Goal: Task Accomplishment & Management: Manage account settings

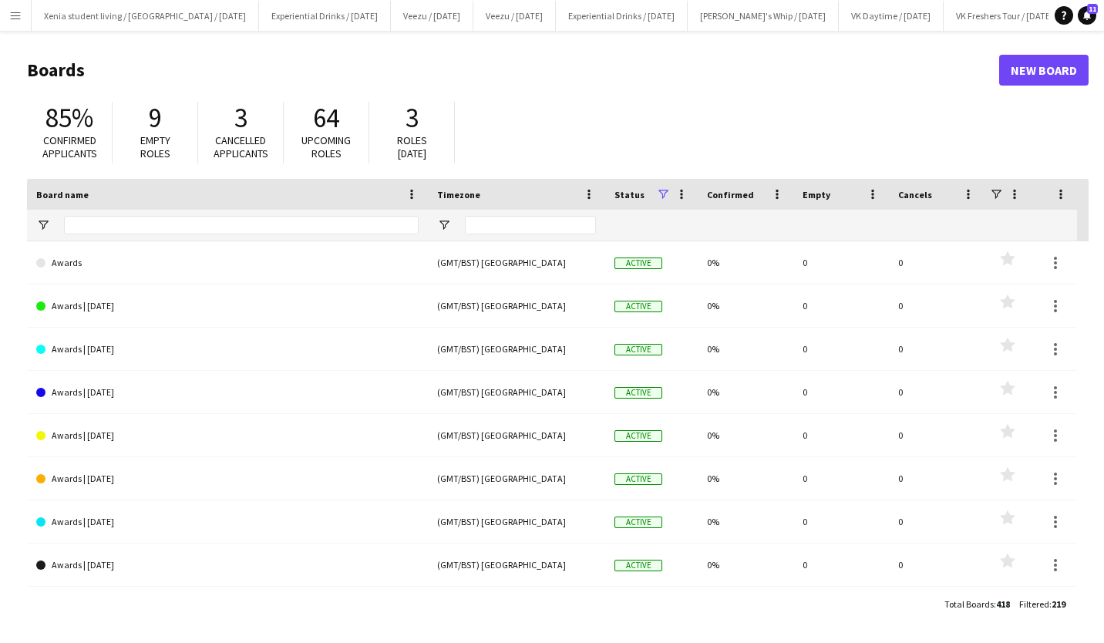
click at [13, 15] on app-icon "Menu" at bounding box center [15, 15] width 12 height 12
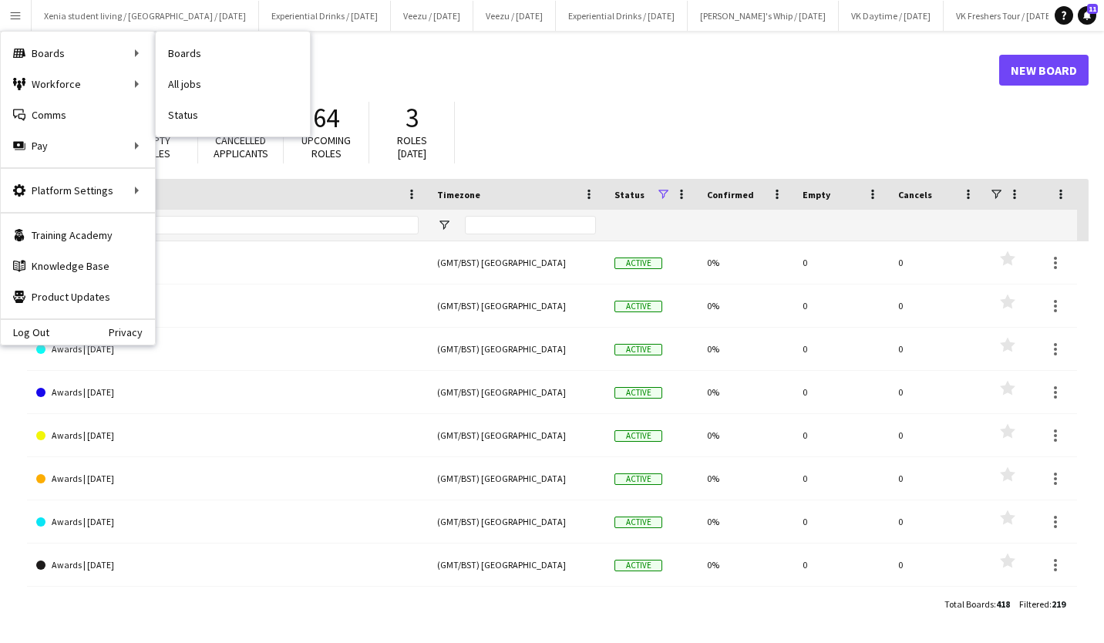
click at [200, 82] on link "All jobs" at bounding box center [233, 84] width 154 height 31
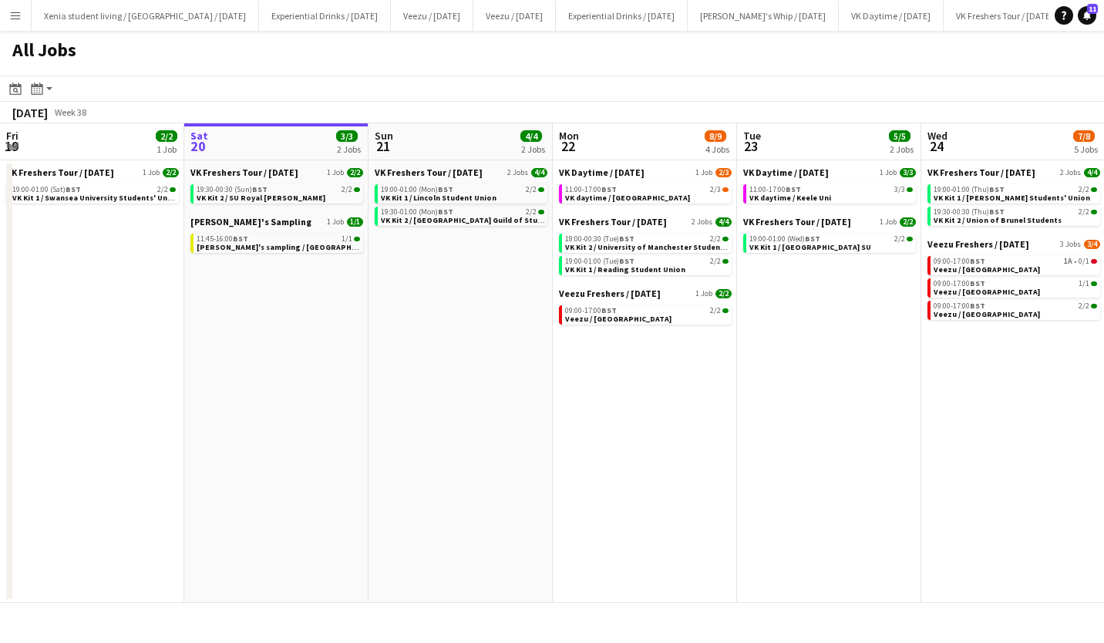
scroll to position [0, 420]
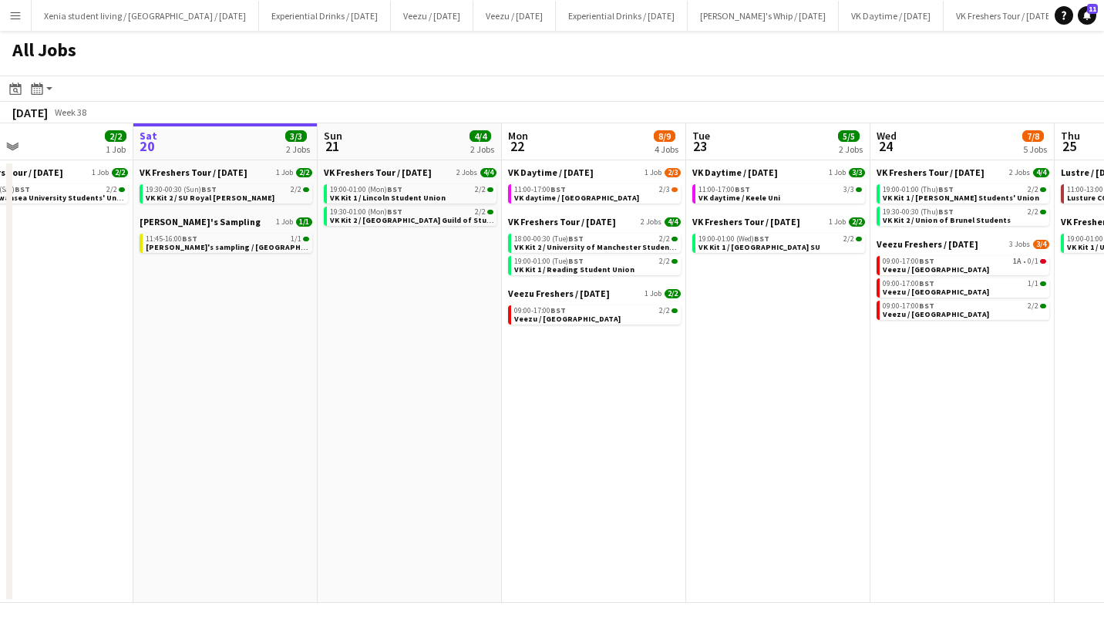
click at [414, 294] on app-date-cell "VK Freshers Tour / Sept 25 2 Jobs 4/4 19:00-01:00 (Mon) BST 2/2 VK Kit 1 / Linc…" at bounding box center [410, 381] width 184 height 443
click at [434, 194] on span "VK Kit 1 / Lincoln Student Union" at bounding box center [388, 198] width 116 height 10
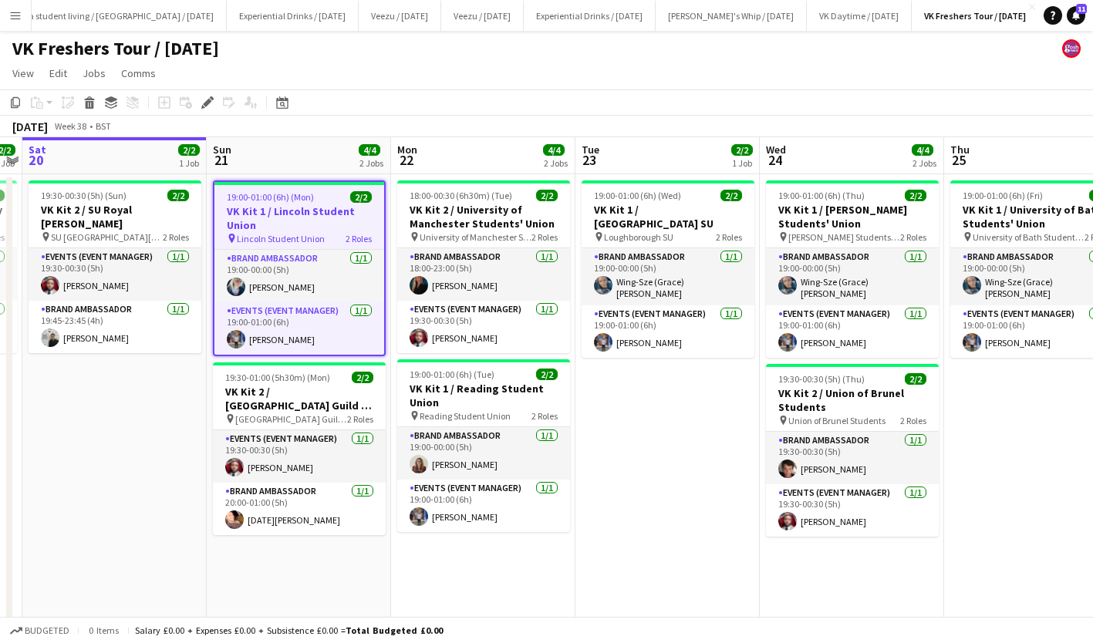
click at [292, 580] on app-date-cell "19:00-01:00 (6h) (Mon) 2/2 VK Kit 1 / Lincoln Student Union pin Lincoln Student…" at bounding box center [299, 444] width 184 height 541
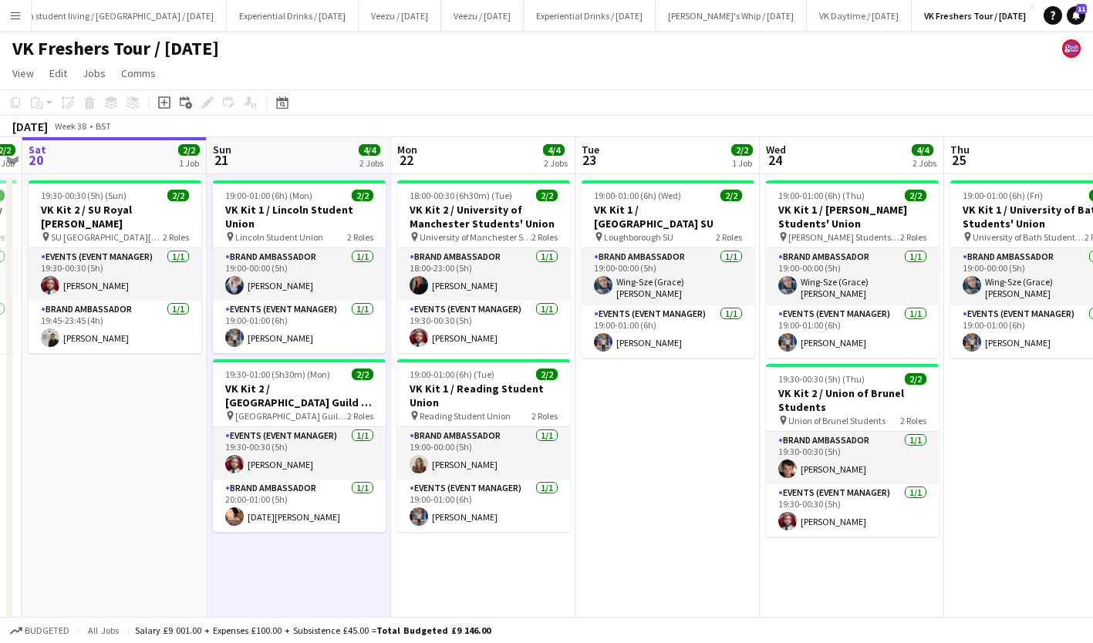
click at [317, 584] on app-date-cell "19:00-01:00 (6h) (Mon) 2/2 VK Kit 1 / Lincoln Student Union pin Lincoln Student…" at bounding box center [299, 444] width 184 height 541
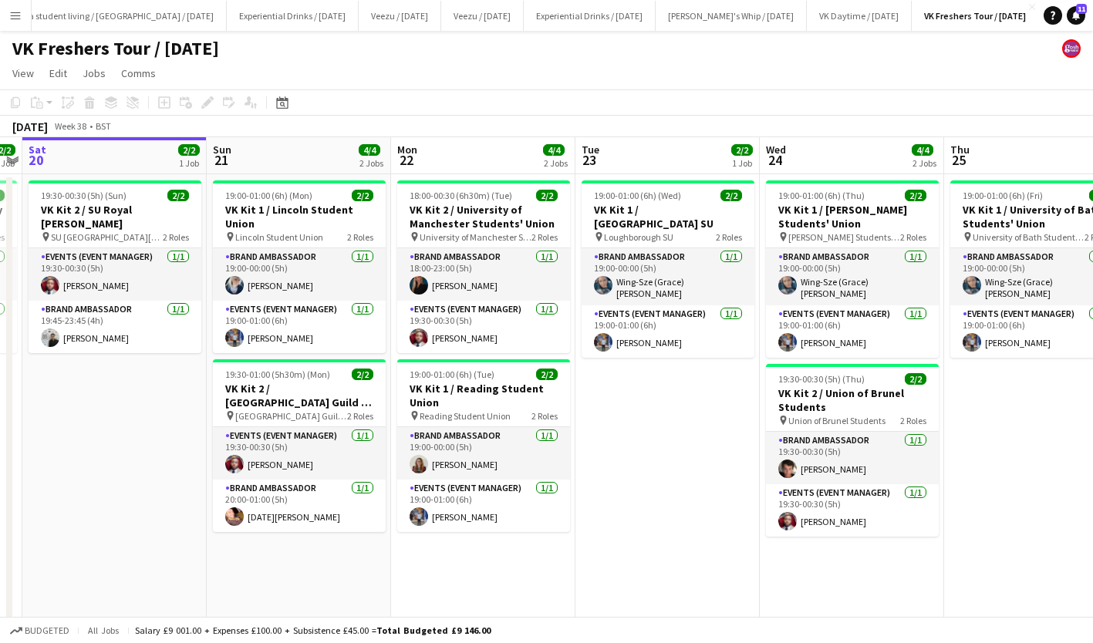
drag, startPoint x: 317, startPoint y: 584, endPoint x: 262, endPoint y: 552, distance: 63.2
click at [262, 552] on app-date-cell "19:00-01:00 (6h) (Mon) 2/2 VK Kit 1 / Lincoln Student Union pin Lincoln Student…" at bounding box center [299, 444] width 184 height 541
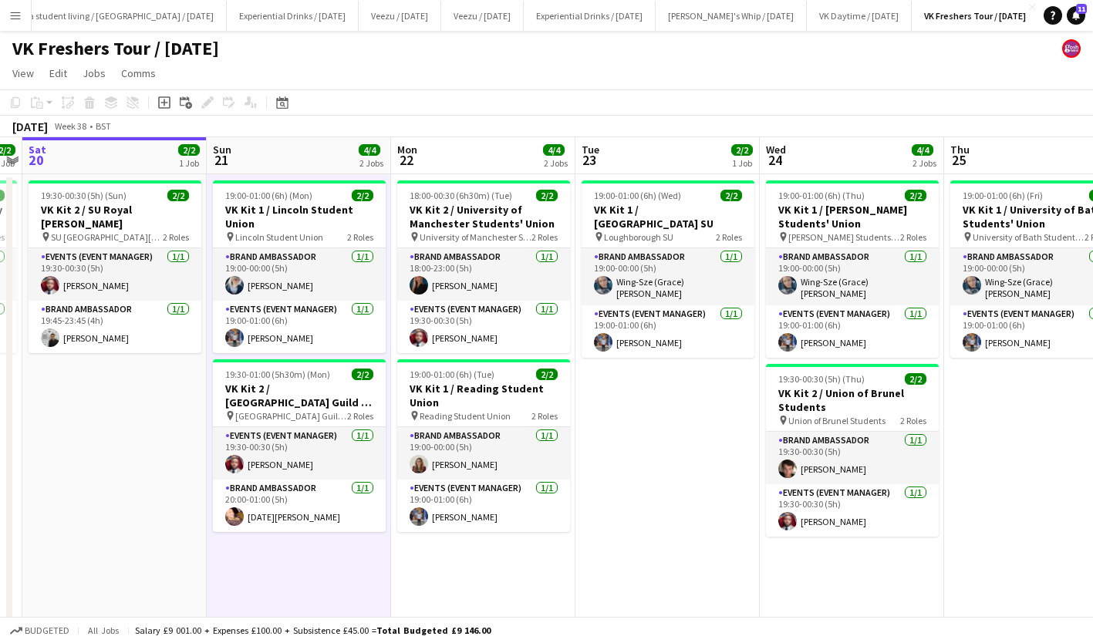
click at [305, 579] on app-date-cell "19:00-01:00 (6h) (Mon) 2/2 VK Kit 1 / Lincoln Student Union pin Lincoln Student…" at bounding box center [299, 444] width 184 height 541
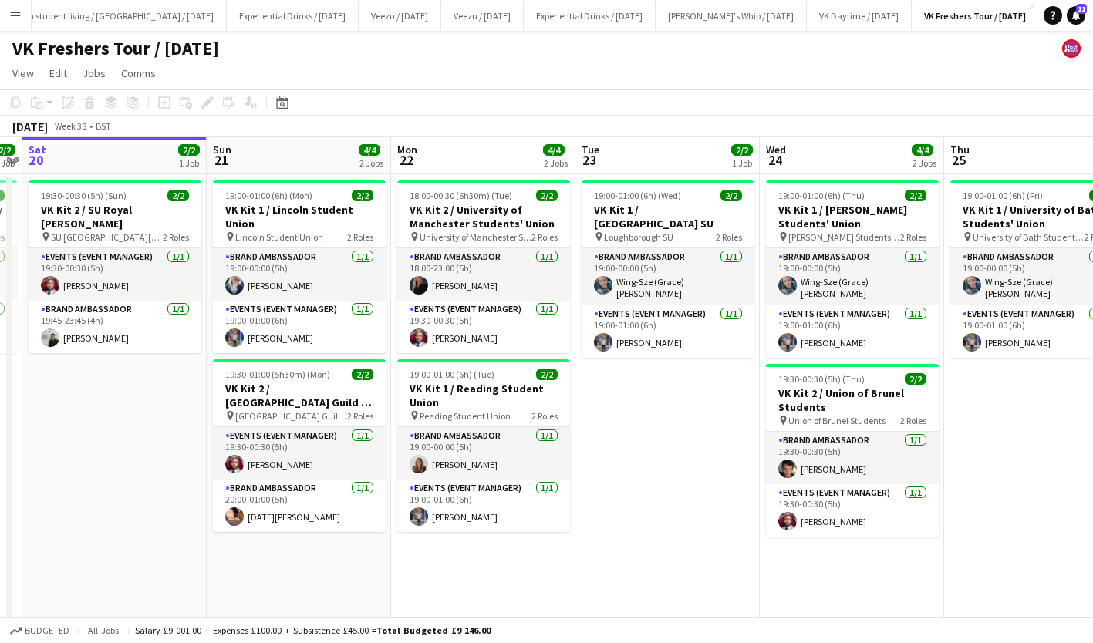
click at [305, 579] on app-date-cell "19:00-01:00 (6h) (Mon) 2/2 VK Kit 1 / Lincoln Student Union pin Lincoln Student…" at bounding box center [299, 444] width 184 height 541
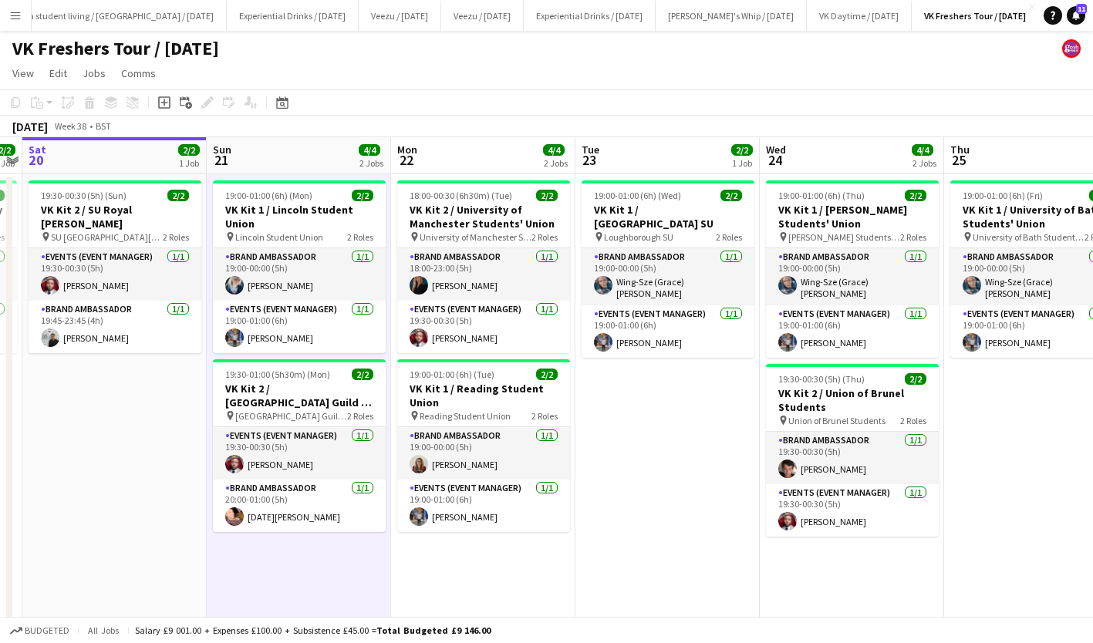
click at [163, 104] on icon "Add job" at bounding box center [164, 102] width 12 height 12
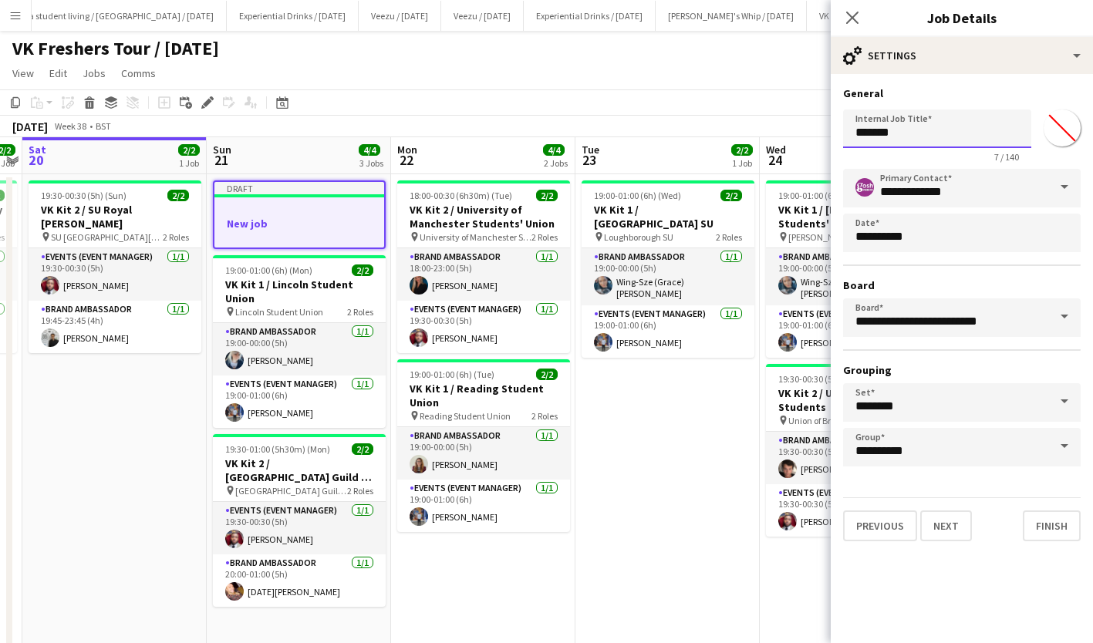
drag, startPoint x: 744, startPoint y: 129, endPoint x: 658, endPoint y: 137, distance: 86.8
click at [658, 137] on body "Menu Boards Boards Boards All jobs Status Workforce Workforce My Workforce Recr…" at bounding box center [546, 371] width 1093 height 742
type input "**********"
click at [949, 516] on button "Next" at bounding box center [946, 526] width 52 height 31
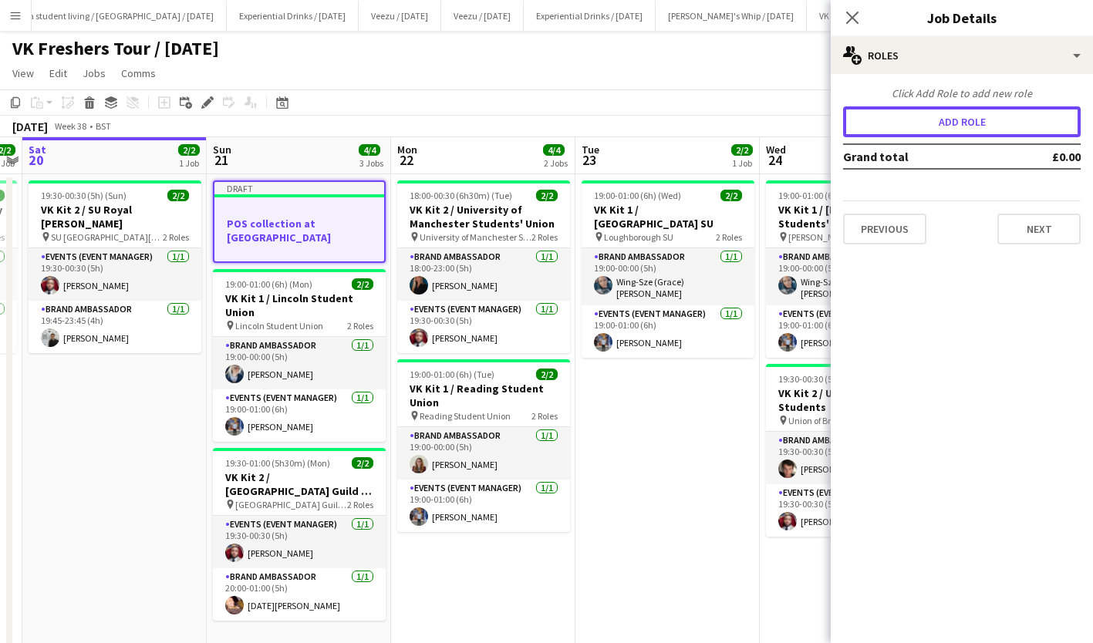
click at [929, 122] on button "Add role" at bounding box center [962, 121] width 238 height 31
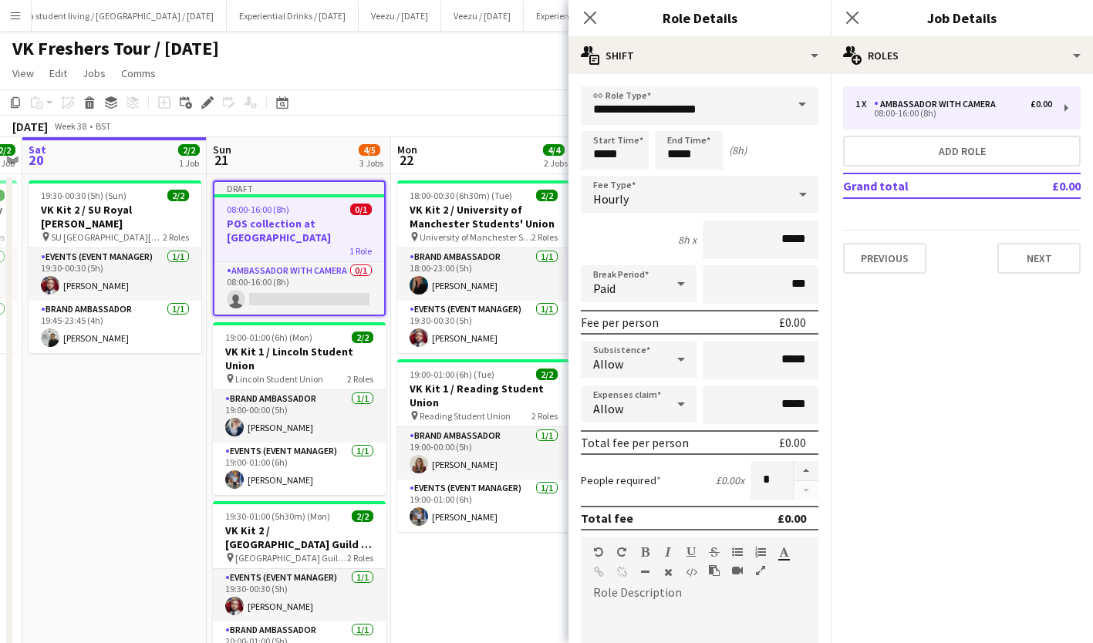
click at [786, 110] on span at bounding box center [802, 104] width 32 height 37
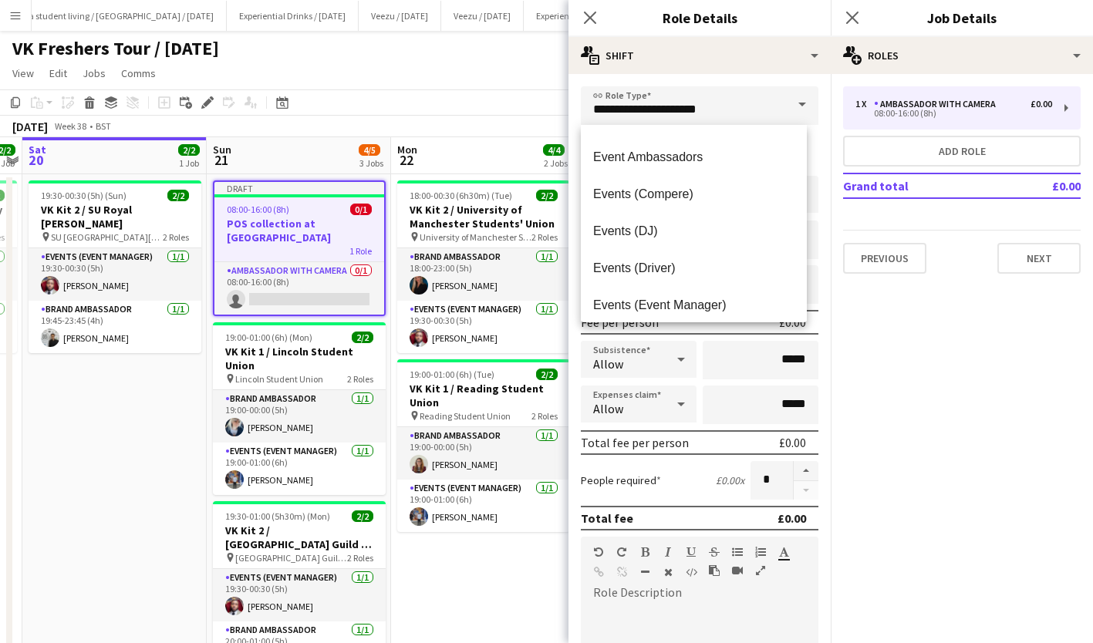
scroll to position [310, 0]
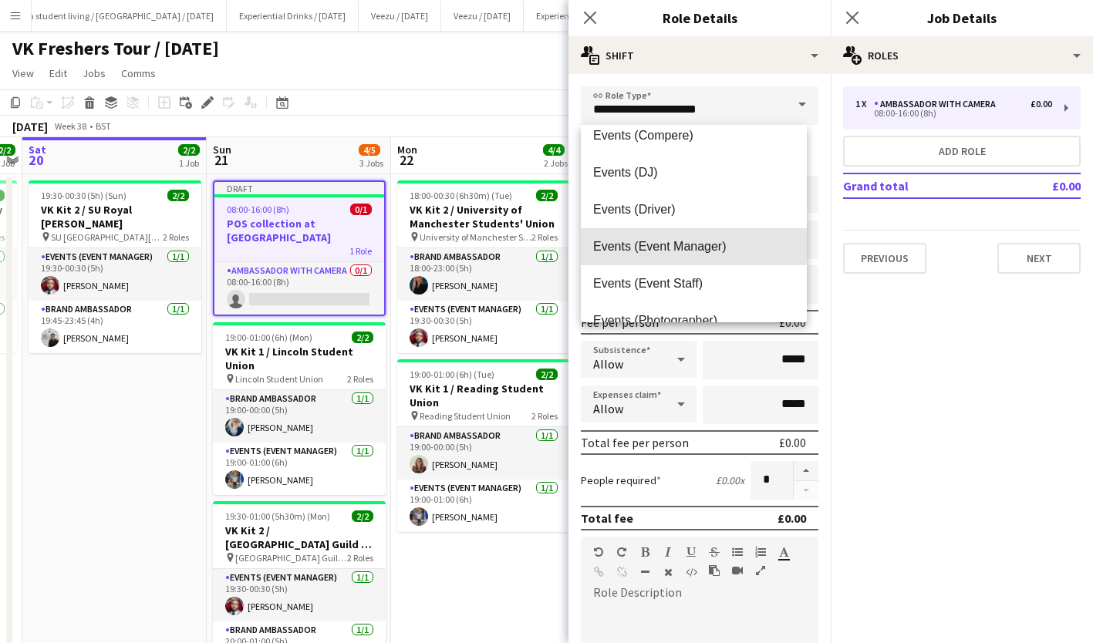
click at [701, 230] on mat-option "Events (Event Manager)" at bounding box center [694, 246] width 226 height 37
type input "**********"
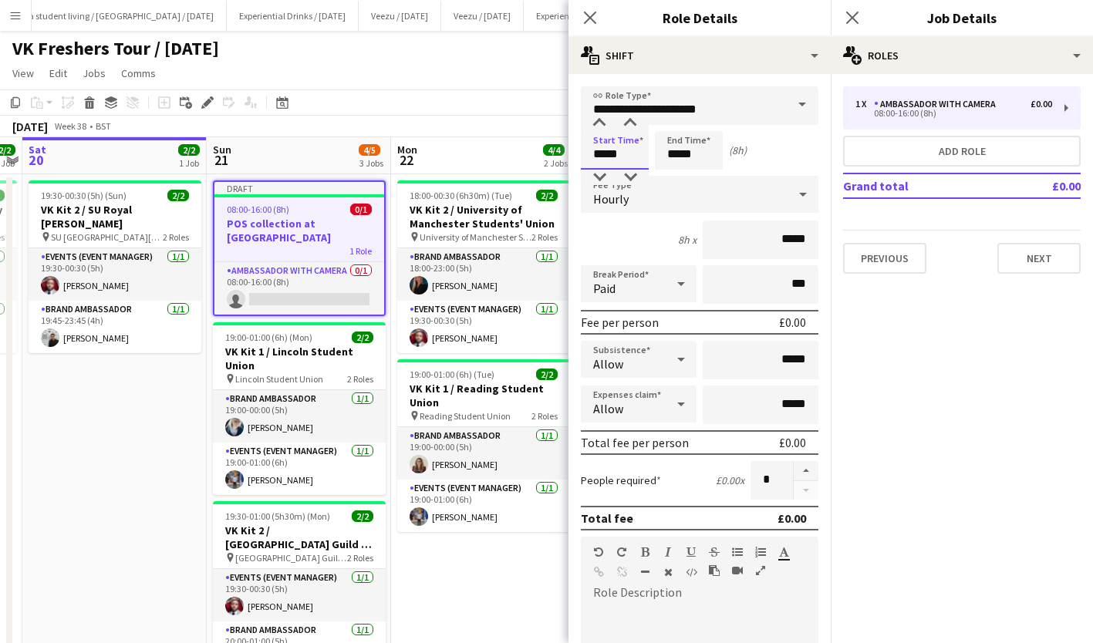
click at [623, 157] on input "*****" at bounding box center [615, 150] width 68 height 39
click at [601, 123] on div at bounding box center [599, 123] width 31 height 15
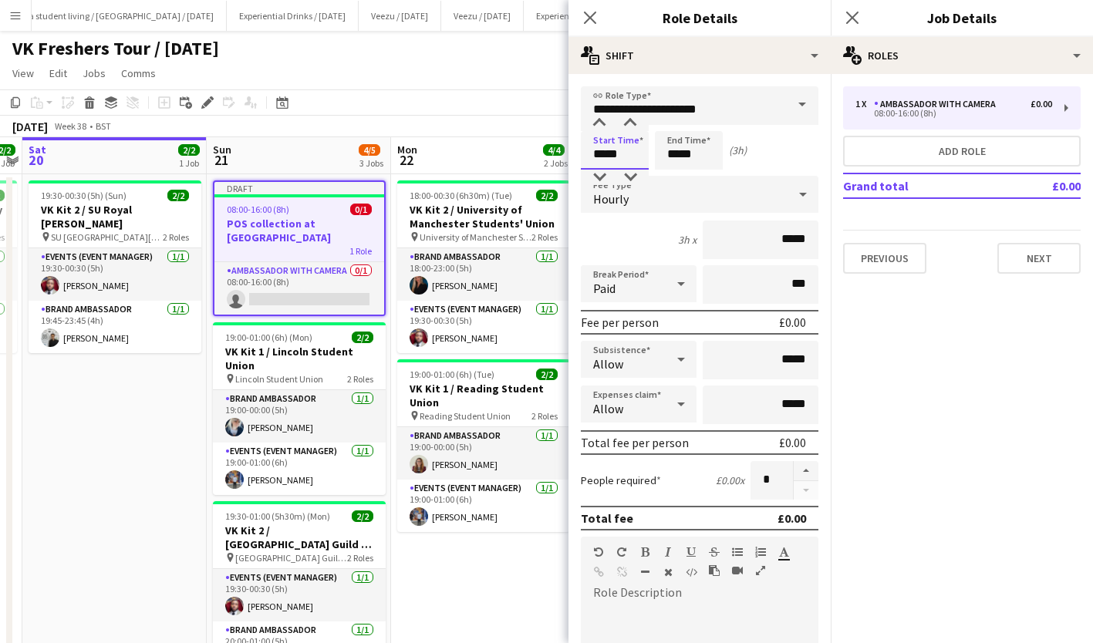
click at [601, 123] on div at bounding box center [599, 123] width 31 height 15
type input "*****"
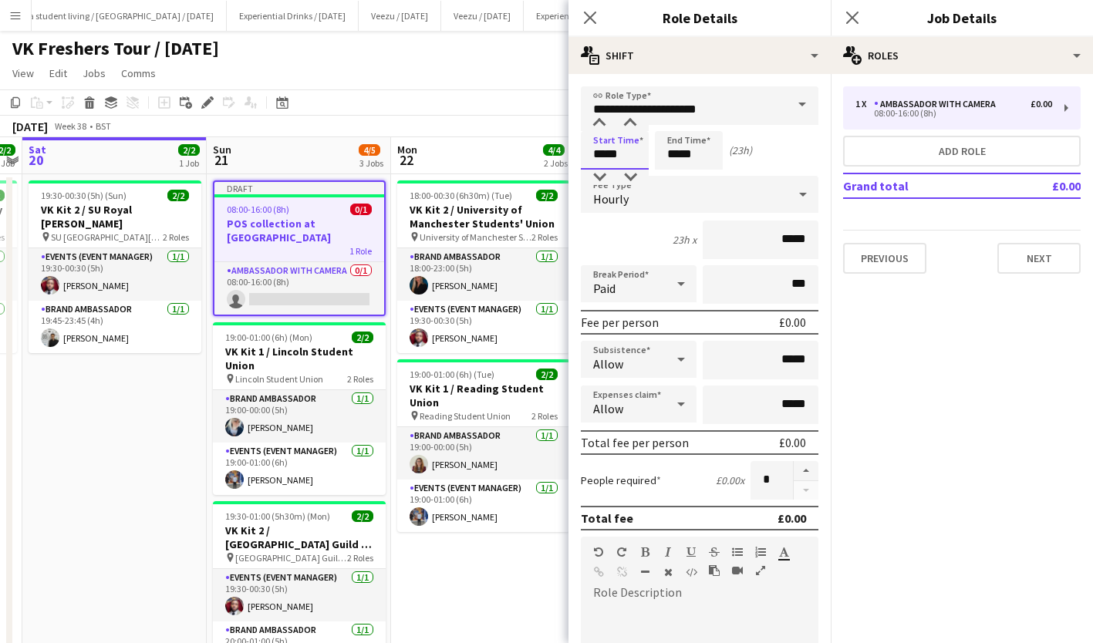
click at [601, 123] on div at bounding box center [599, 123] width 31 height 15
drag, startPoint x: 692, startPoint y: 149, endPoint x: 677, endPoint y: 118, distance: 34.2
click at [677, 148] on app-time-picker "*****" at bounding box center [689, 154] width 68 height 12
click at [677, 118] on div at bounding box center [673, 123] width 31 height 15
type input "*****"
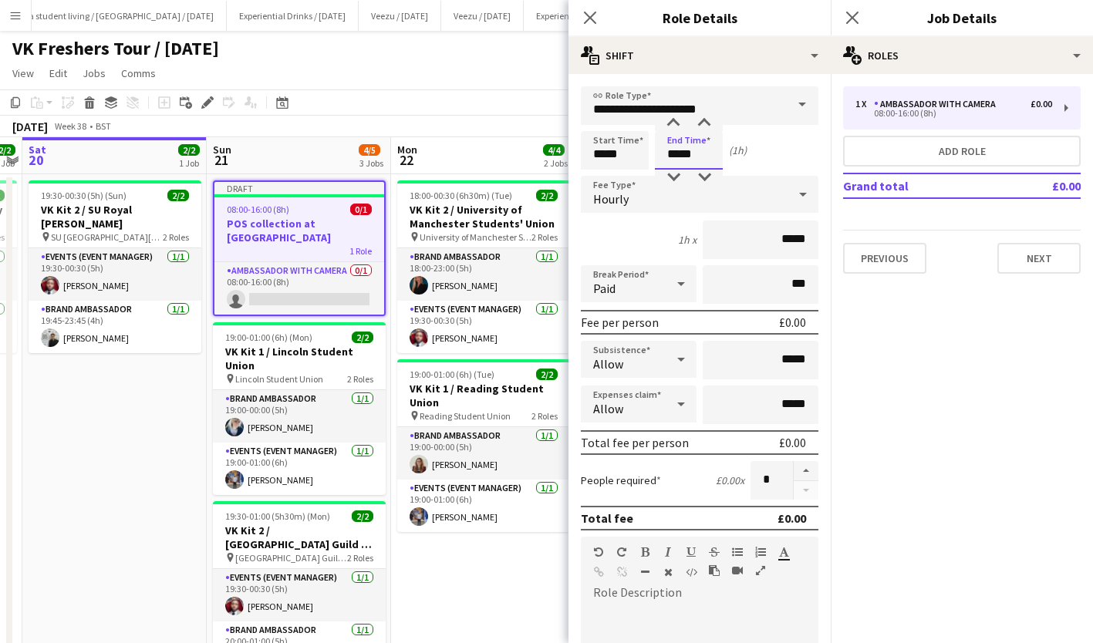
click at [677, 118] on div at bounding box center [673, 123] width 31 height 15
click at [774, 241] on input "*****" at bounding box center [761, 240] width 116 height 39
click at [794, 198] on icon at bounding box center [803, 194] width 19 height 31
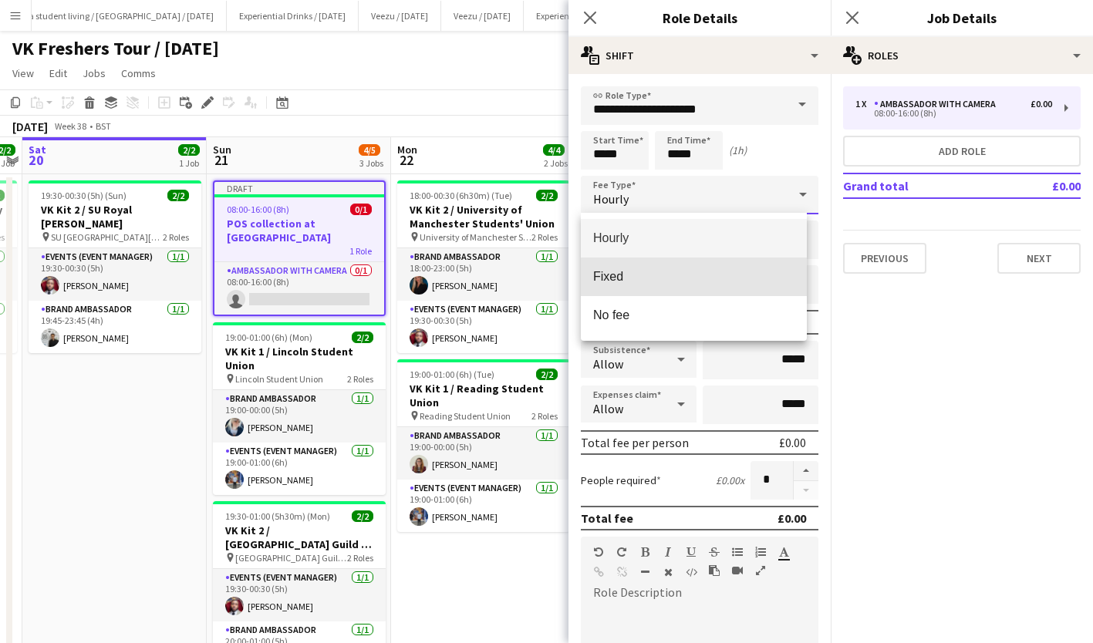
click at [753, 264] on mat-option "Fixed" at bounding box center [694, 277] width 226 height 39
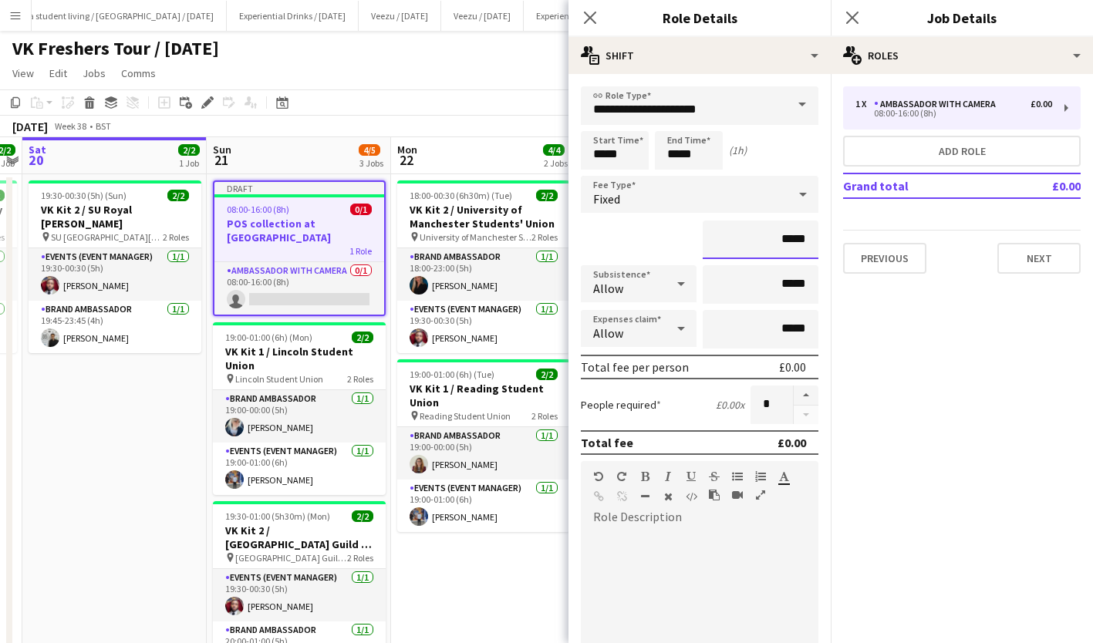
click at [773, 238] on input "*****" at bounding box center [761, 240] width 116 height 39
type input "******"
click at [655, 531] on div at bounding box center [700, 622] width 238 height 185
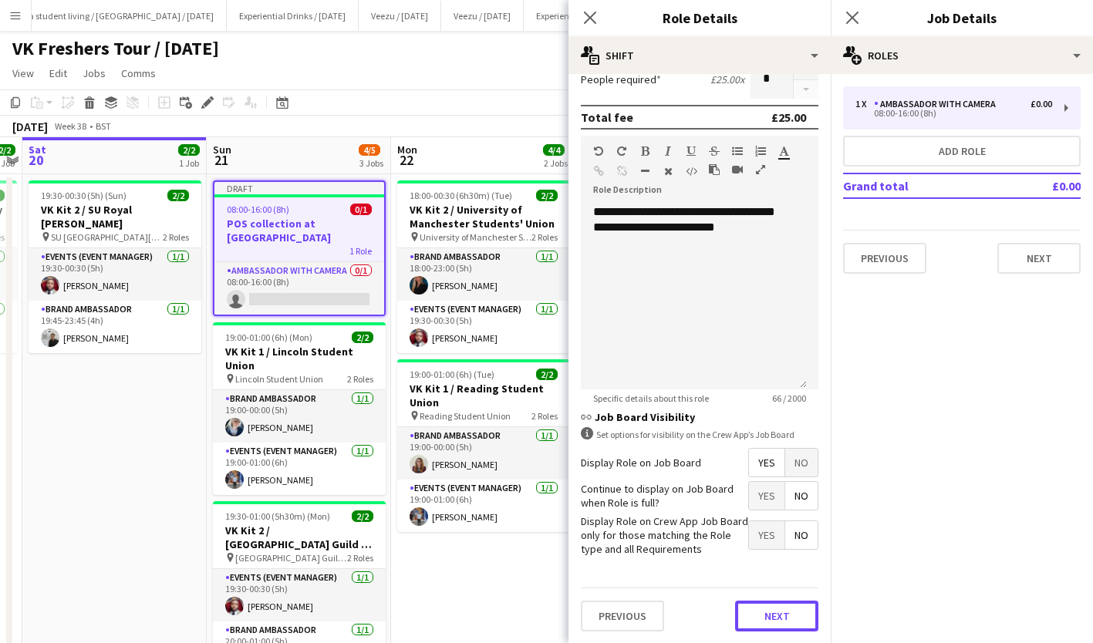
click at [769, 604] on button "Next" at bounding box center [776, 616] width 83 height 31
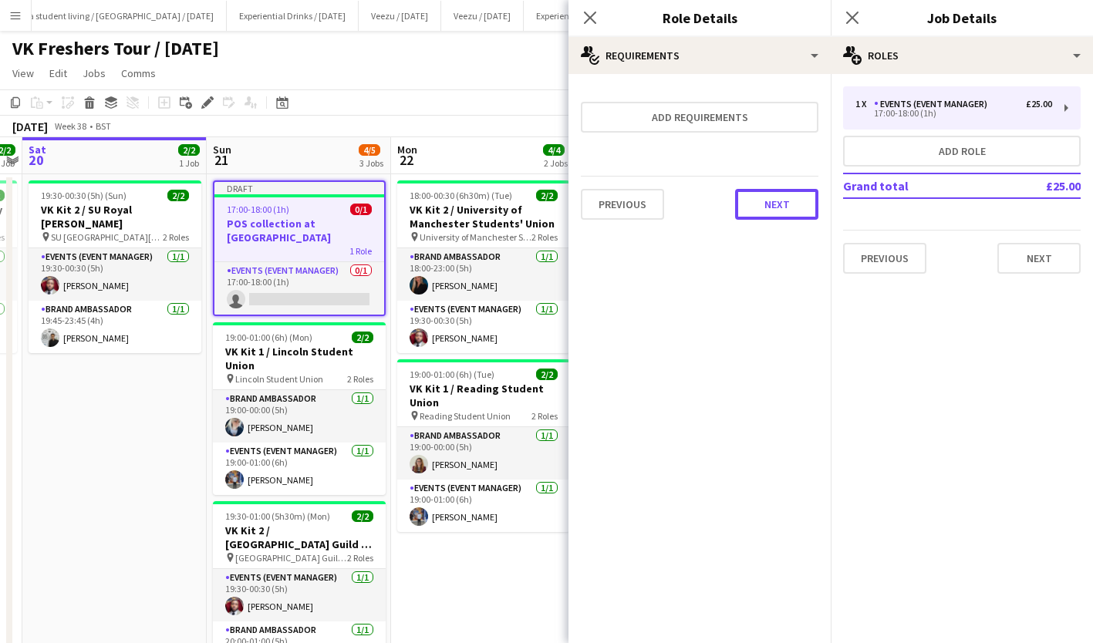
click at [762, 211] on button "Next" at bounding box center [776, 204] width 83 height 31
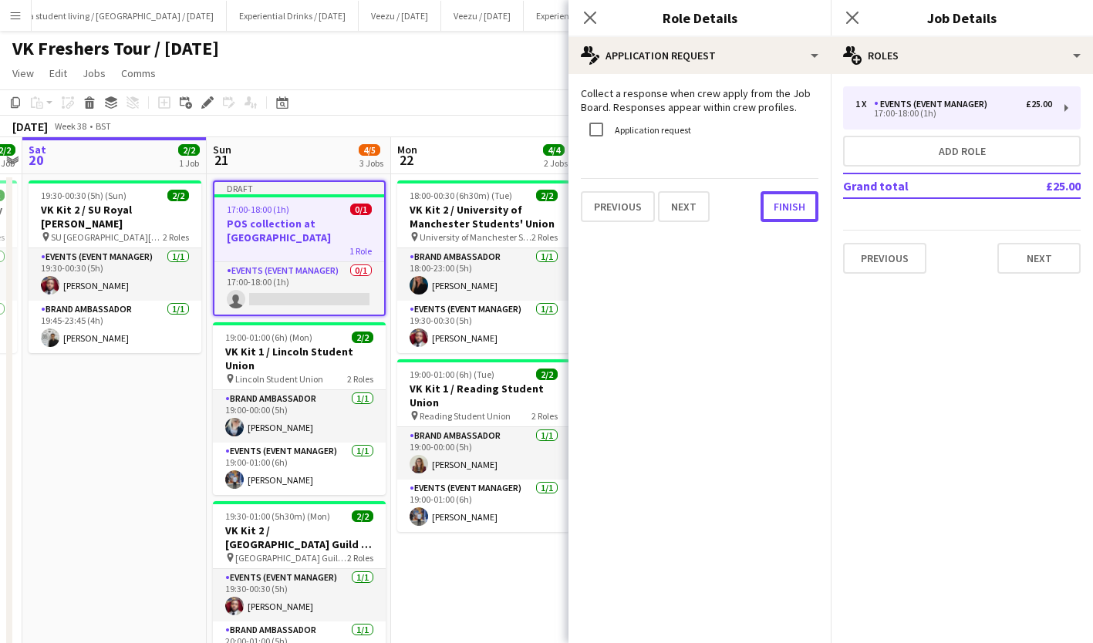
click at [762, 211] on button "Finish" at bounding box center [789, 206] width 58 height 31
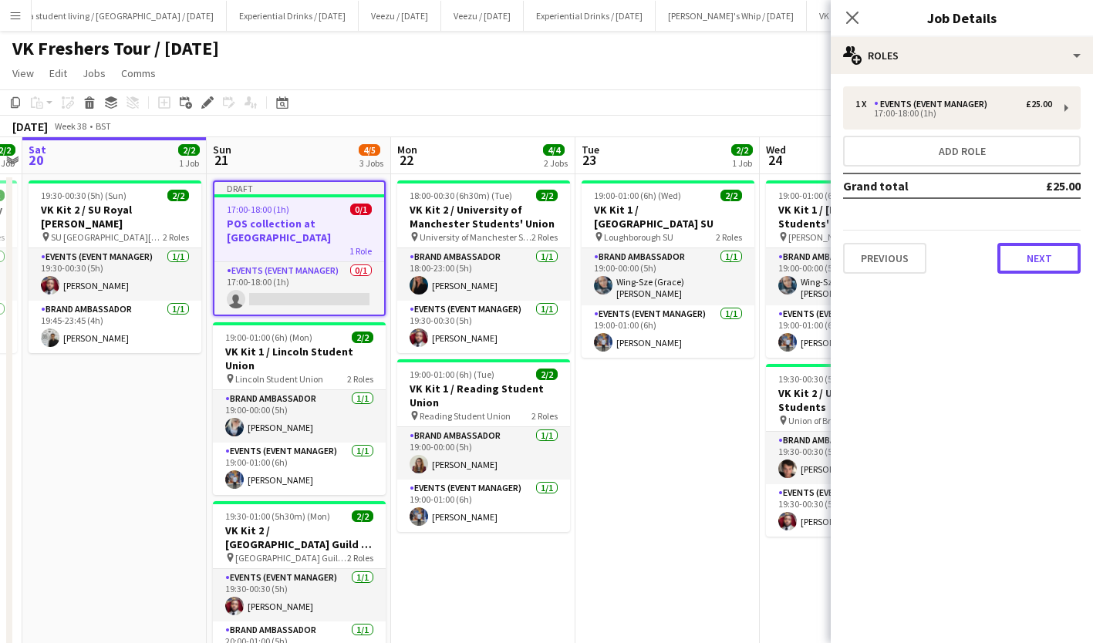
click at [1050, 266] on button "Next" at bounding box center [1038, 258] width 83 height 31
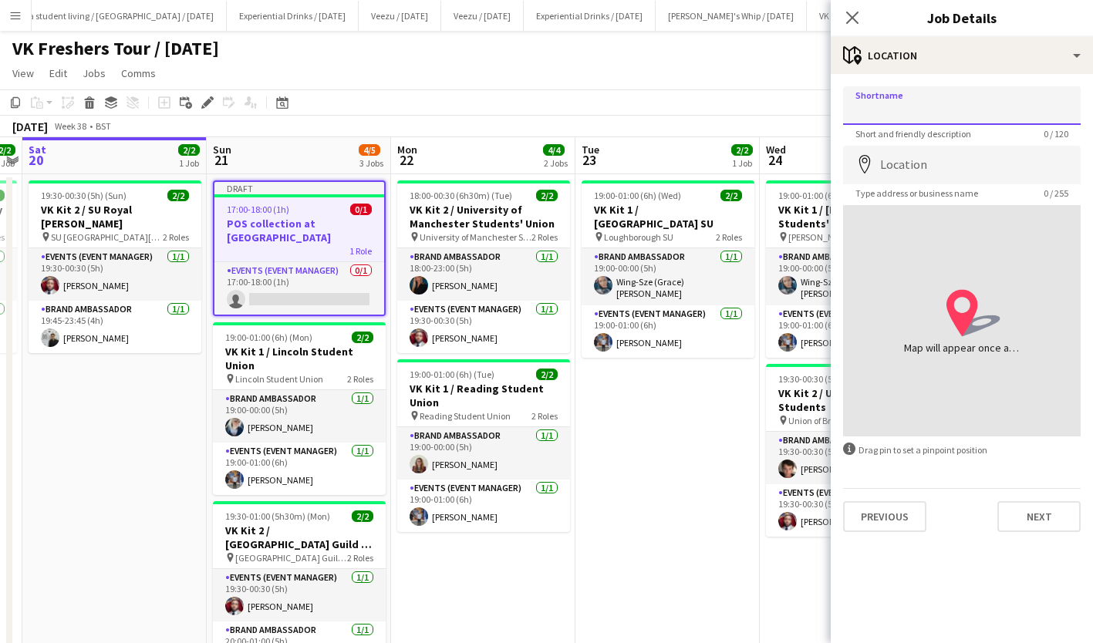
click at [894, 94] on input "Shortname" at bounding box center [962, 105] width 238 height 39
type input "**********"
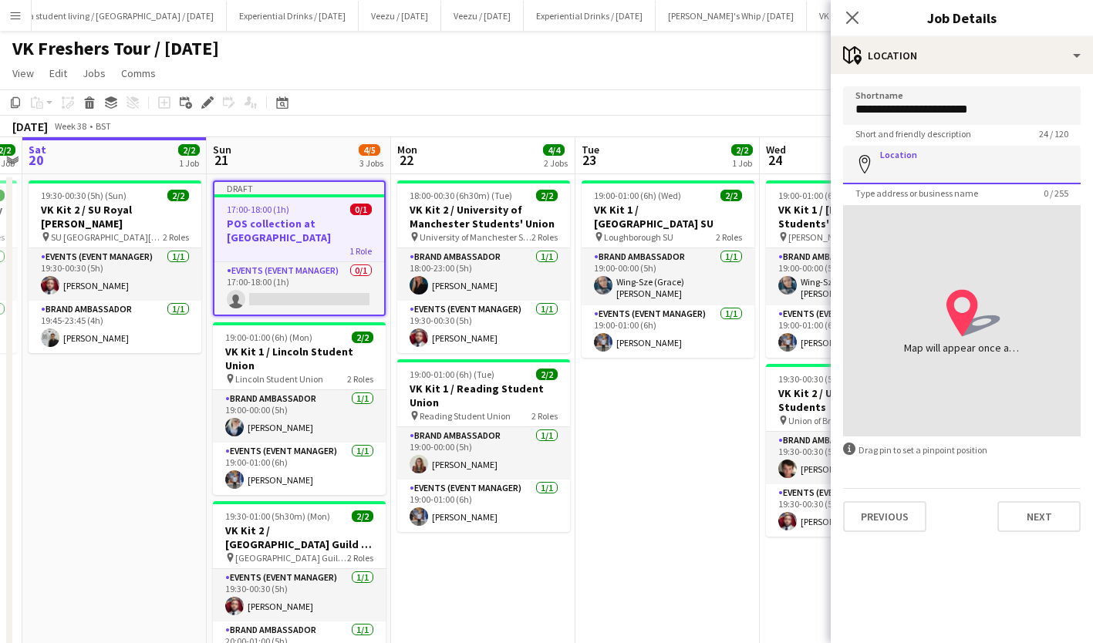
click at [929, 170] on input "Location" at bounding box center [962, 165] width 238 height 39
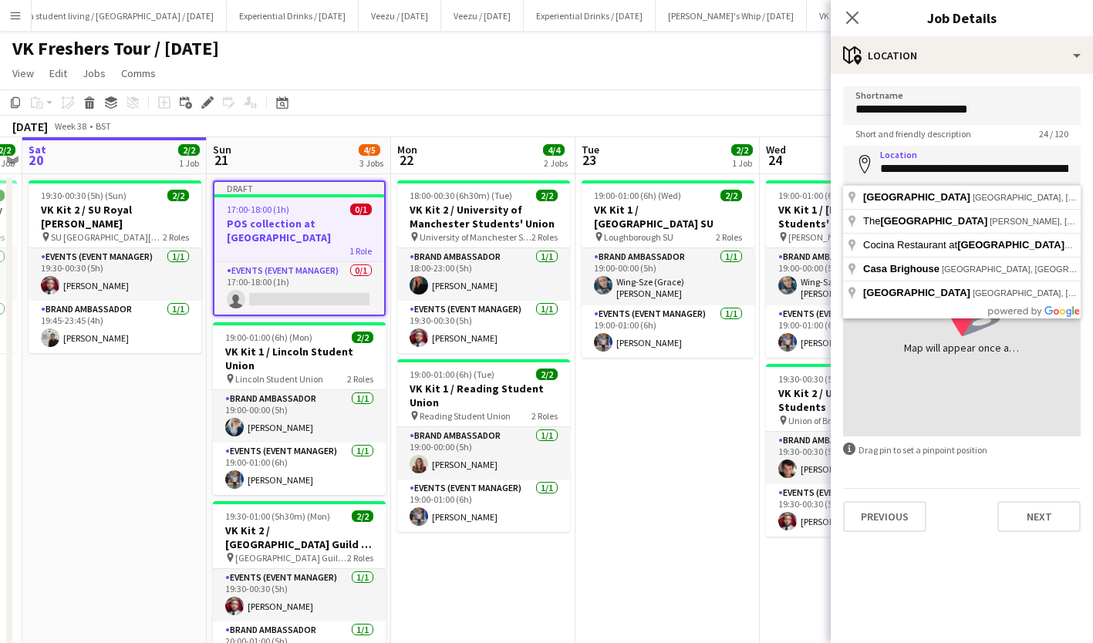
type input "**********"
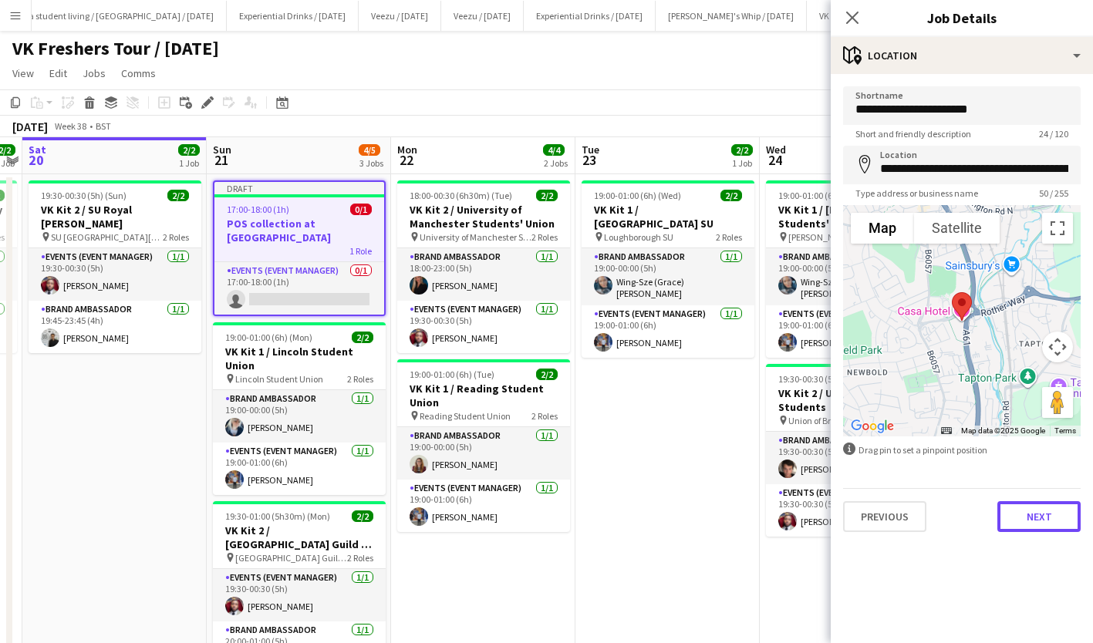
click at [1035, 510] on button "Next" at bounding box center [1038, 516] width 83 height 31
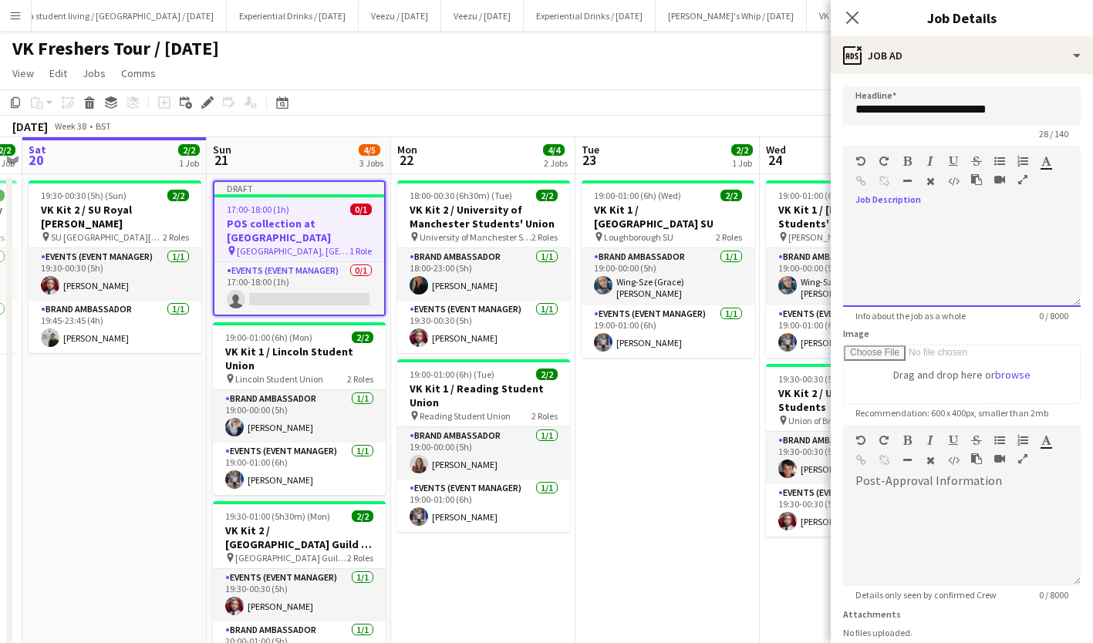
click at [975, 268] on div at bounding box center [962, 260] width 238 height 93
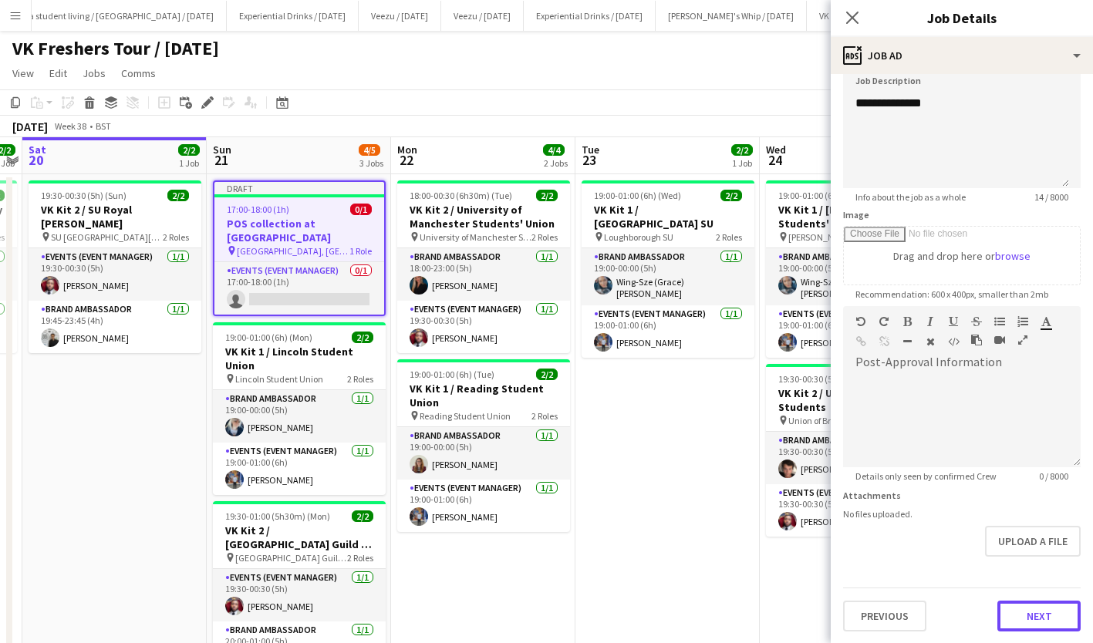
click at [1035, 618] on button "Next" at bounding box center [1038, 616] width 83 height 31
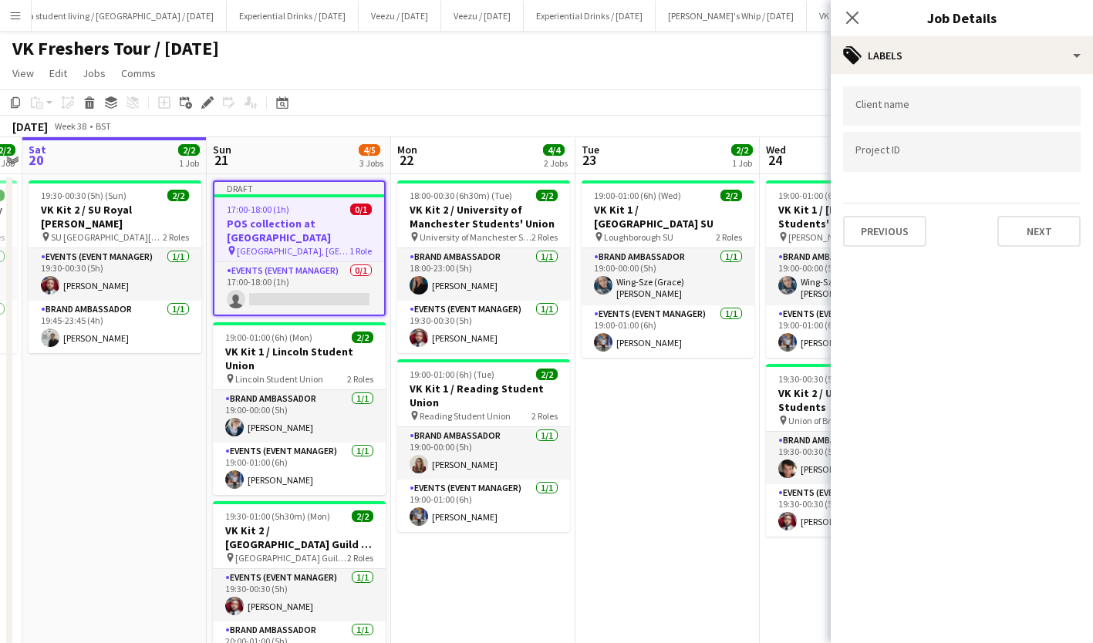
scroll to position [0, 0]
drag, startPoint x: 1054, startPoint y: 252, endPoint x: 1047, endPoint y: 233, distance: 20.8
click at [1047, 233] on div "Client name Project ID Previous Next" at bounding box center [962, 166] width 262 height 185
click at [1047, 233] on button "Next" at bounding box center [1038, 231] width 83 height 31
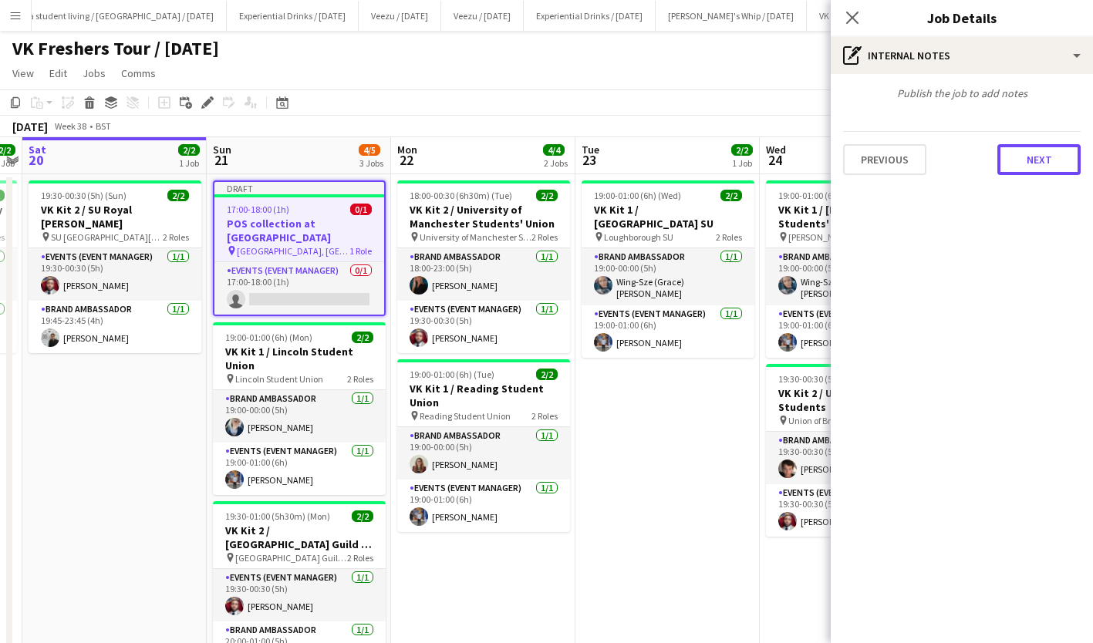
click at [1044, 165] on button "Next" at bounding box center [1038, 159] width 83 height 31
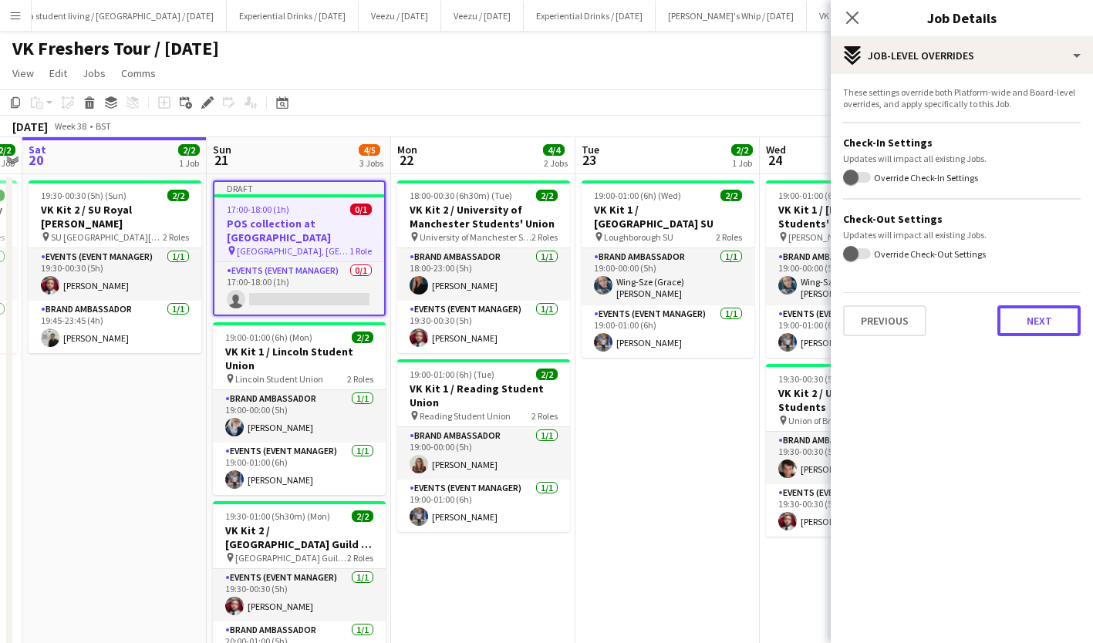
click at [1049, 330] on button "Next" at bounding box center [1038, 320] width 83 height 31
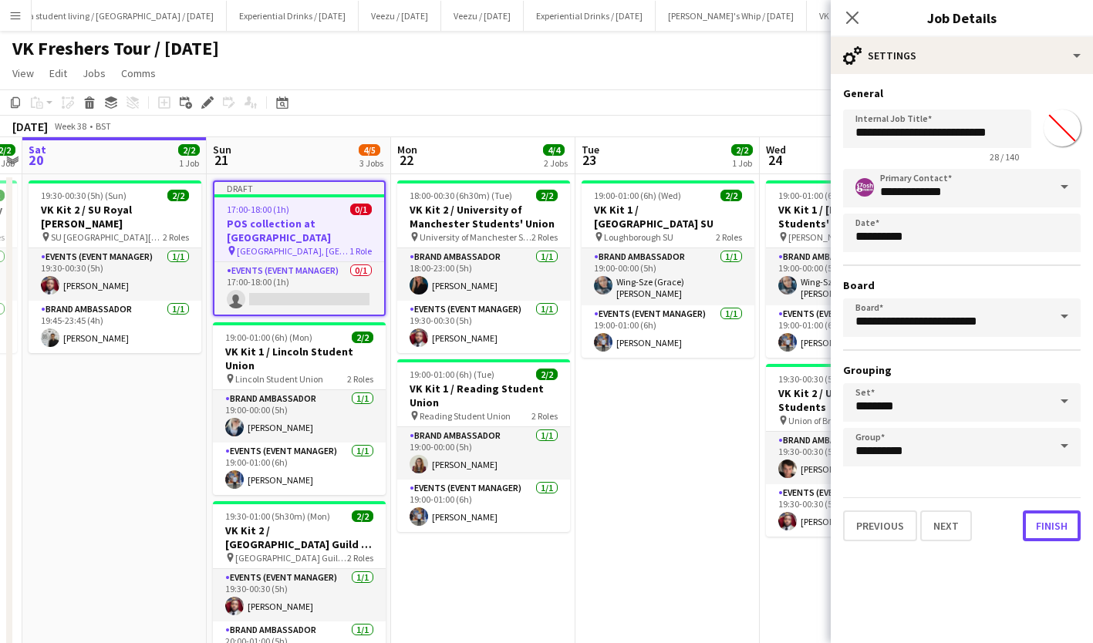
click at [1053, 522] on button "Finish" at bounding box center [1052, 526] width 58 height 31
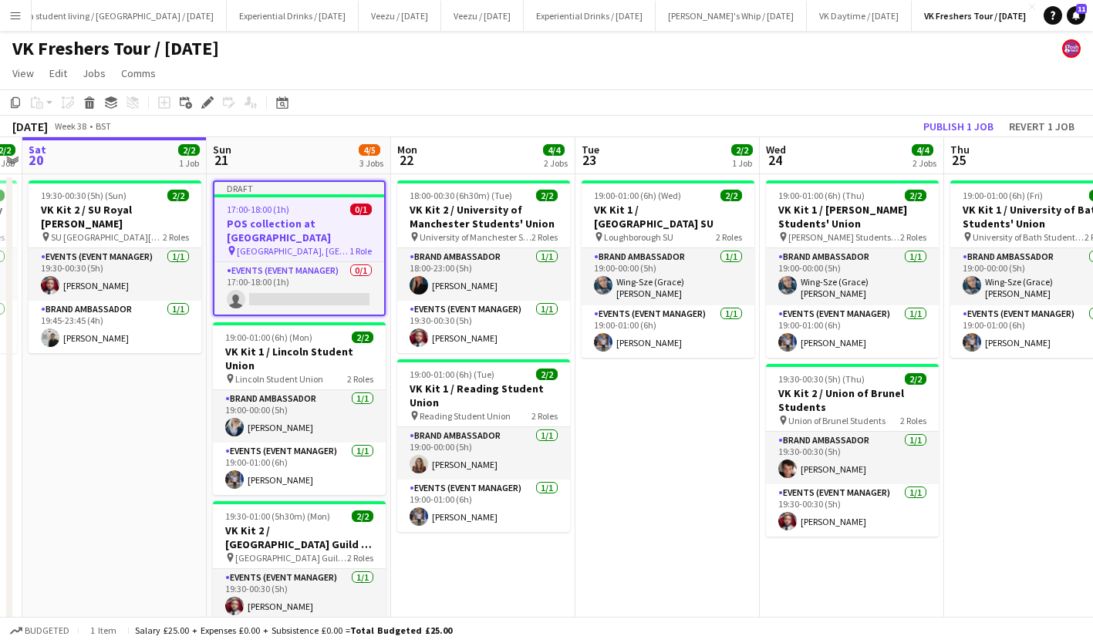
click at [321, 285] on app-card-role "Events (Event Manager) 0/1 17:00-18:00 (1h) single-neutral-actions" at bounding box center [299, 288] width 170 height 52
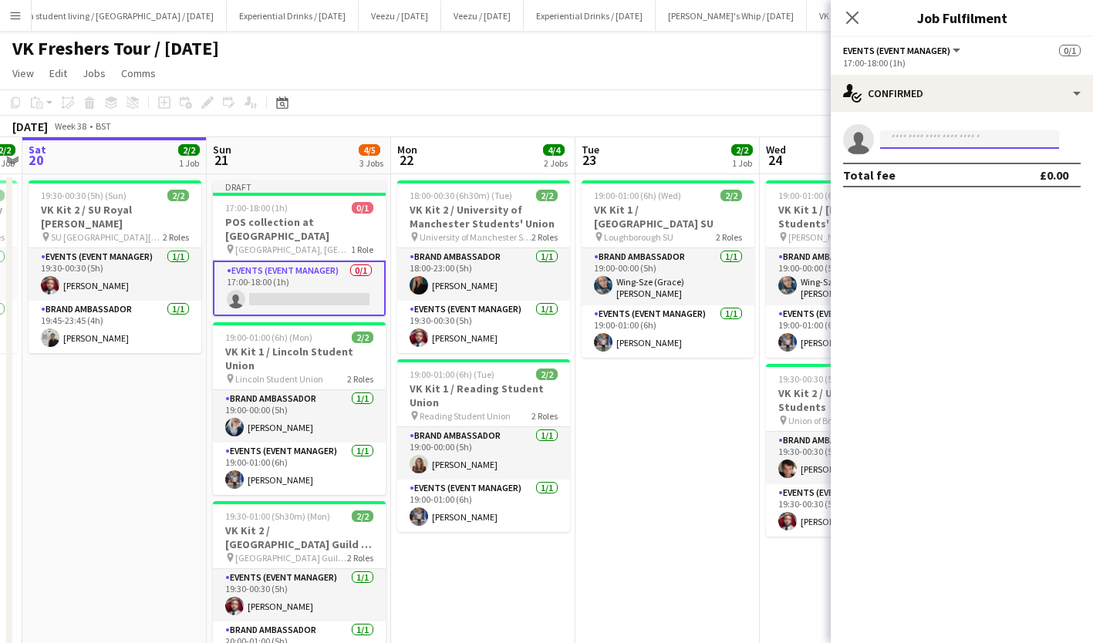
click at [928, 140] on input at bounding box center [969, 139] width 179 height 19
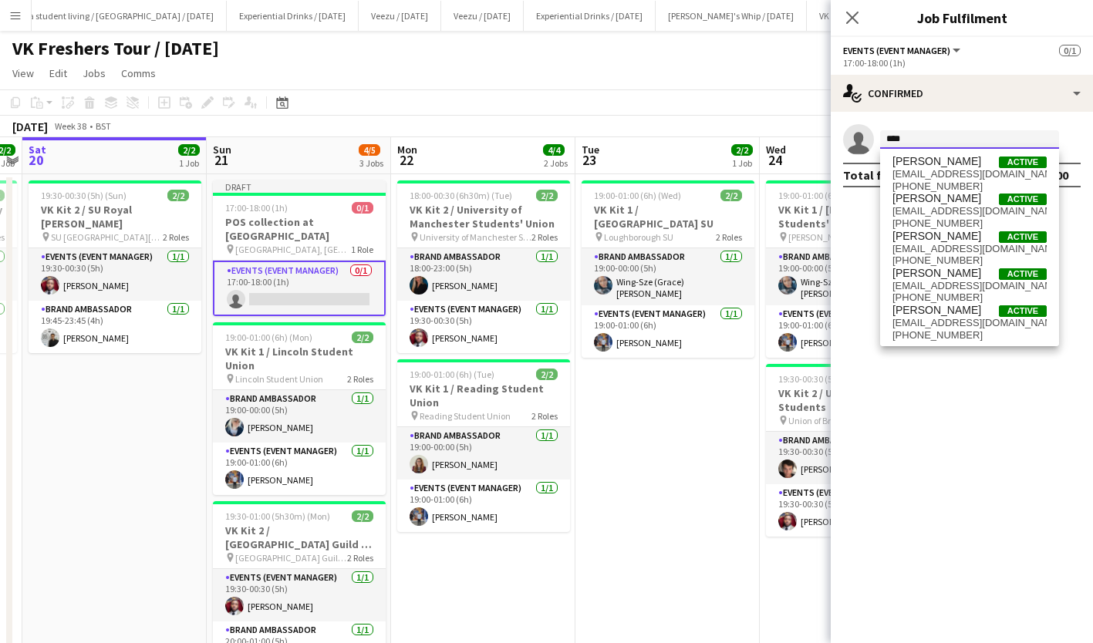
type input "****"
click at [945, 240] on span "Callum Clark" at bounding box center [936, 236] width 89 height 13
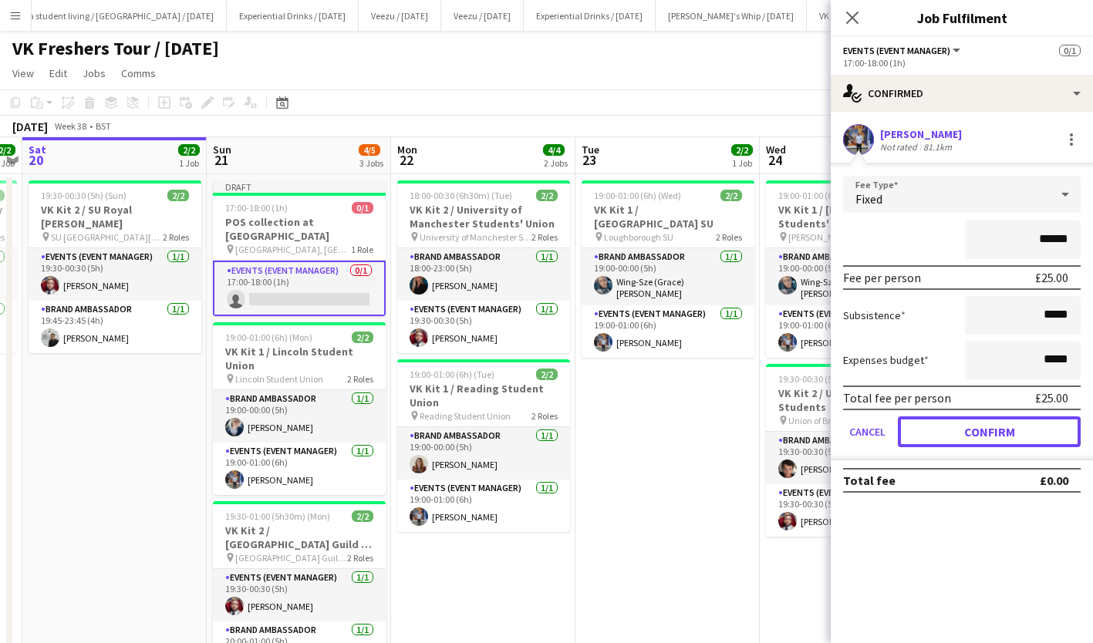
click at [988, 426] on button "Confirm" at bounding box center [989, 431] width 183 height 31
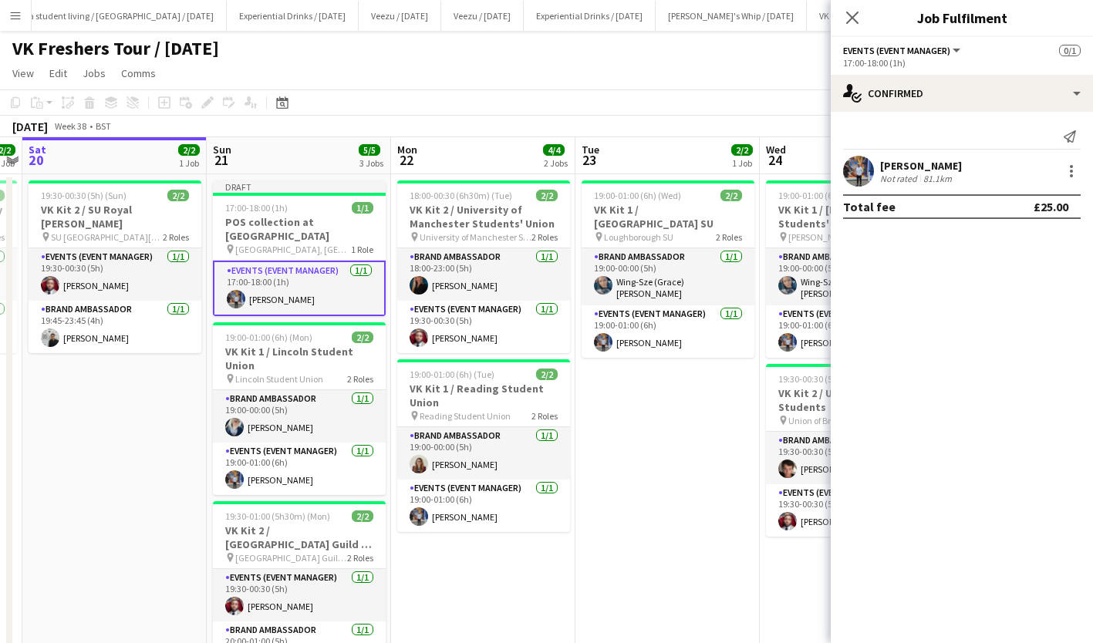
click at [295, 217] on h3 "POS collection at Casa Hotel" at bounding box center [299, 229] width 173 height 28
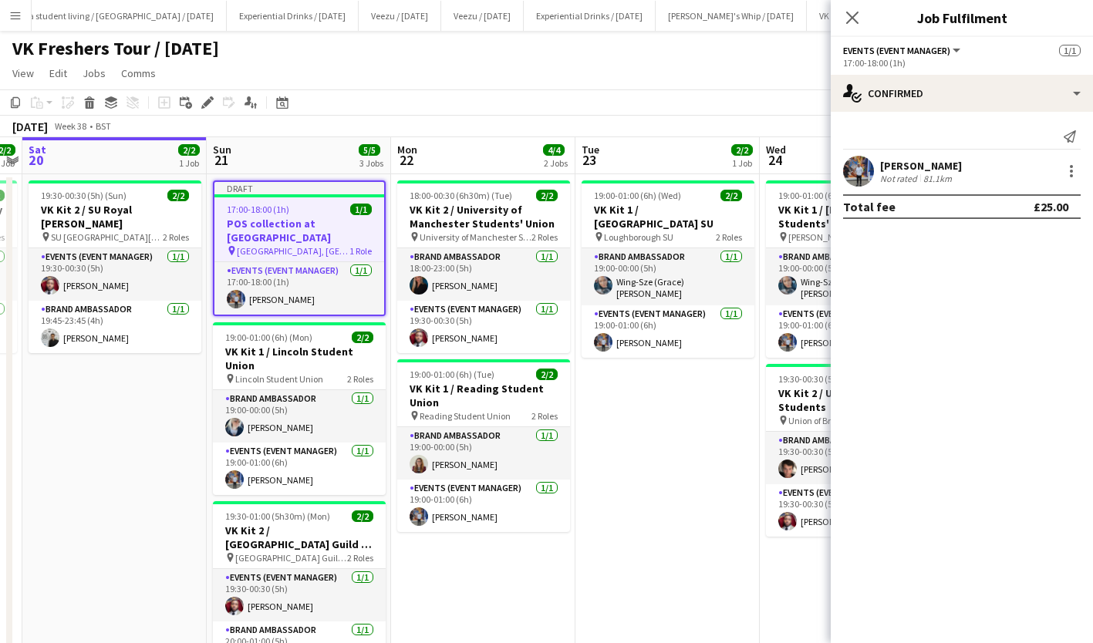
click at [16, 97] on icon "Copy" at bounding box center [15, 102] width 12 height 12
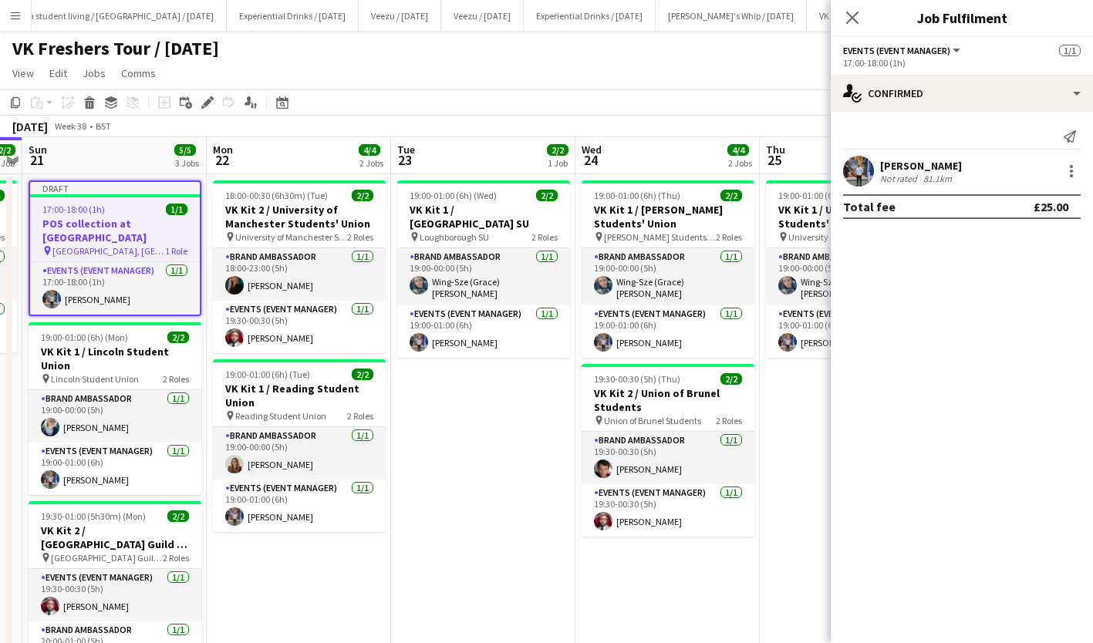
scroll to position [0, 591]
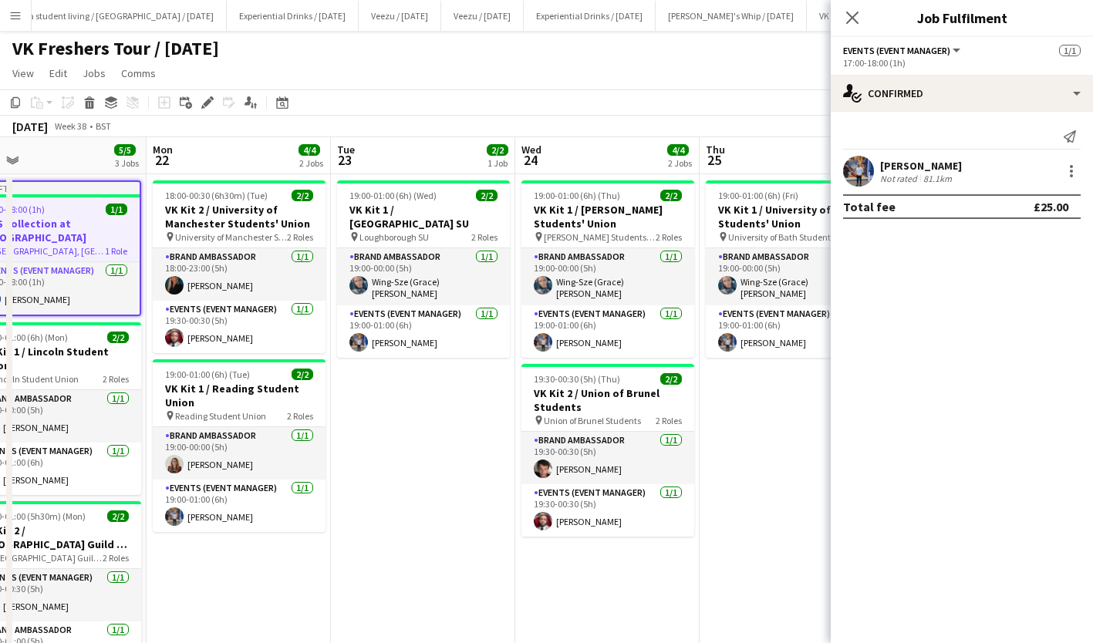
click at [459, 402] on app-date-cell "19:00-01:00 (6h) (Wed) 2/2 VK Kit 1 / Loughborough SU pin Loughborough SU 2 Rol…" at bounding box center [423, 444] width 184 height 541
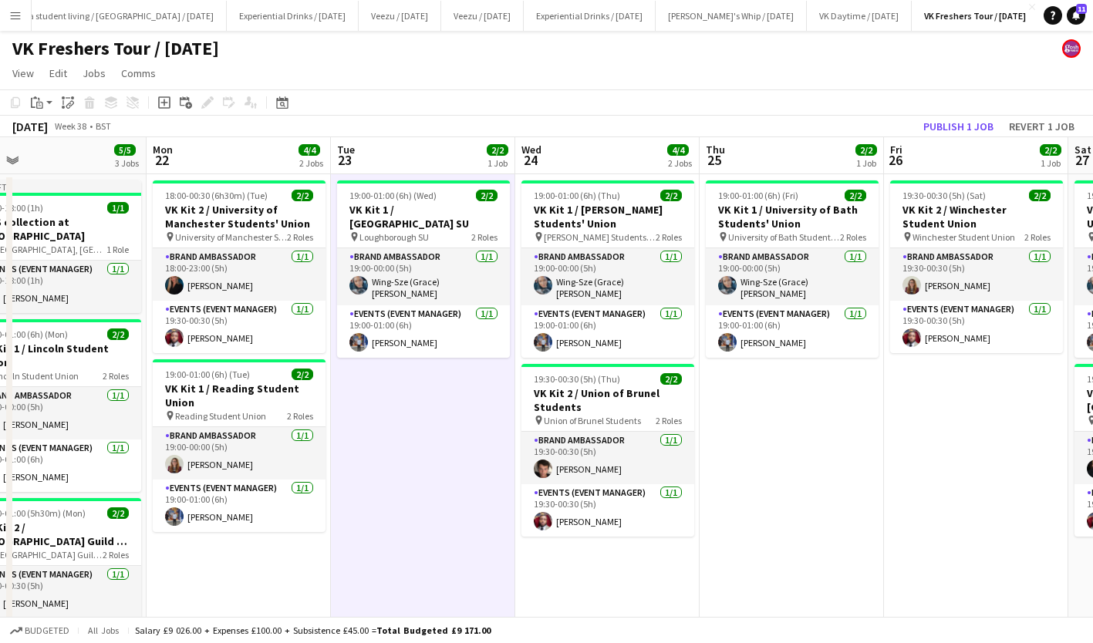
click at [43, 103] on div "Paste" at bounding box center [37, 102] width 19 height 19
click at [62, 132] on link "Paste Ctrl+V" at bounding box center [113, 132] width 145 height 14
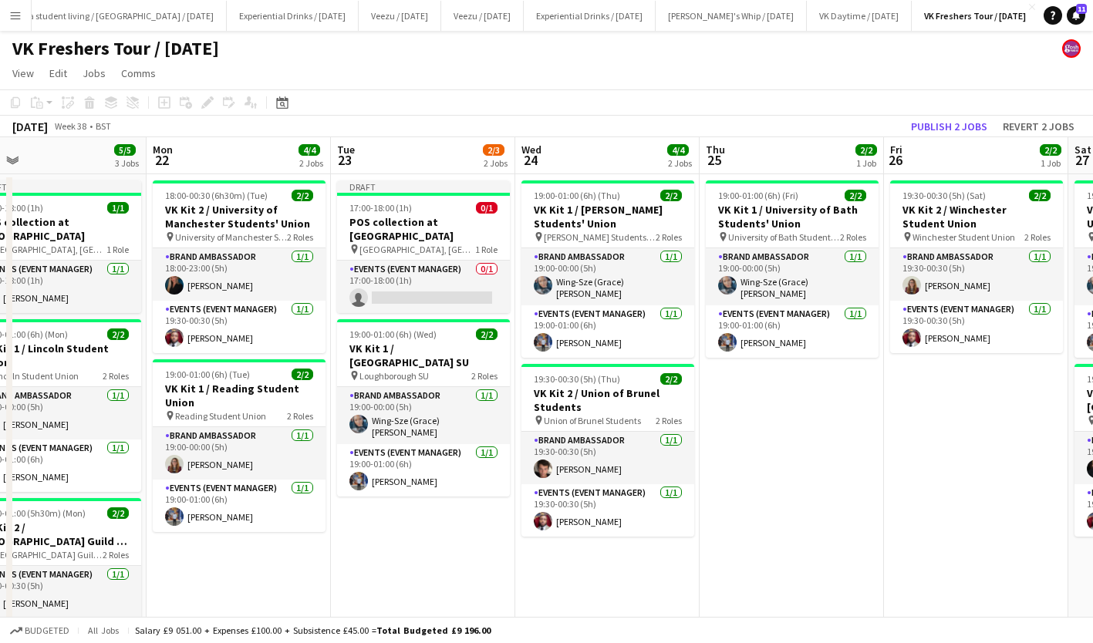
click at [412, 219] on h3 "POS collection at Casa Hotel" at bounding box center [423, 229] width 173 height 28
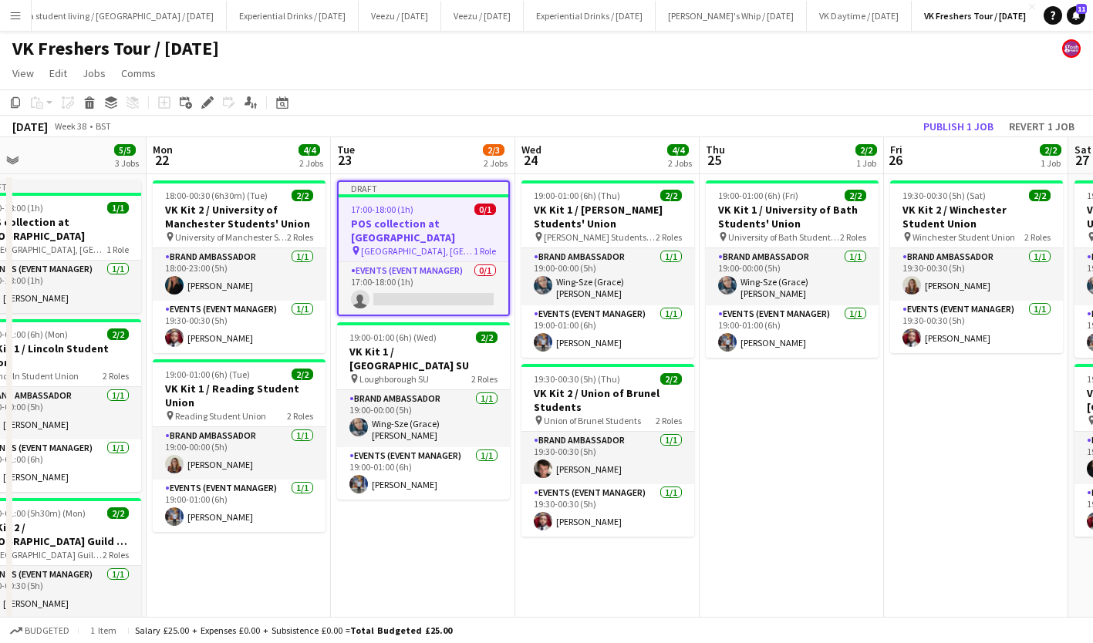
click at [204, 102] on icon "Edit" at bounding box center [207, 102] width 12 height 12
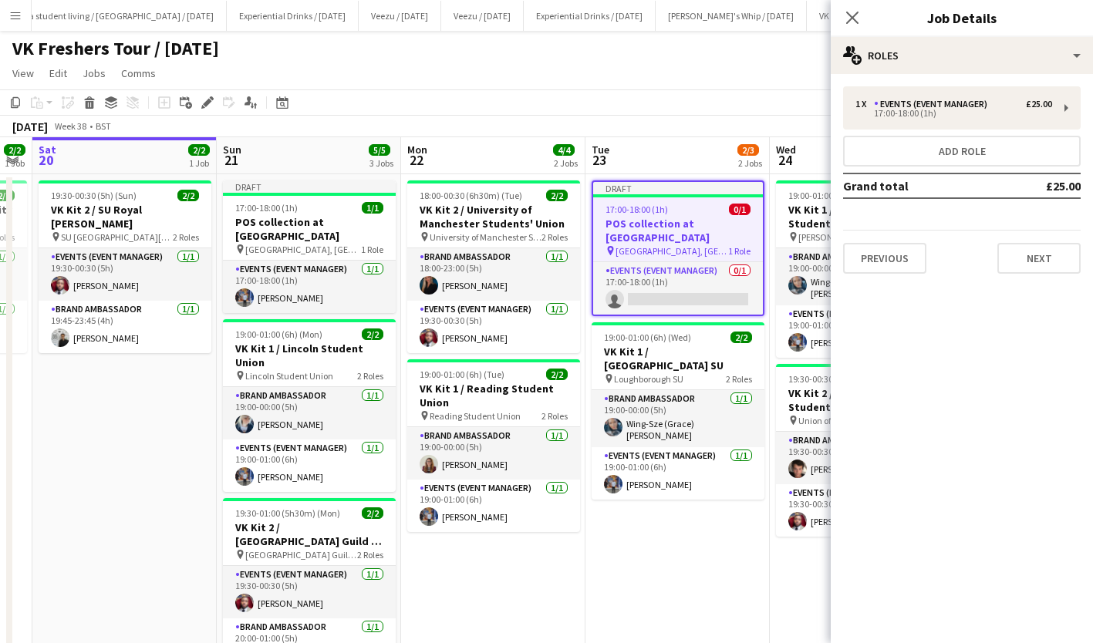
scroll to position [0, 335]
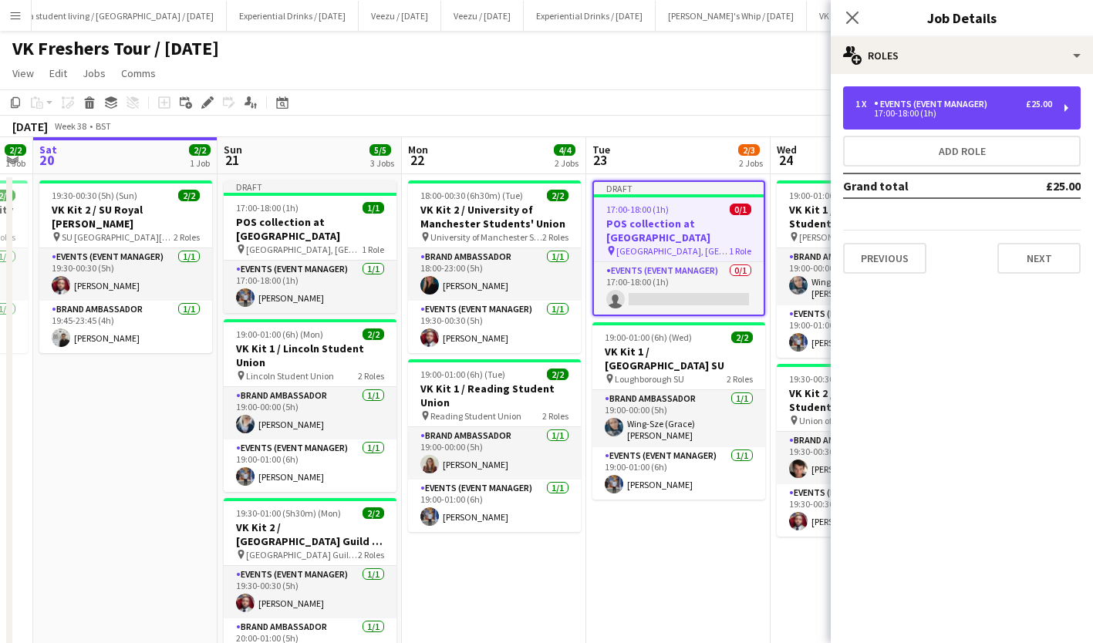
click at [931, 99] on div "Events (Event Manager)" at bounding box center [934, 104] width 120 height 11
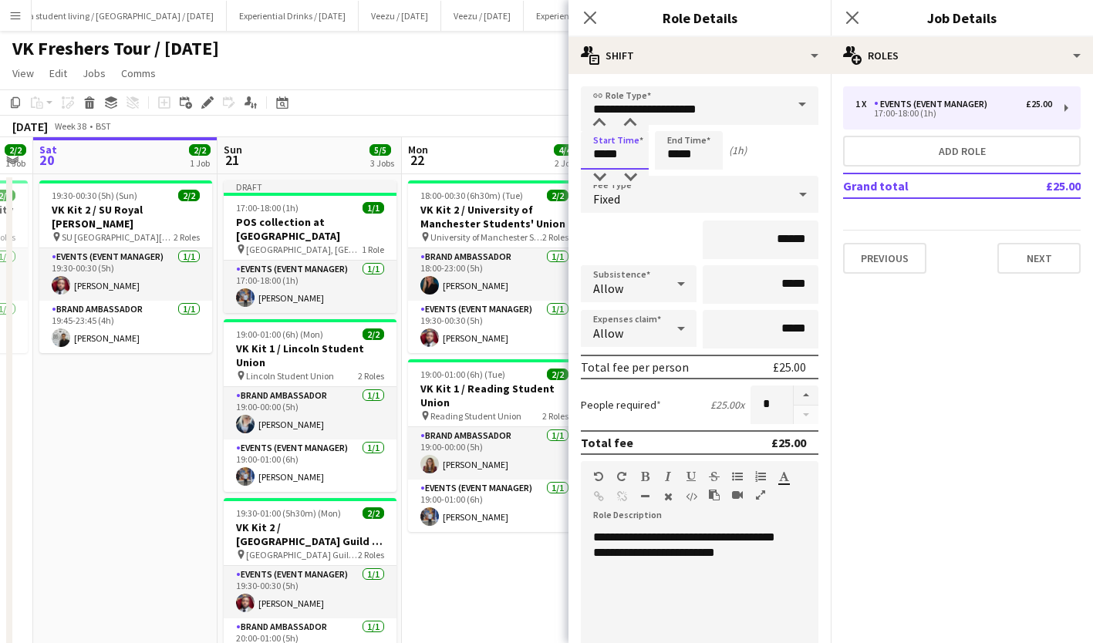
click at [606, 146] on input "*****" at bounding box center [615, 150] width 68 height 39
type input "*****"
click at [598, 175] on div at bounding box center [599, 177] width 31 height 15
click at [708, 139] on input "*****" at bounding box center [689, 150] width 68 height 39
type input "*****"
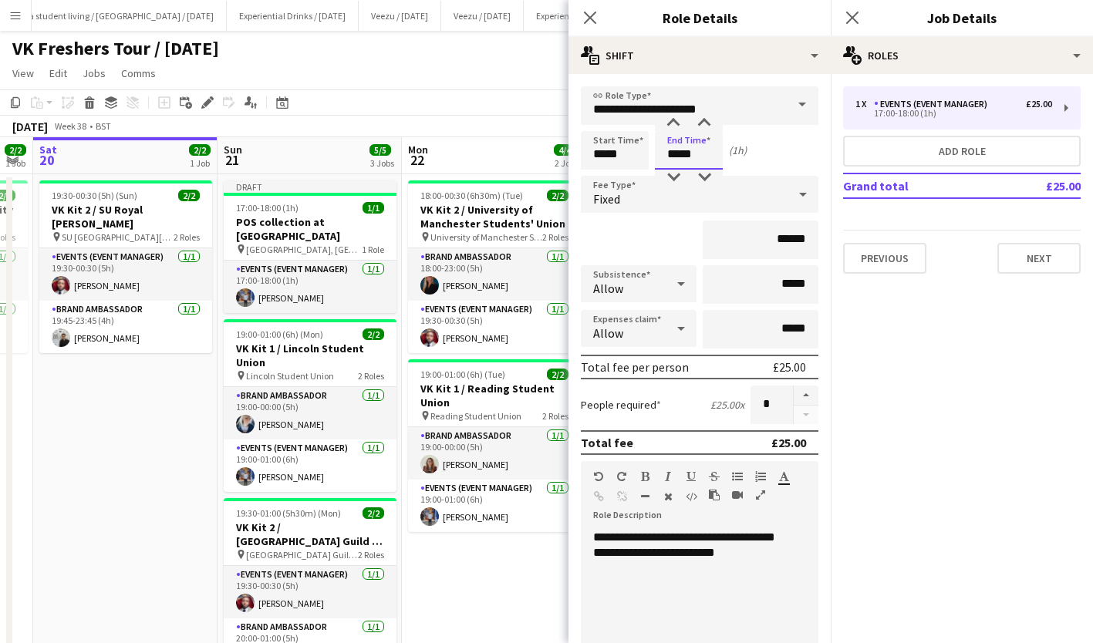
click at [675, 176] on div at bounding box center [673, 177] width 31 height 15
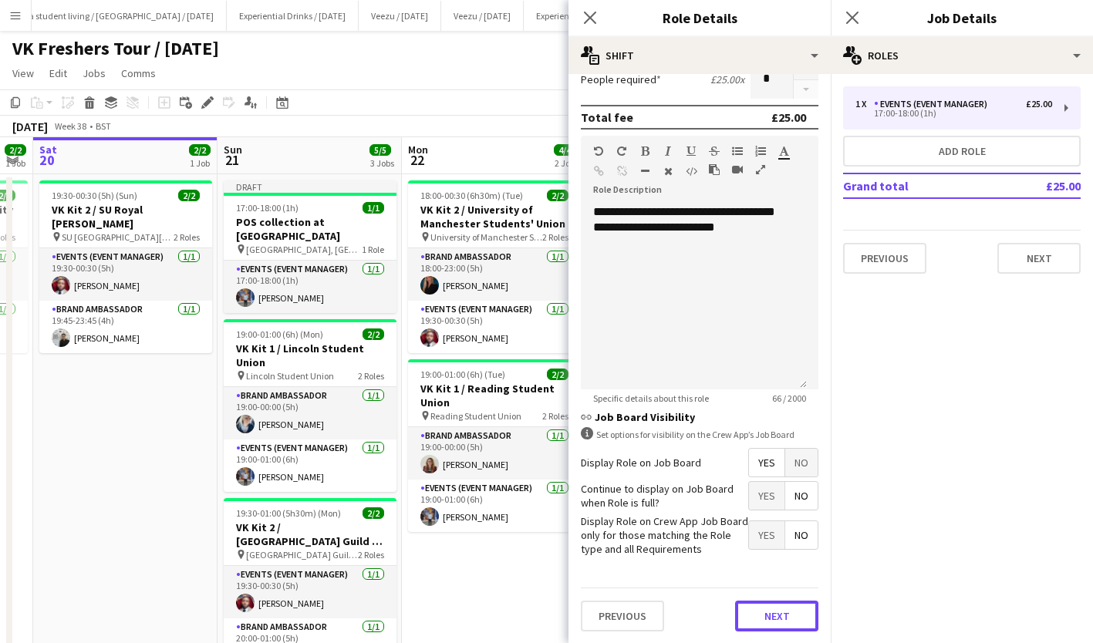
click at [770, 619] on button "Next" at bounding box center [776, 616] width 83 height 31
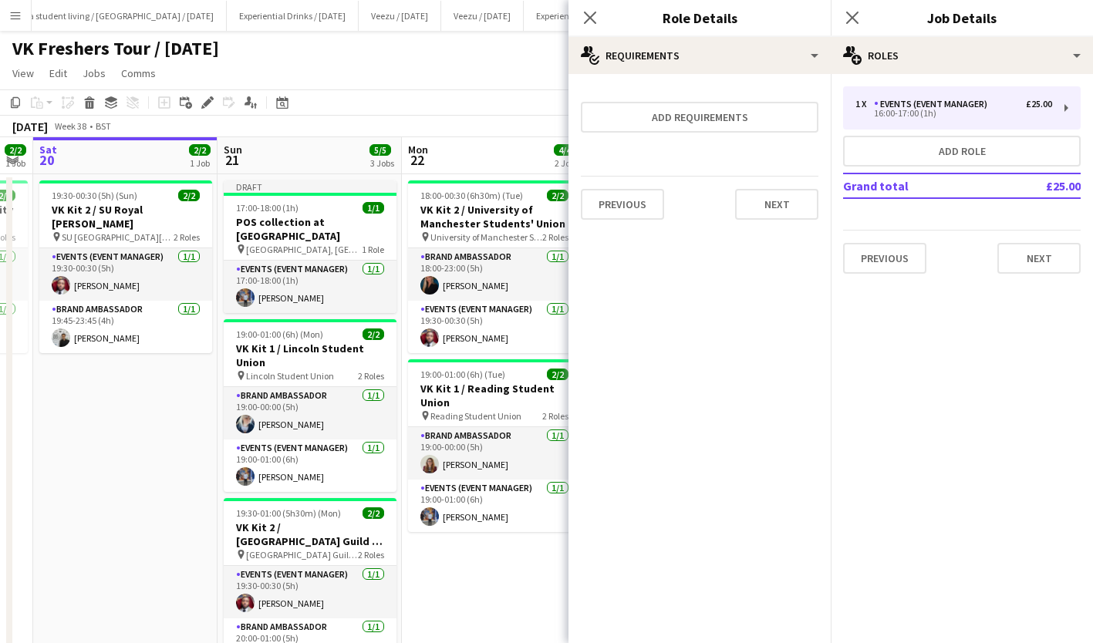
scroll to position [0, 0]
click at [758, 194] on button "Next" at bounding box center [776, 204] width 83 height 31
click at [758, 194] on div "Previous Next Finish" at bounding box center [700, 200] width 238 height 44
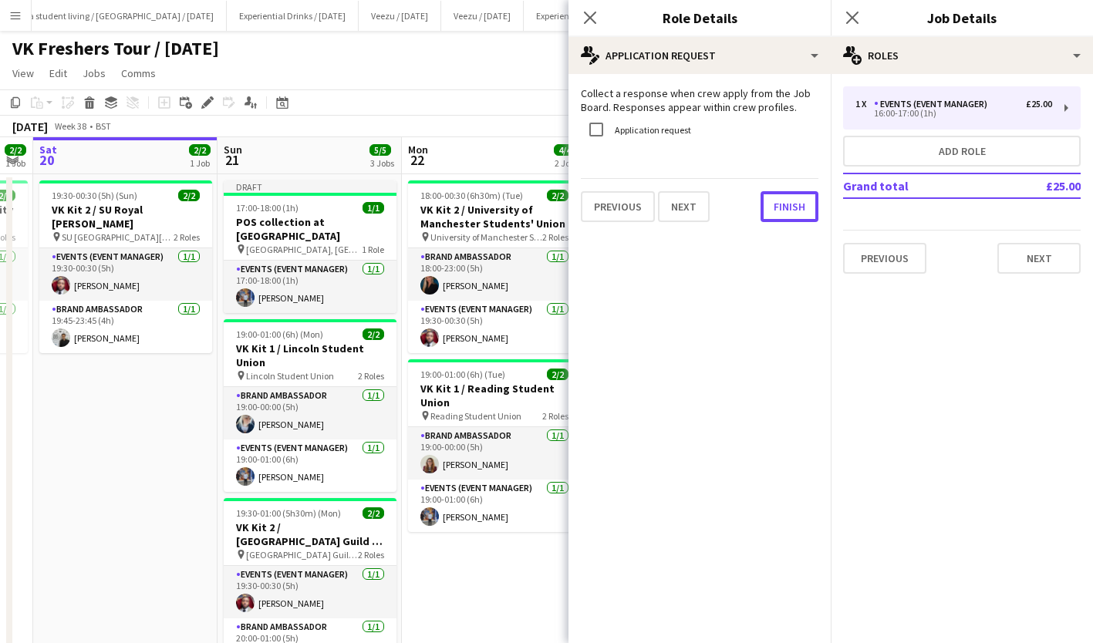
click at [787, 199] on button "Finish" at bounding box center [789, 206] width 58 height 31
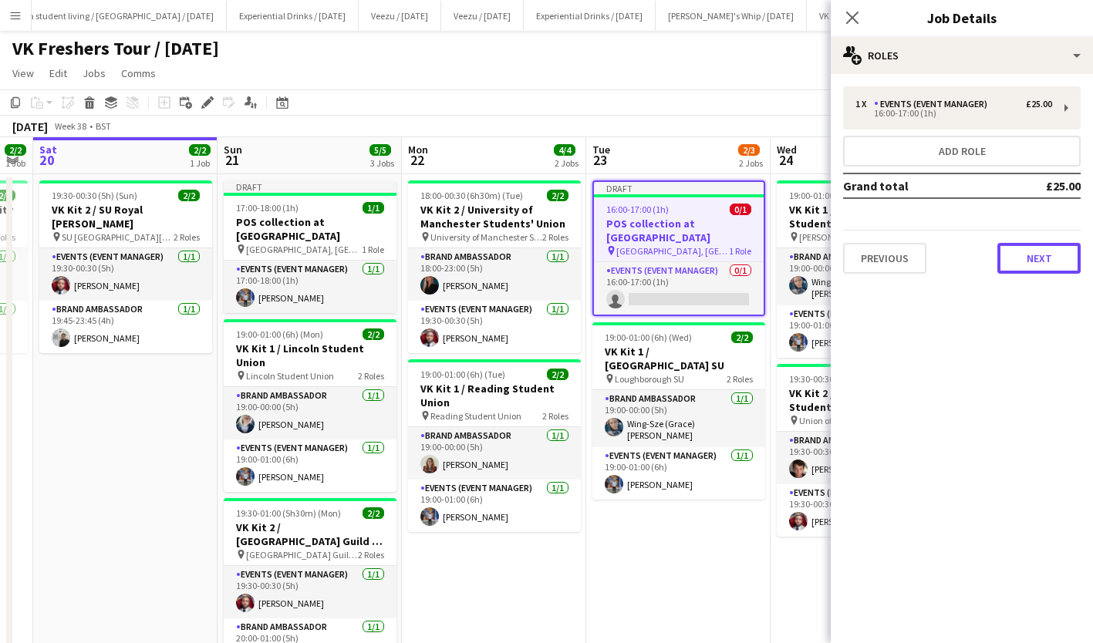
click at [1042, 265] on button "Next" at bounding box center [1038, 258] width 83 height 31
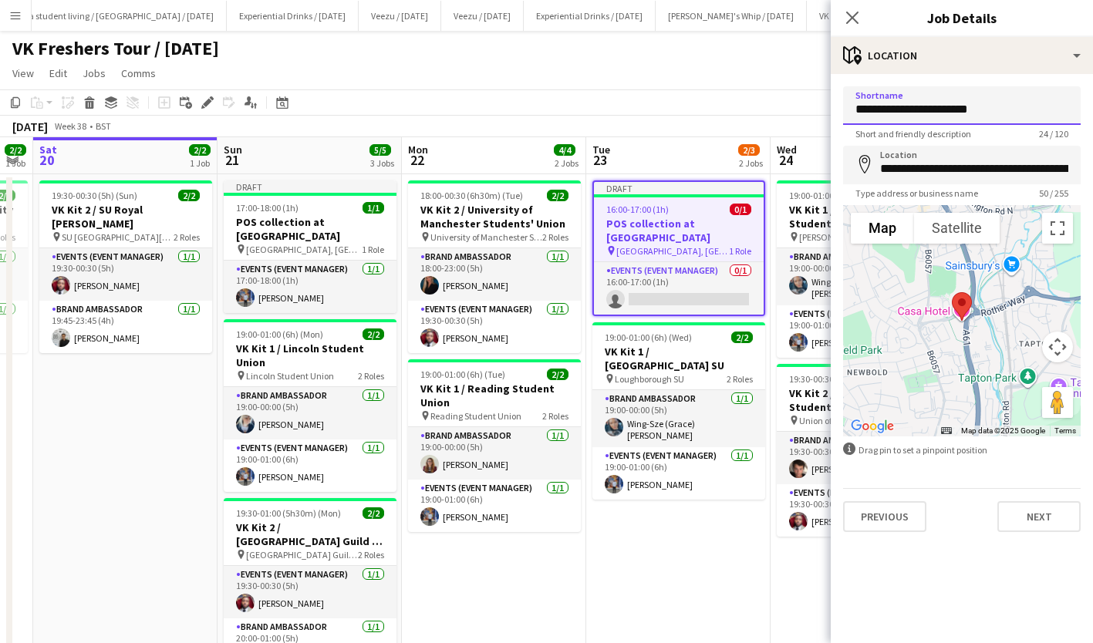
drag, startPoint x: 1006, startPoint y: 117, endPoint x: 731, endPoint y: 86, distance: 277.1
click at [731, 86] on body "Menu Boards Boards Boards All jobs Status Workforce Workforce My Workforce Recr…" at bounding box center [546, 371] width 1093 height 742
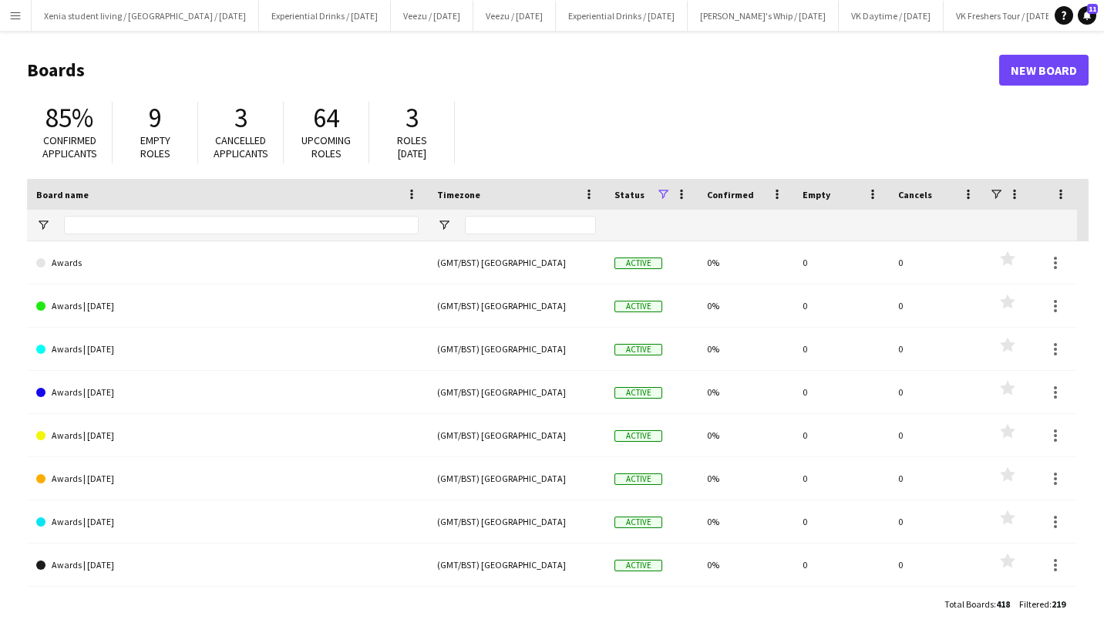
click at [10, 15] on app-icon "Menu" at bounding box center [15, 15] width 12 height 12
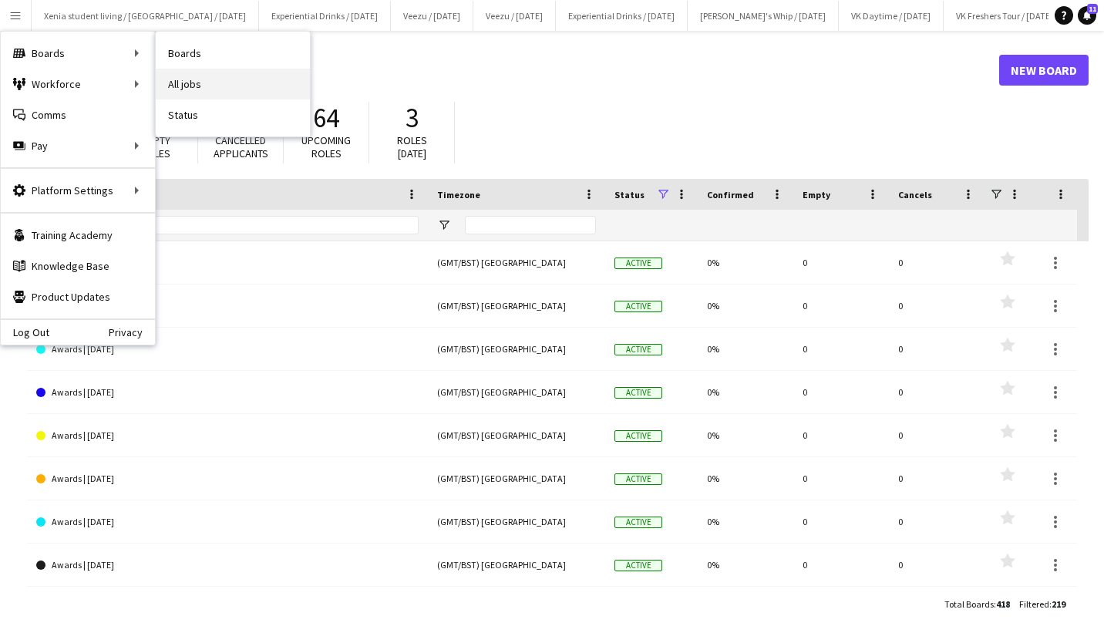
click at [191, 79] on link "All jobs" at bounding box center [233, 84] width 154 height 31
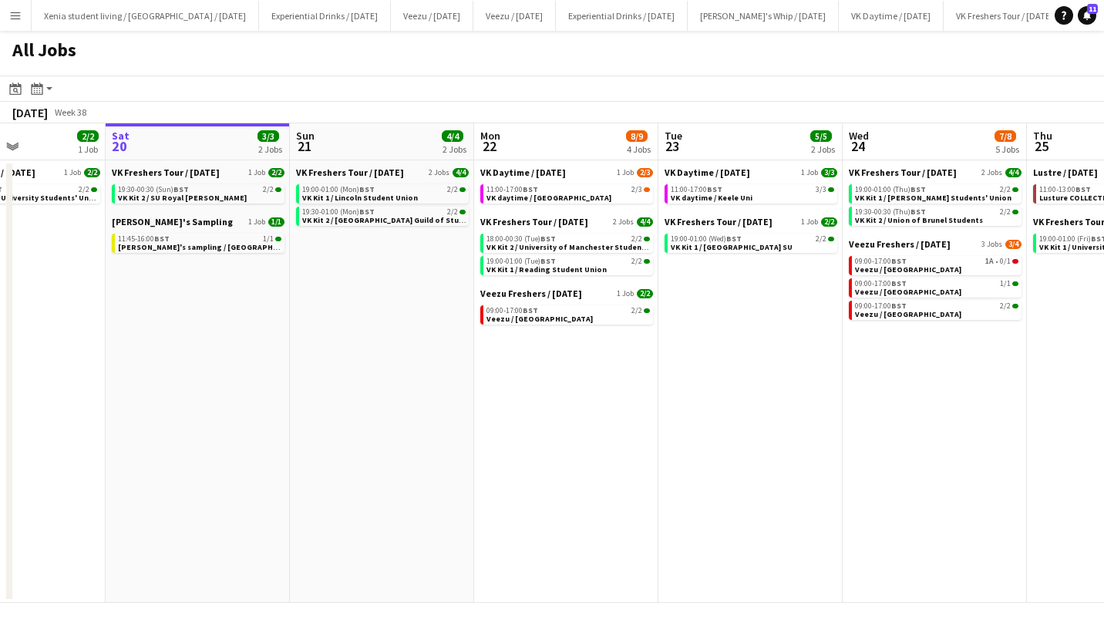
scroll to position [0, 448]
click at [389, 190] on div "19:00-01:00 (Mon) BST 2/2" at bounding box center [383, 190] width 163 height 8
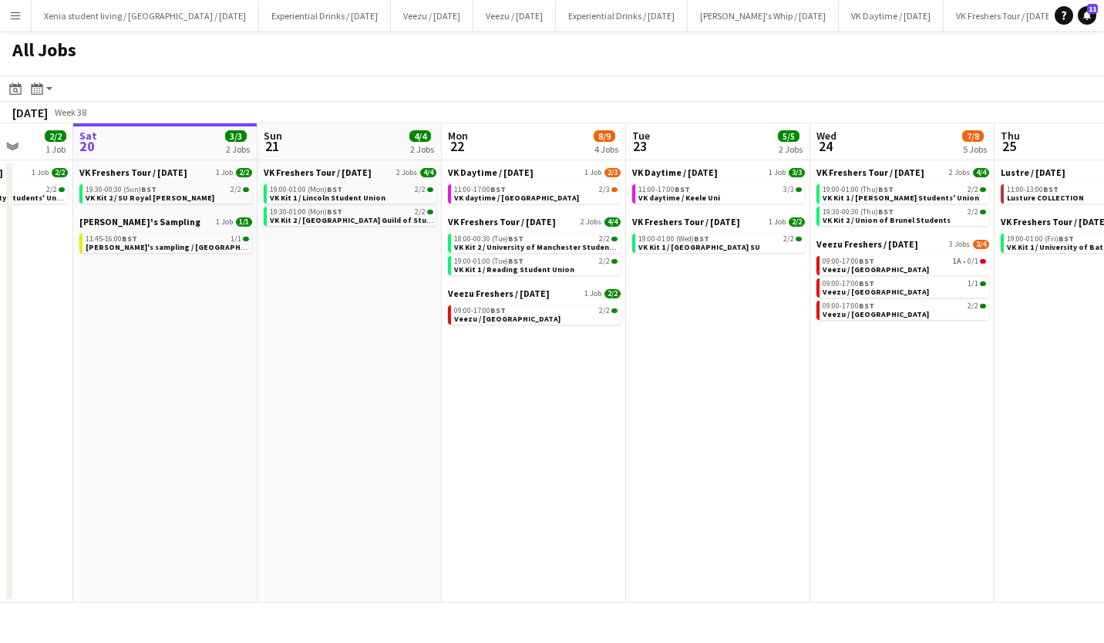
scroll to position [0, 480]
click at [535, 239] on div "18:00-00:30 (Tue) BST 2/2" at bounding box center [534, 239] width 163 height 8
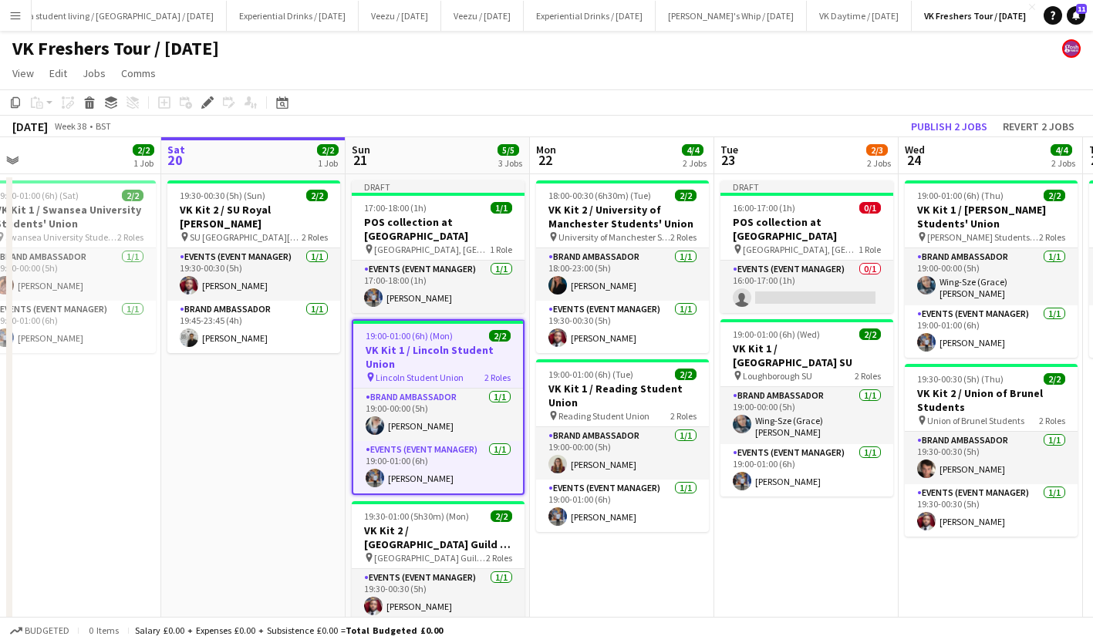
scroll to position [0, 391]
click at [405, 221] on h3 "POS collection at [GEOGRAPHIC_DATA]" at bounding box center [438, 229] width 173 height 28
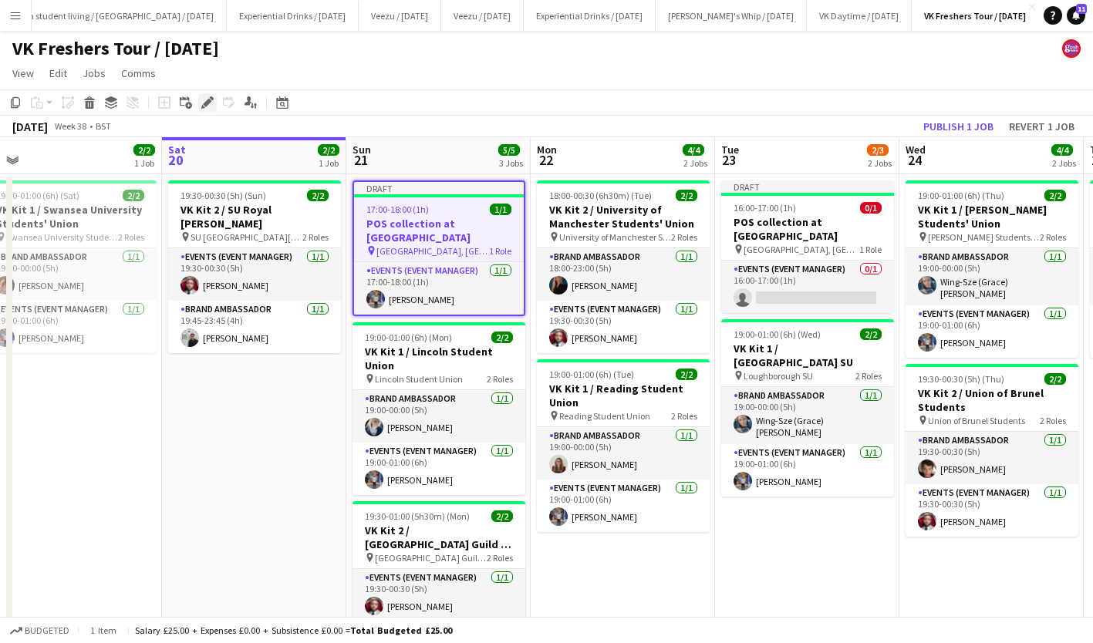
click at [211, 104] on icon "Edit" at bounding box center [207, 102] width 12 height 12
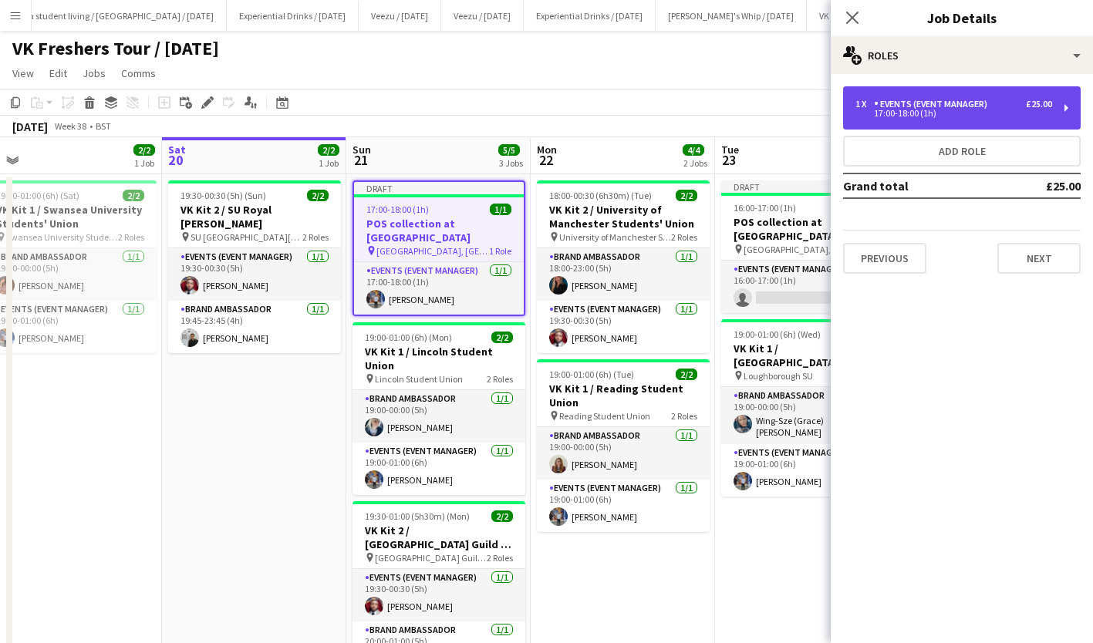
click at [922, 100] on div "Events (Event Manager)" at bounding box center [934, 104] width 120 height 11
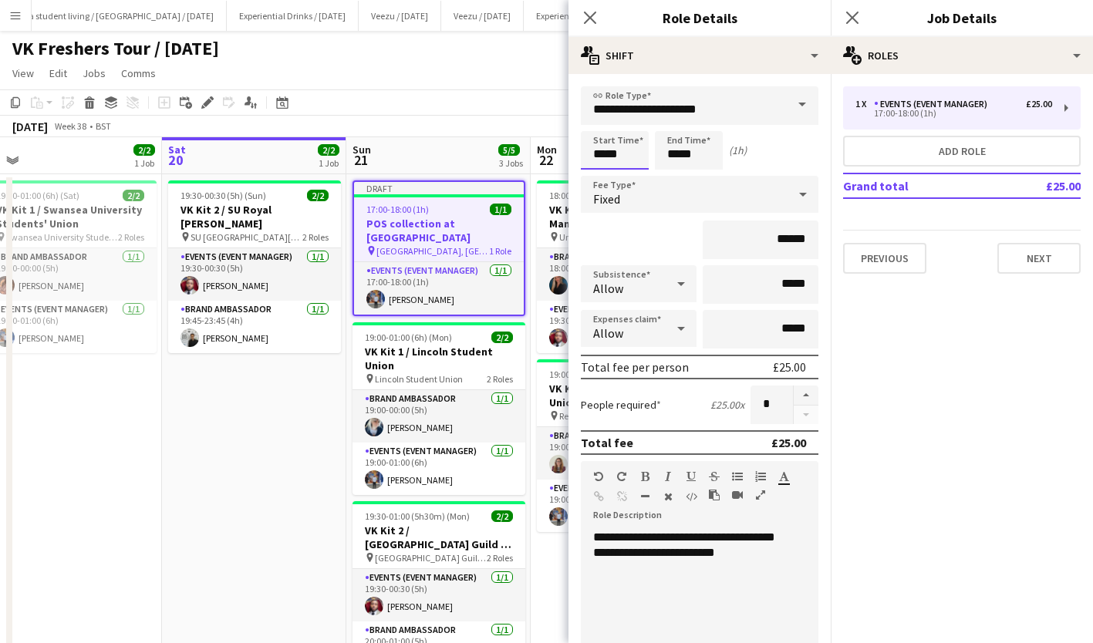
click at [608, 157] on input "*****" at bounding box center [615, 150] width 68 height 39
type input "*****"
click at [601, 180] on div at bounding box center [599, 177] width 31 height 15
click at [680, 157] on input "*****" at bounding box center [689, 150] width 68 height 39
type input "*****"
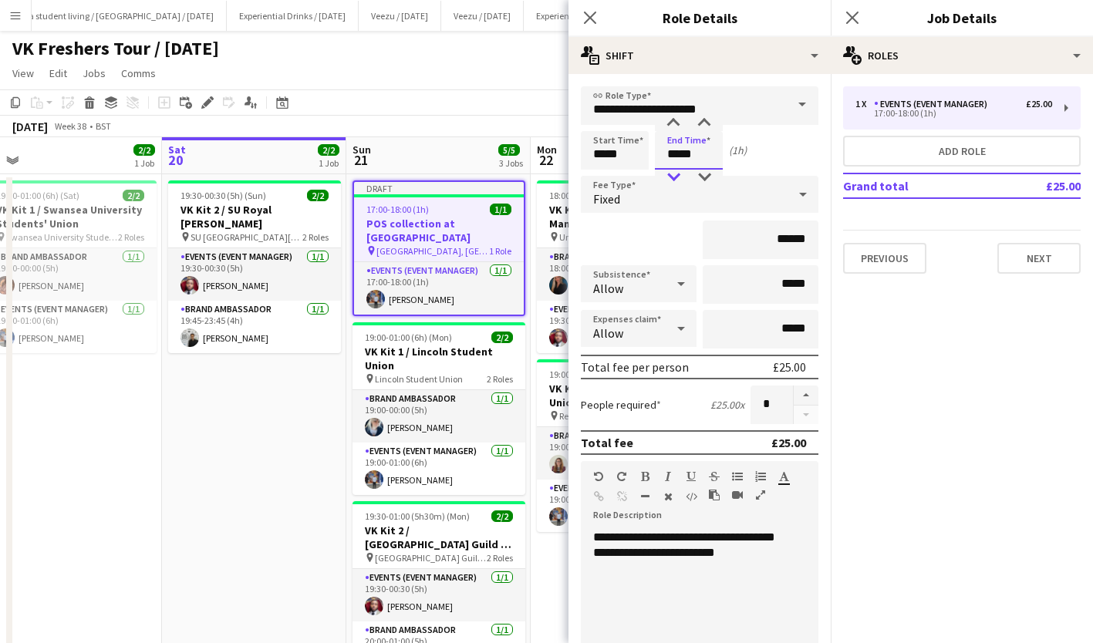
click at [678, 176] on div at bounding box center [673, 177] width 31 height 15
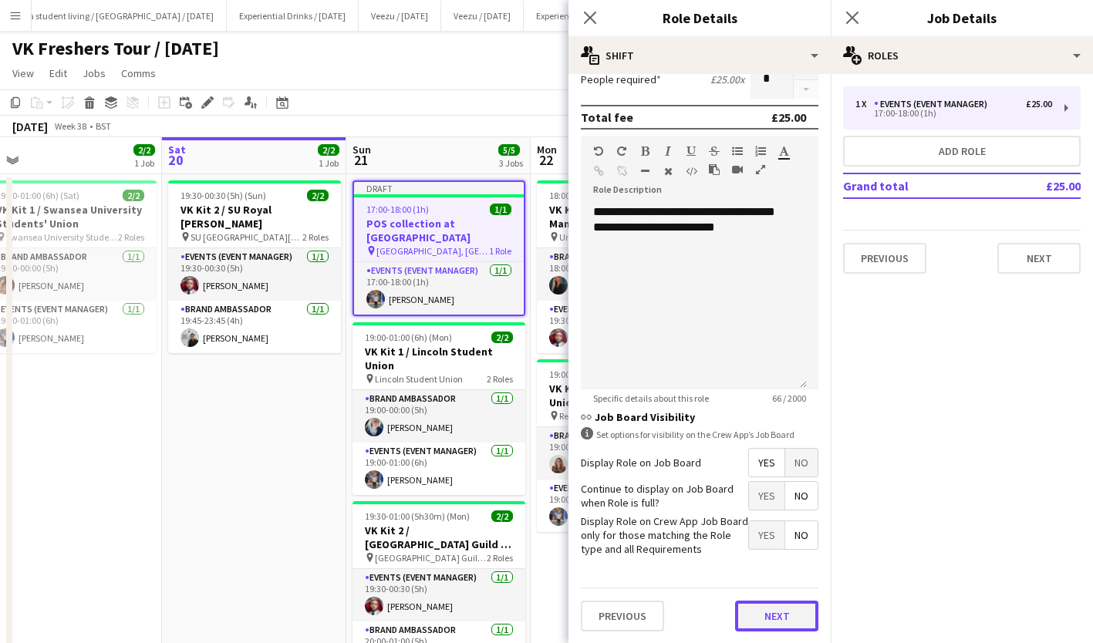
click at [770, 608] on button "Next" at bounding box center [776, 616] width 83 height 31
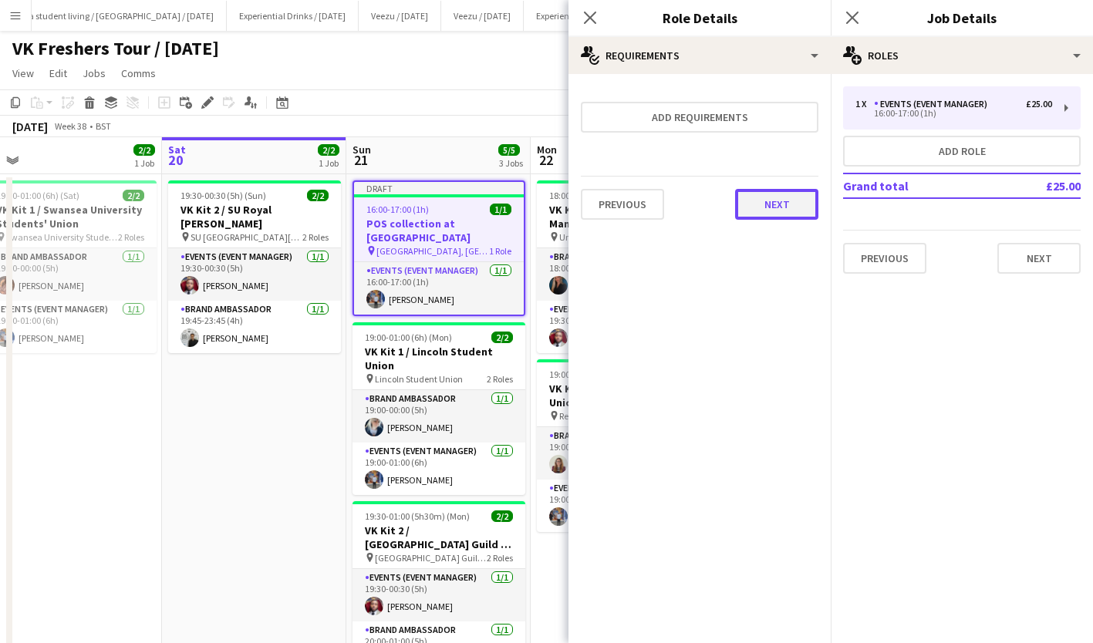
click at [787, 207] on button "Next" at bounding box center [776, 204] width 83 height 31
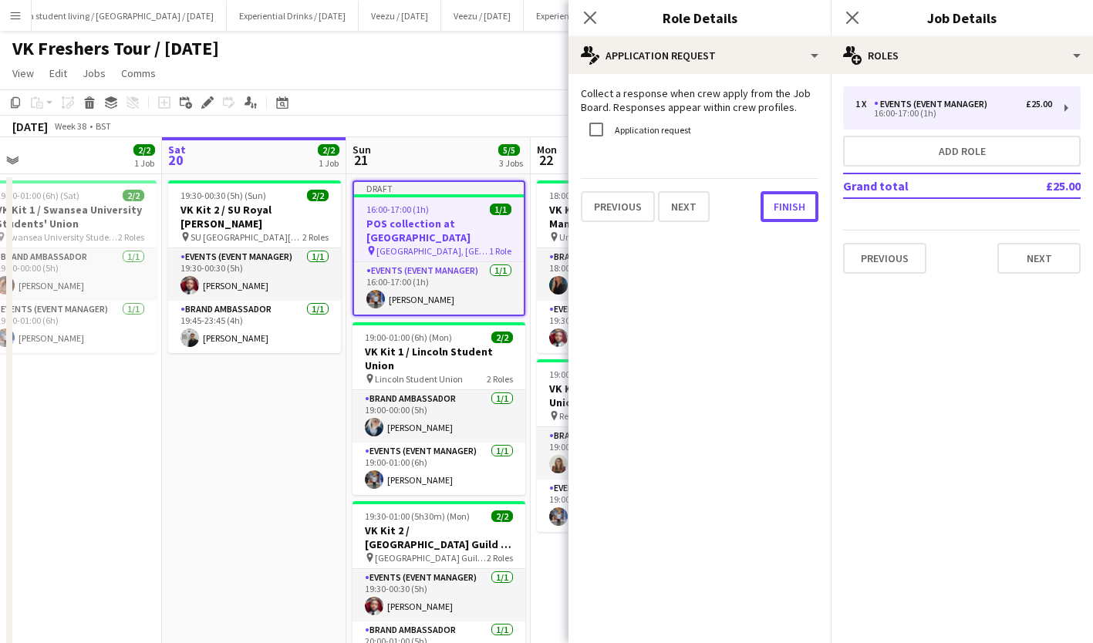
click at [787, 207] on button "Finish" at bounding box center [789, 206] width 58 height 31
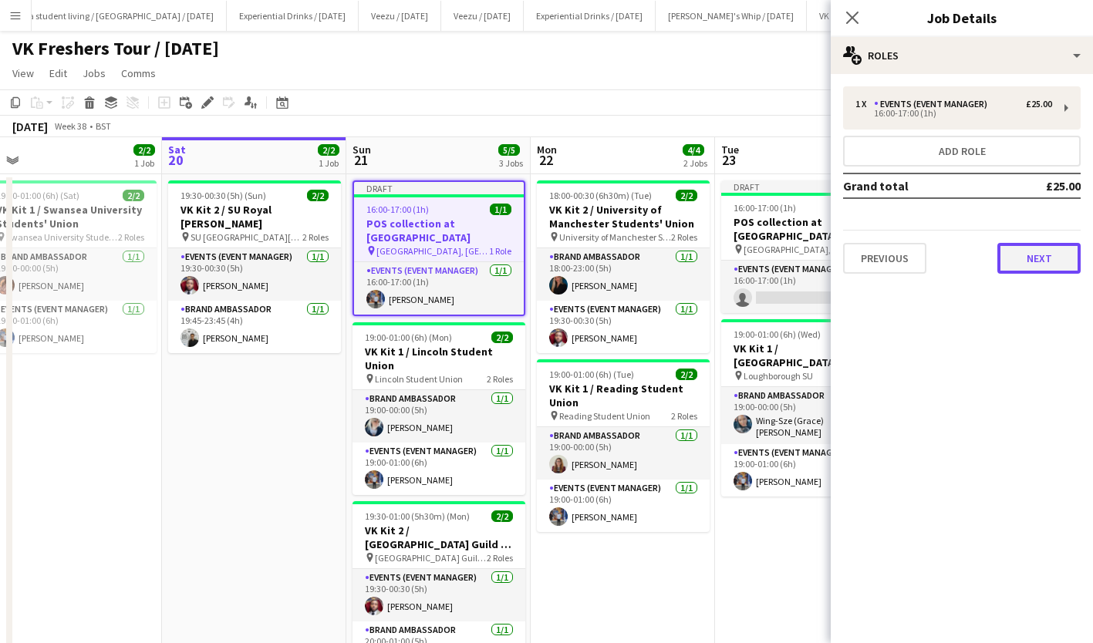
click at [1041, 254] on button "Next" at bounding box center [1038, 258] width 83 height 31
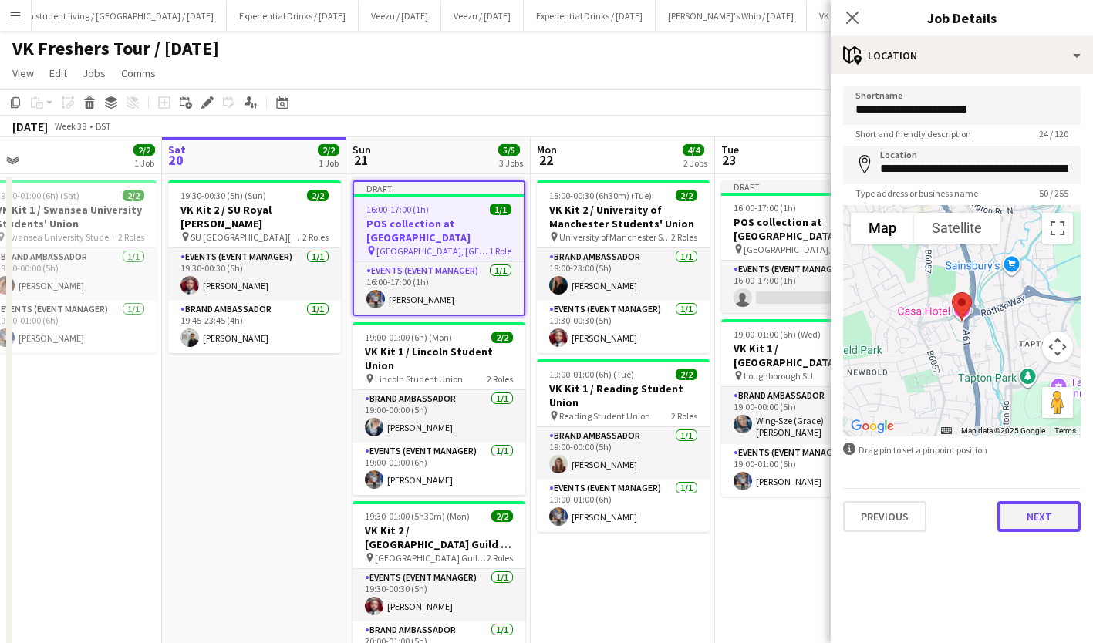
click at [1035, 515] on button "Next" at bounding box center [1038, 516] width 83 height 31
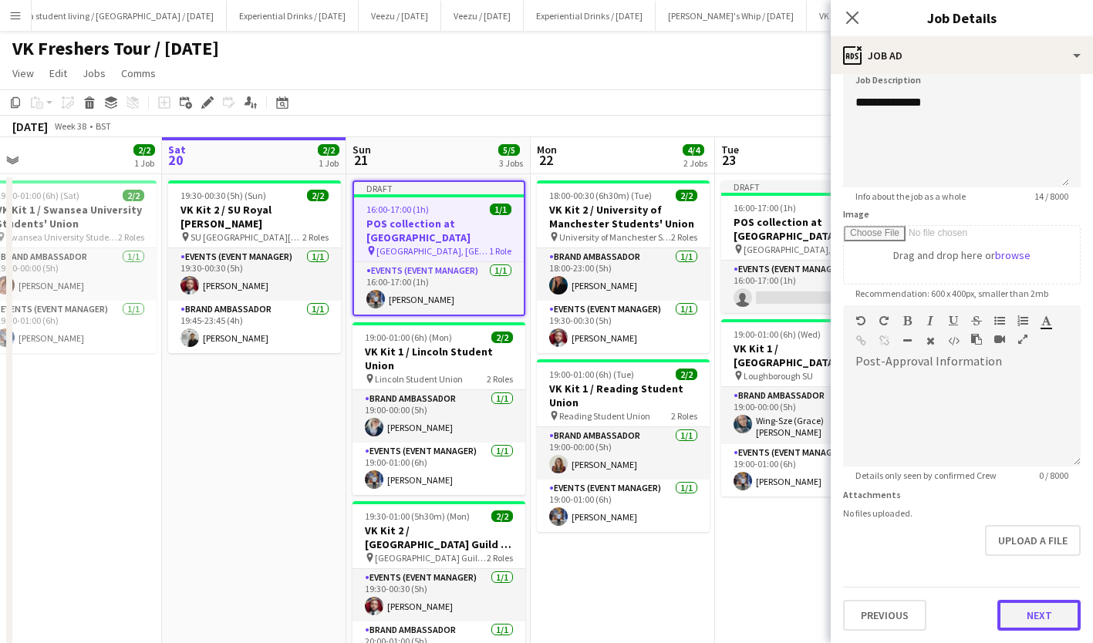
scroll to position [119, 0]
click at [1043, 566] on form "**********" at bounding box center [962, 300] width 262 height 664
click at [1038, 618] on button "Next" at bounding box center [1038, 616] width 83 height 31
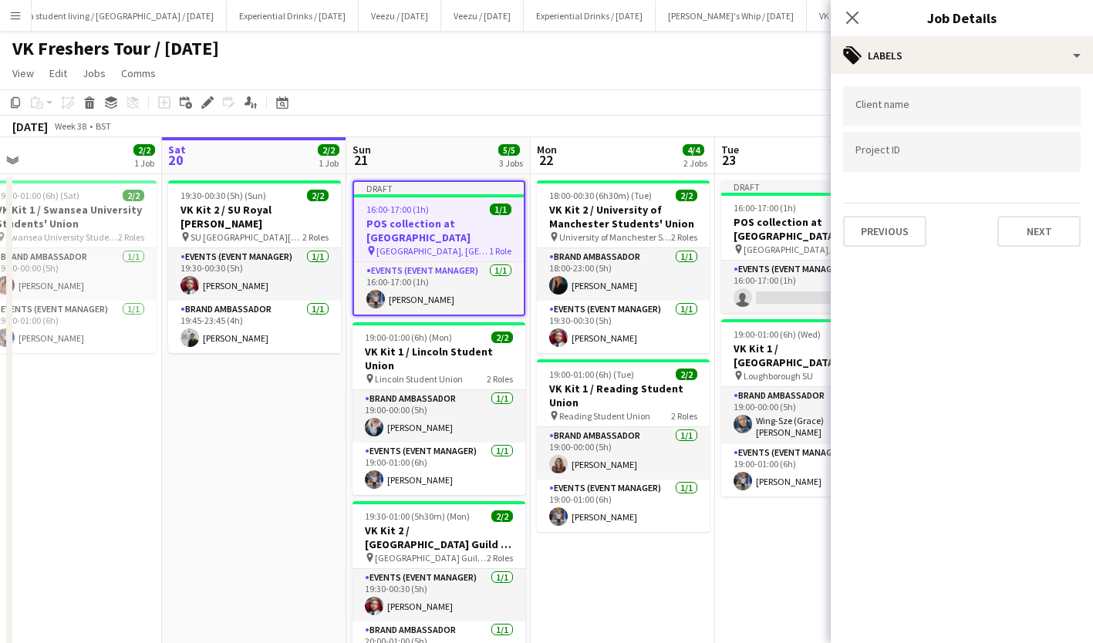
scroll to position [0, 0]
click at [1053, 229] on button "Next" at bounding box center [1038, 231] width 83 height 31
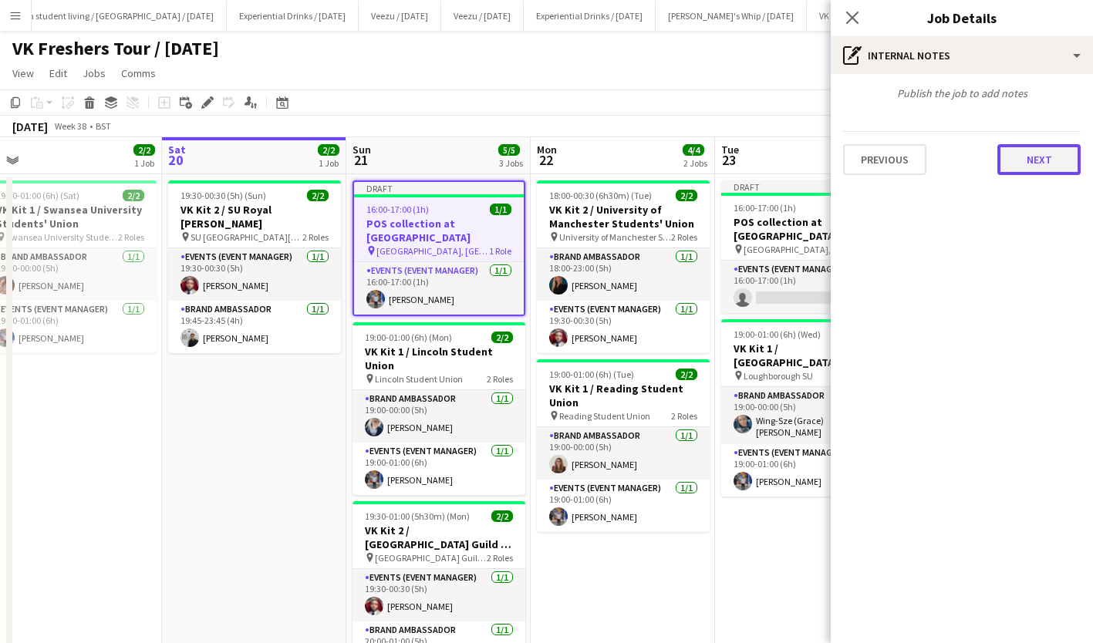
click at [1043, 174] on button "Next" at bounding box center [1038, 159] width 83 height 31
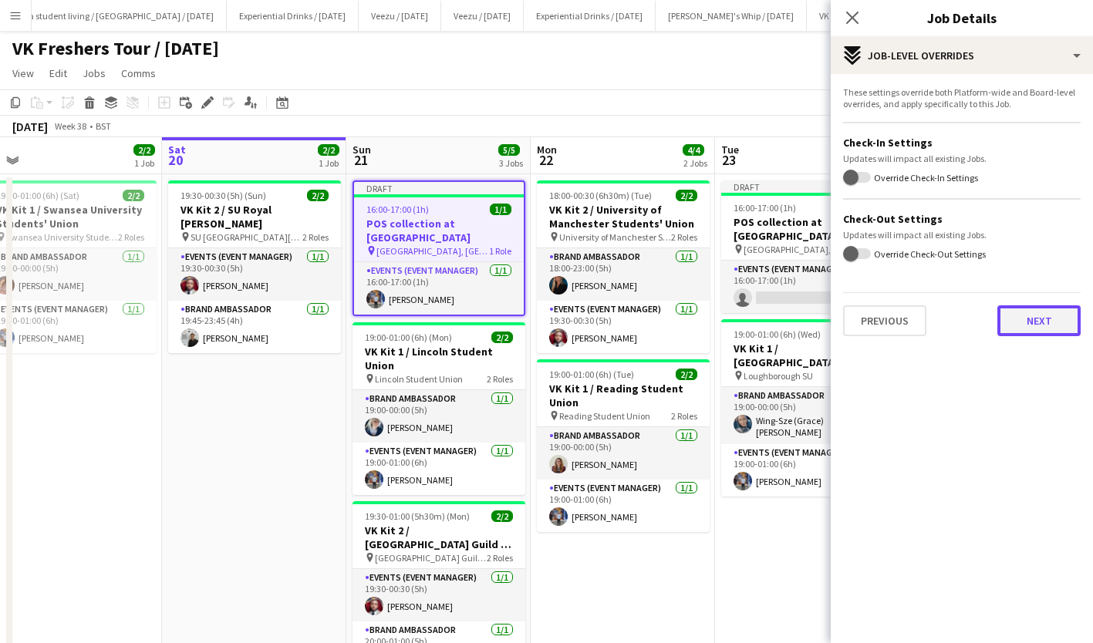
click at [1053, 309] on button "Next" at bounding box center [1038, 320] width 83 height 31
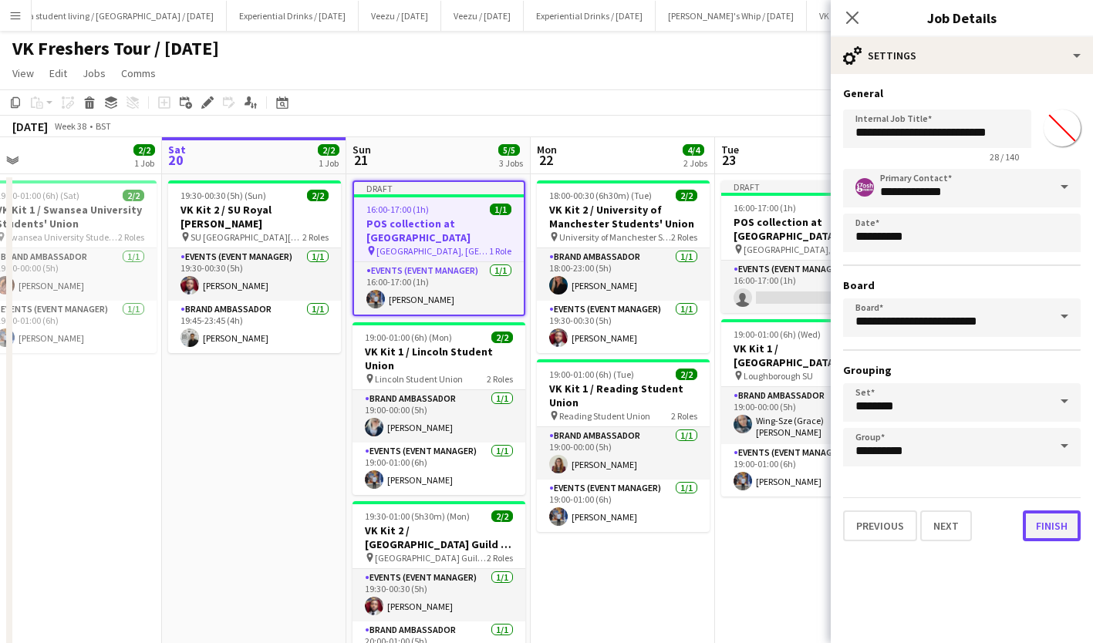
click at [1051, 524] on button "Finish" at bounding box center [1052, 526] width 58 height 31
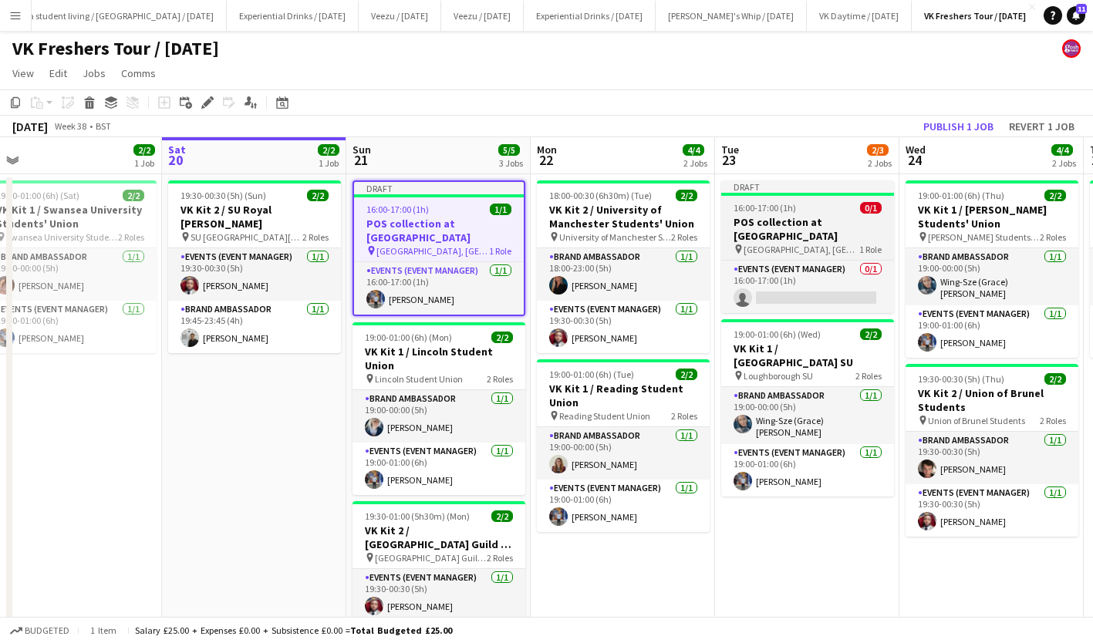
click at [804, 224] on h3 "POS collection at [GEOGRAPHIC_DATA]" at bounding box center [807, 229] width 173 height 28
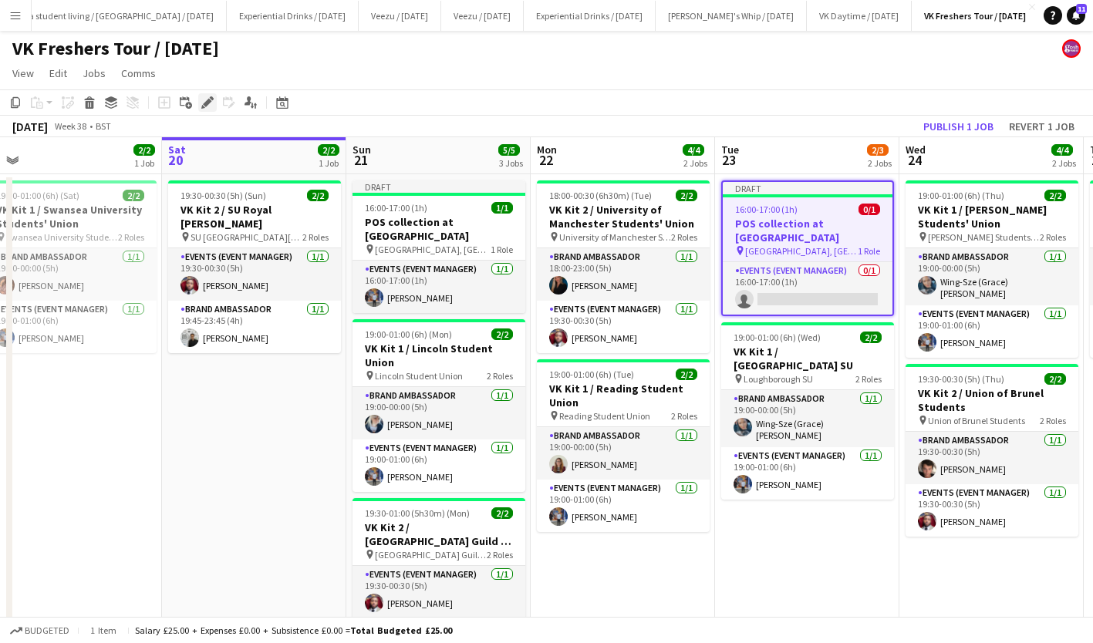
click at [207, 104] on icon at bounding box center [207, 103] width 8 height 8
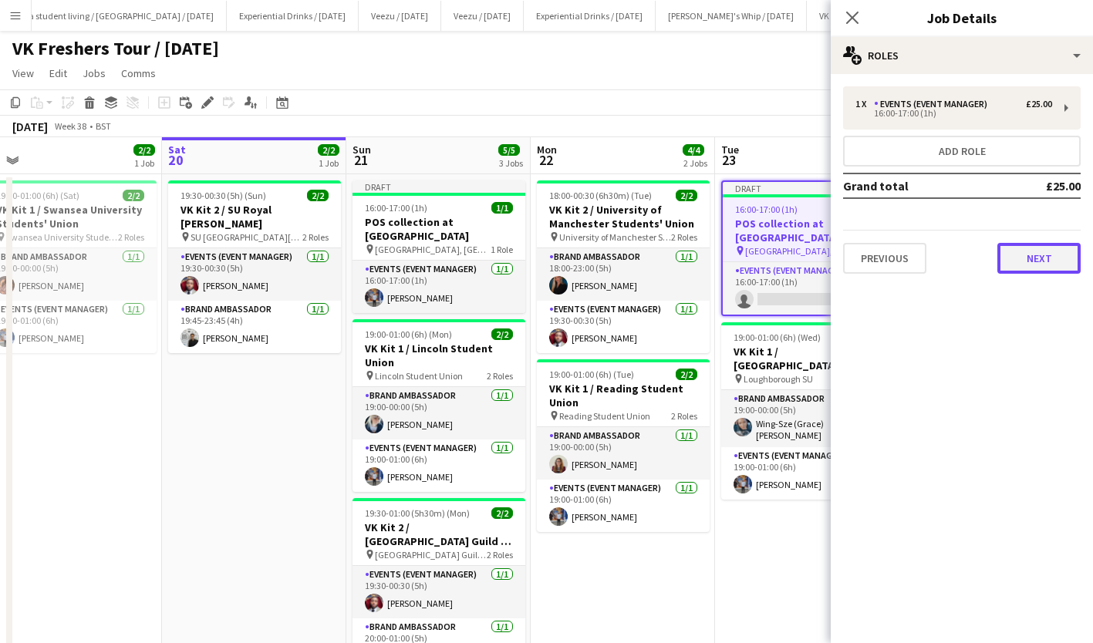
click at [1043, 258] on button "Next" at bounding box center [1038, 258] width 83 height 31
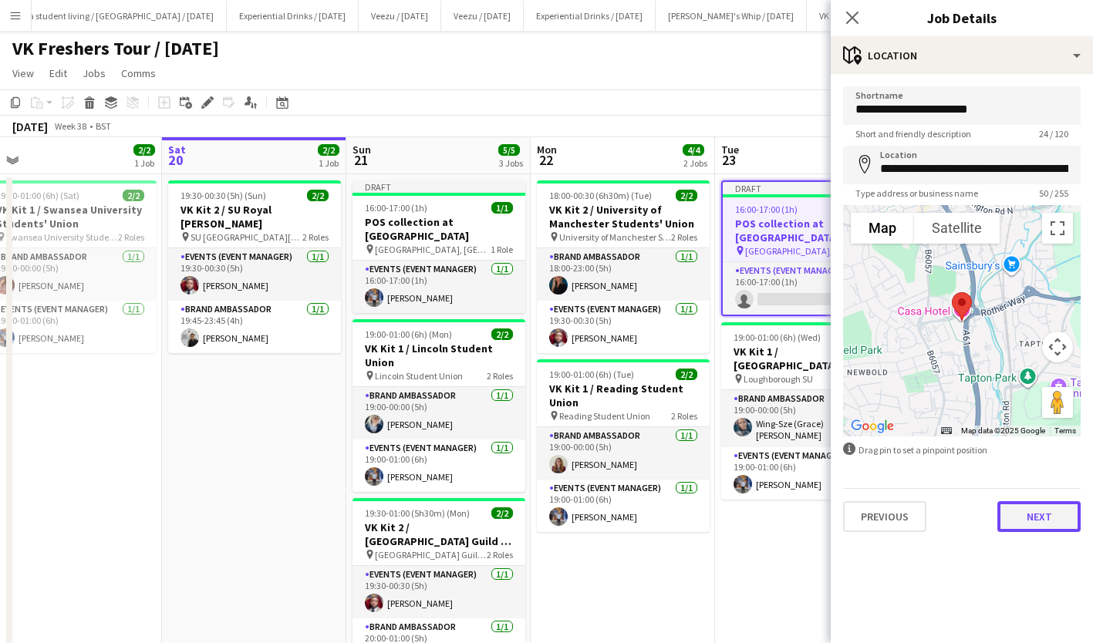
click at [1039, 513] on button "Next" at bounding box center [1038, 516] width 83 height 31
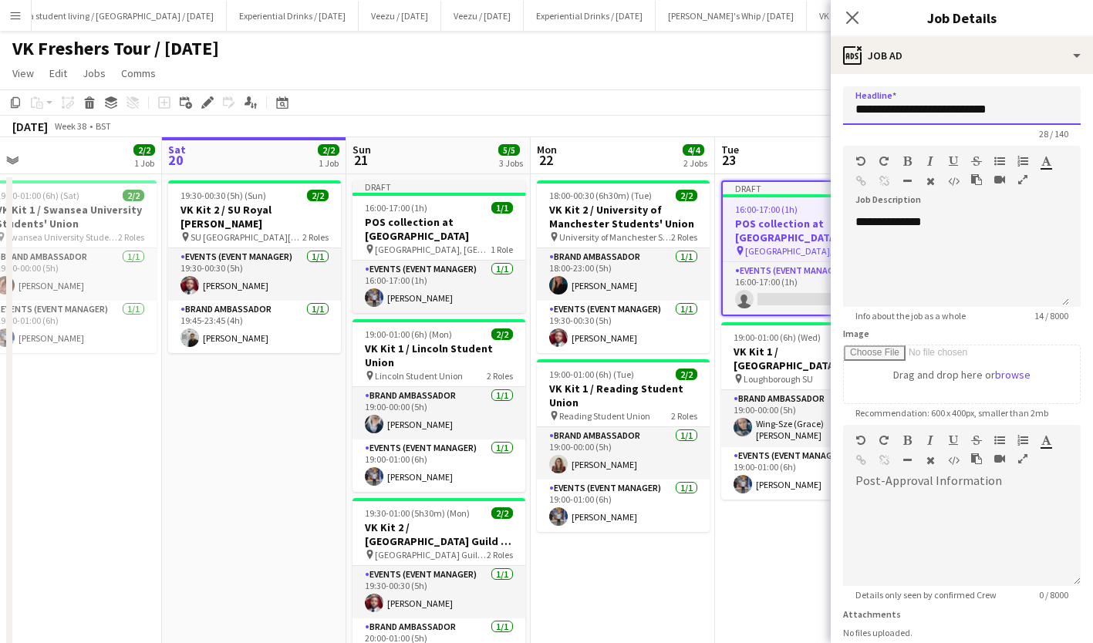
click at [1014, 109] on input "**********" at bounding box center [962, 105] width 238 height 39
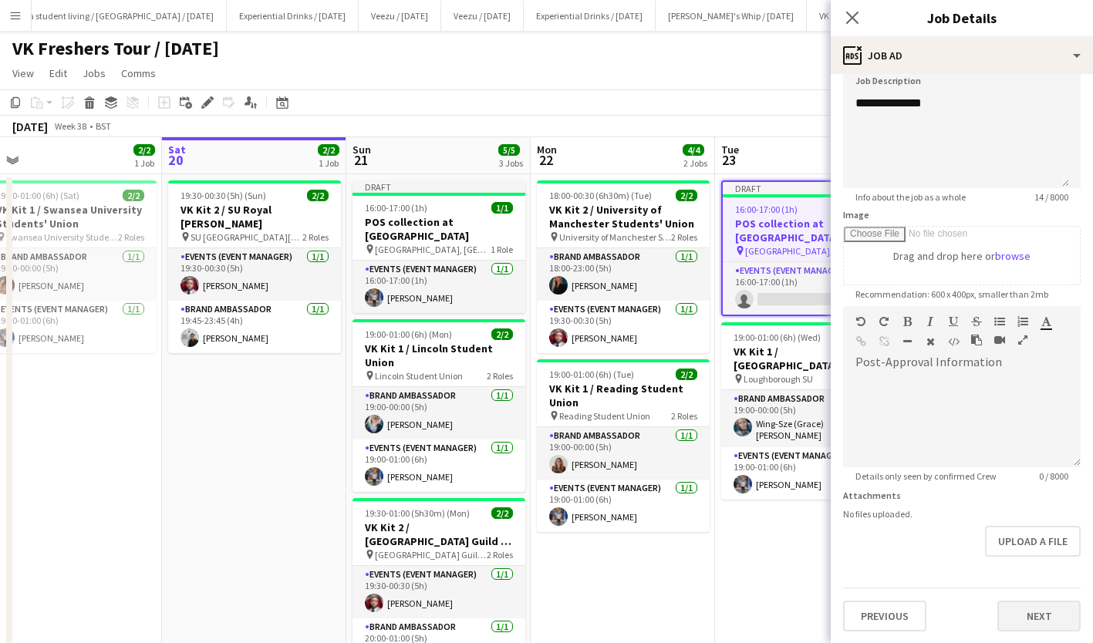
type input "**********"
click at [1017, 614] on button "Next" at bounding box center [1038, 616] width 83 height 31
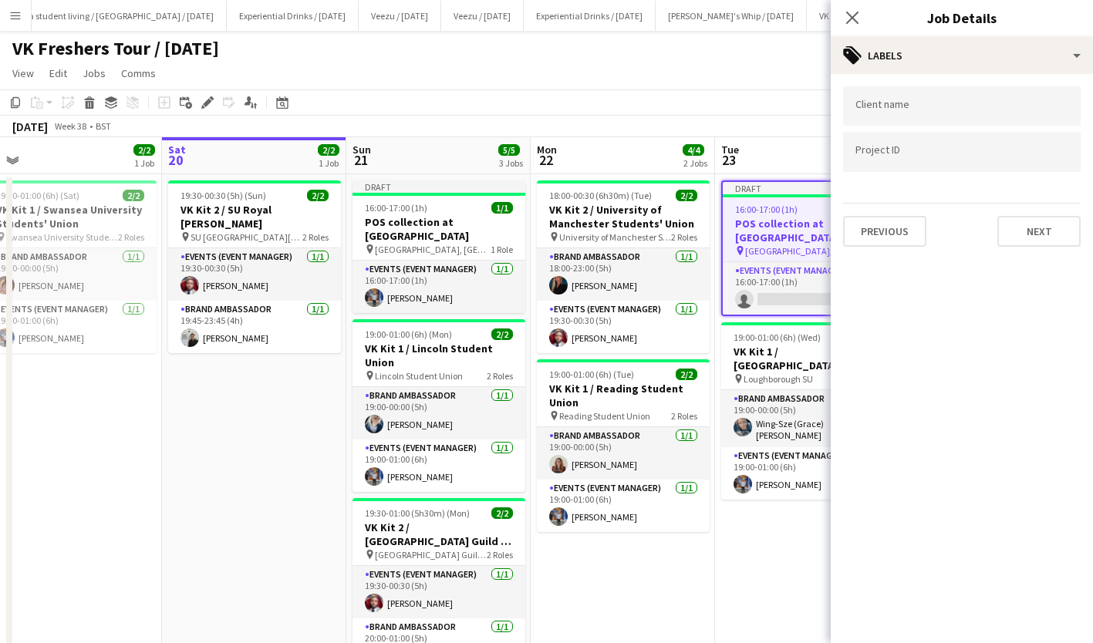
type input "*******"
click at [1034, 227] on button "Next" at bounding box center [1038, 231] width 83 height 31
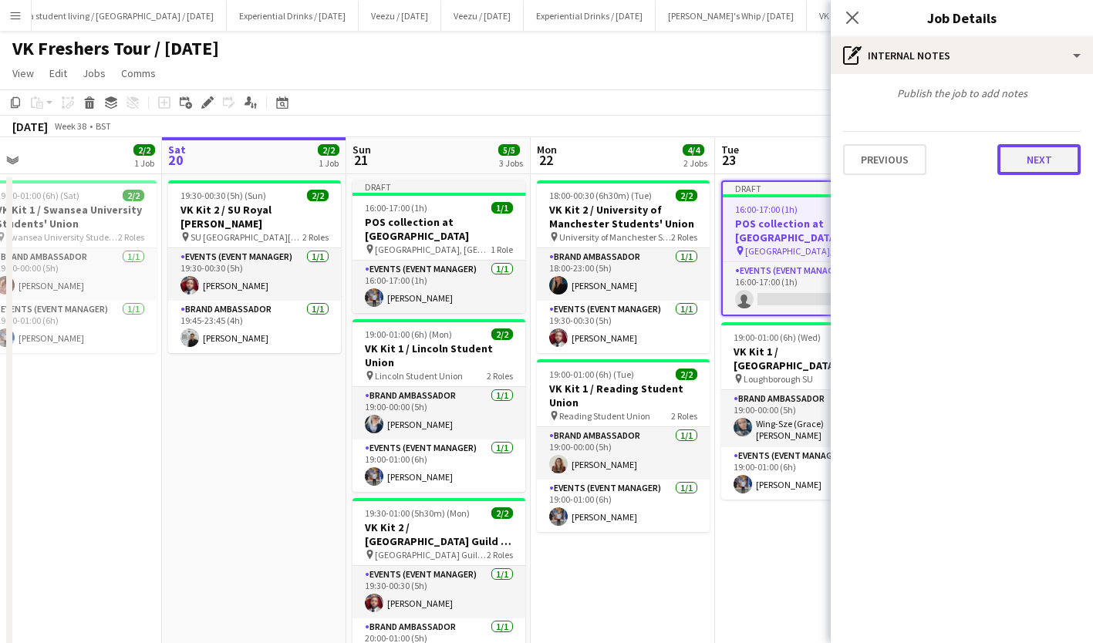
click at [1040, 161] on button "Next" at bounding box center [1038, 159] width 83 height 31
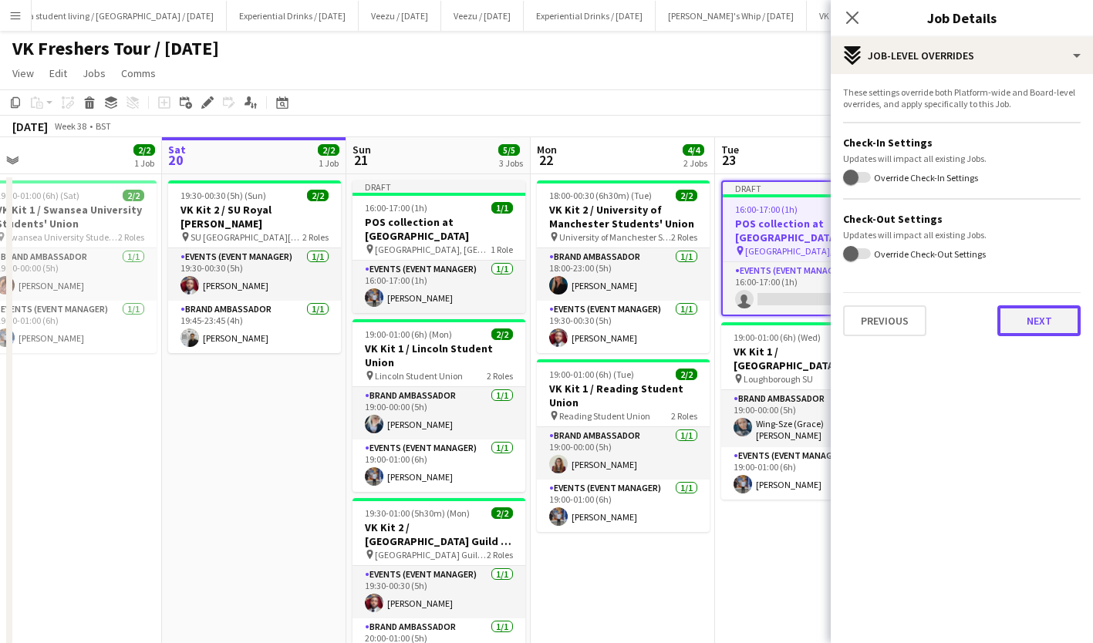
click at [1028, 325] on button "Next" at bounding box center [1038, 320] width 83 height 31
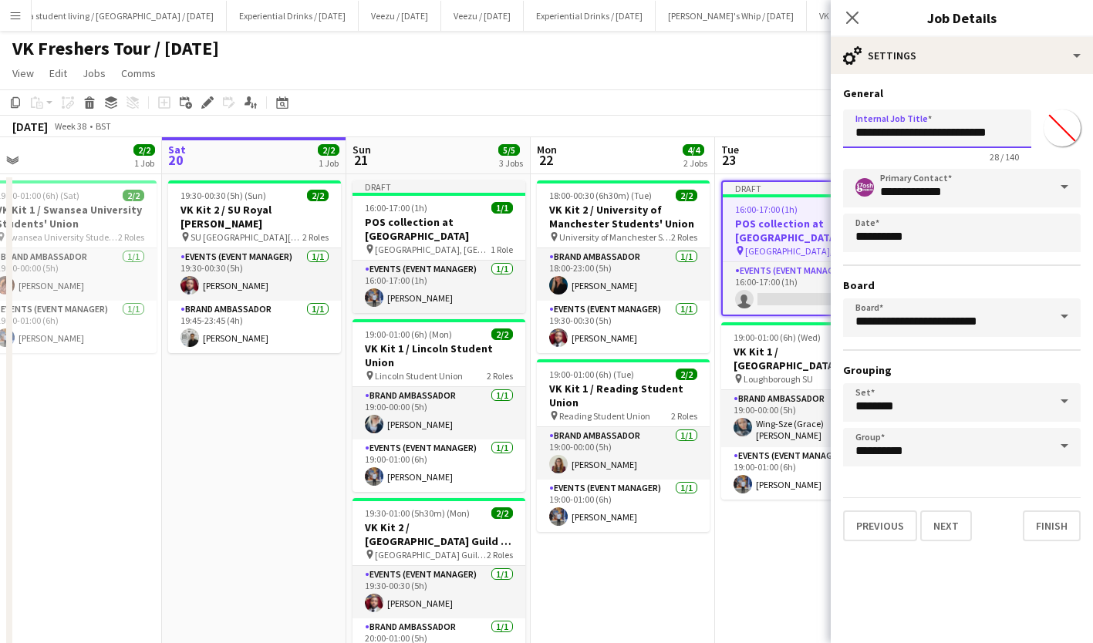
click at [1003, 135] on input "**********" at bounding box center [937, 129] width 188 height 39
type input "**********"
click at [953, 537] on button "Next" at bounding box center [946, 526] width 52 height 31
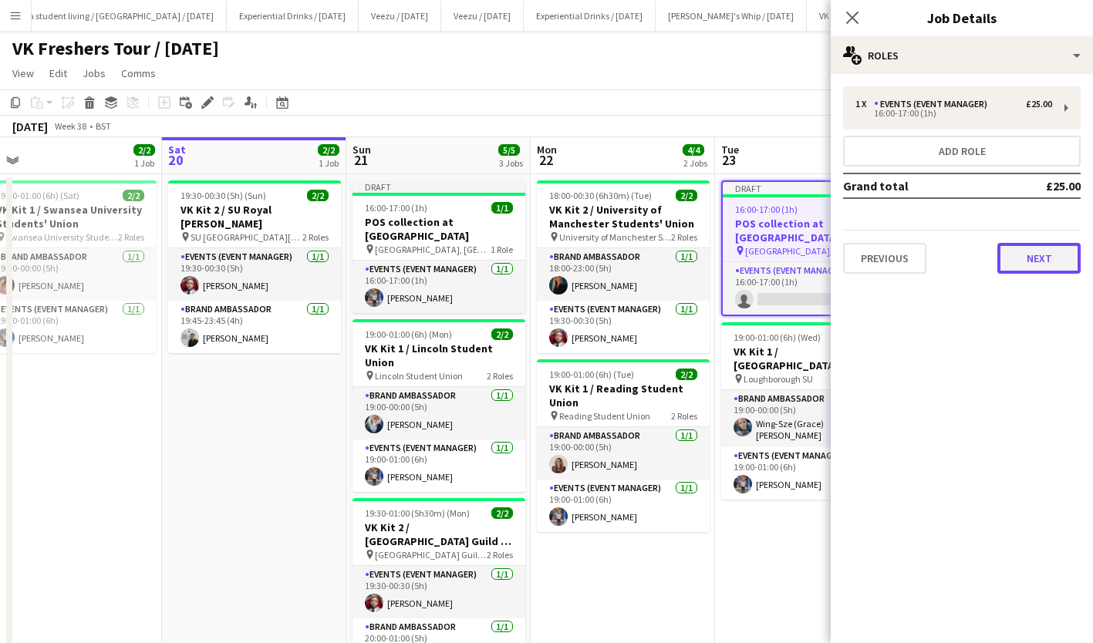
click at [1051, 257] on button "Next" at bounding box center [1038, 258] width 83 height 31
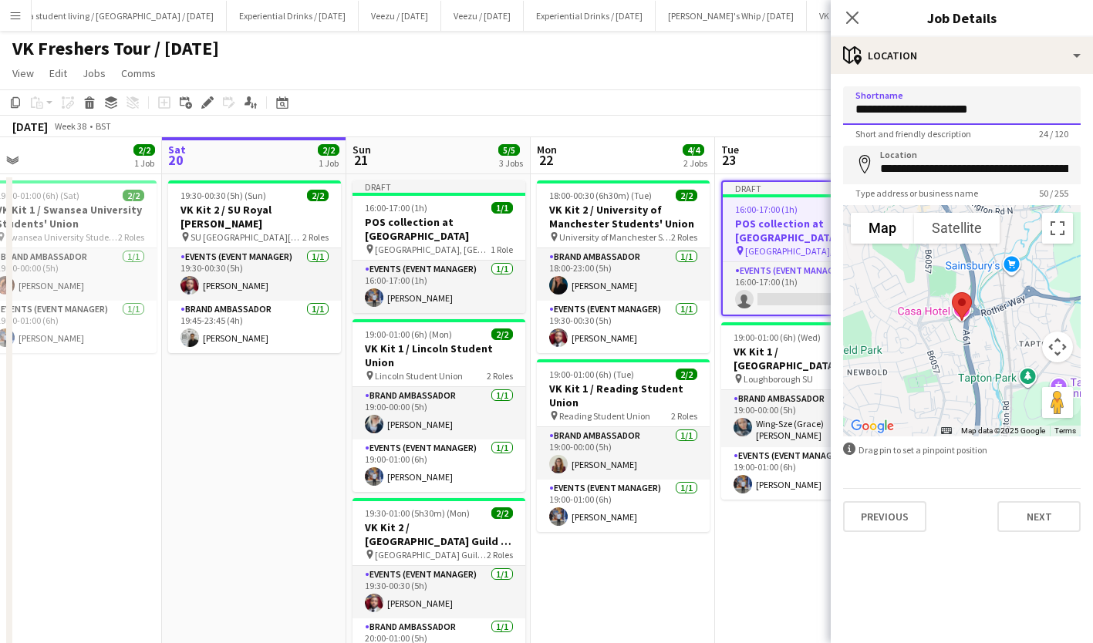
drag, startPoint x: 997, startPoint y: 109, endPoint x: 734, endPoint y: 120, distance: 263.2
click at [734, 120] on body "Menu Boards Boards Boards All jobs Status Workforce Workforce My Workforce Recr…" at bounding box center [546, 371] width 1093 height 742
type input "**********"
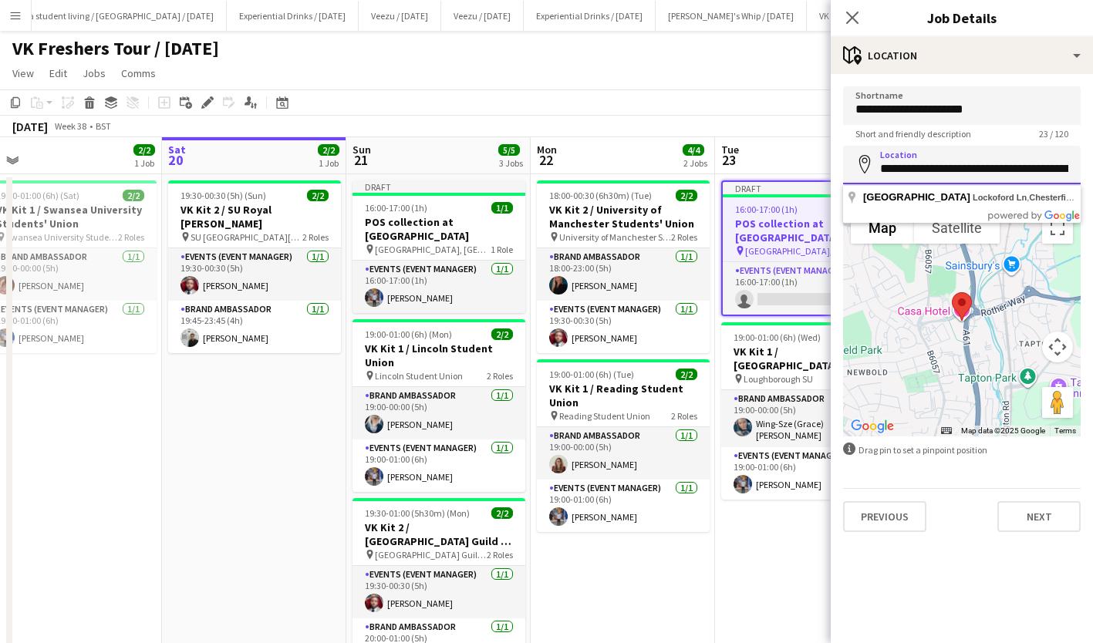
scroll to position [0, 70]
drag, startPoint x: 885, startPoint y: 166, endPoint x: 1104, endPoint y: 190, distance: 220.3
click at [1093, 190] on html "Menu Boards Boards Boards All jobs Status Workforce Workforce My Workforce Recr…" at bounding box center [546, 371] width 1093 height 742
type input "*"
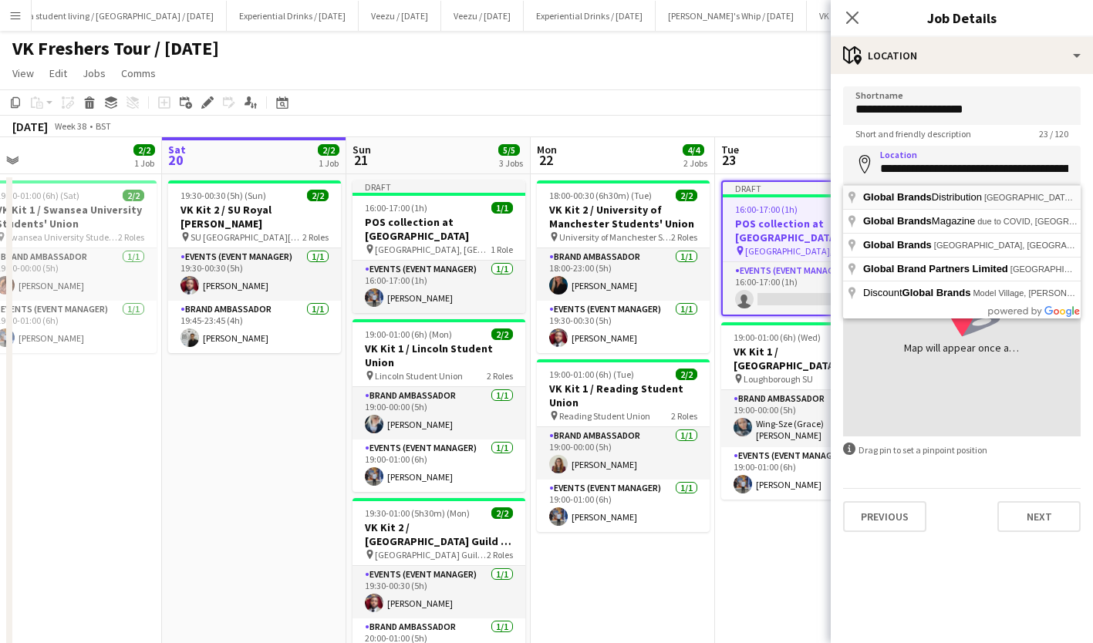
type input "**********"
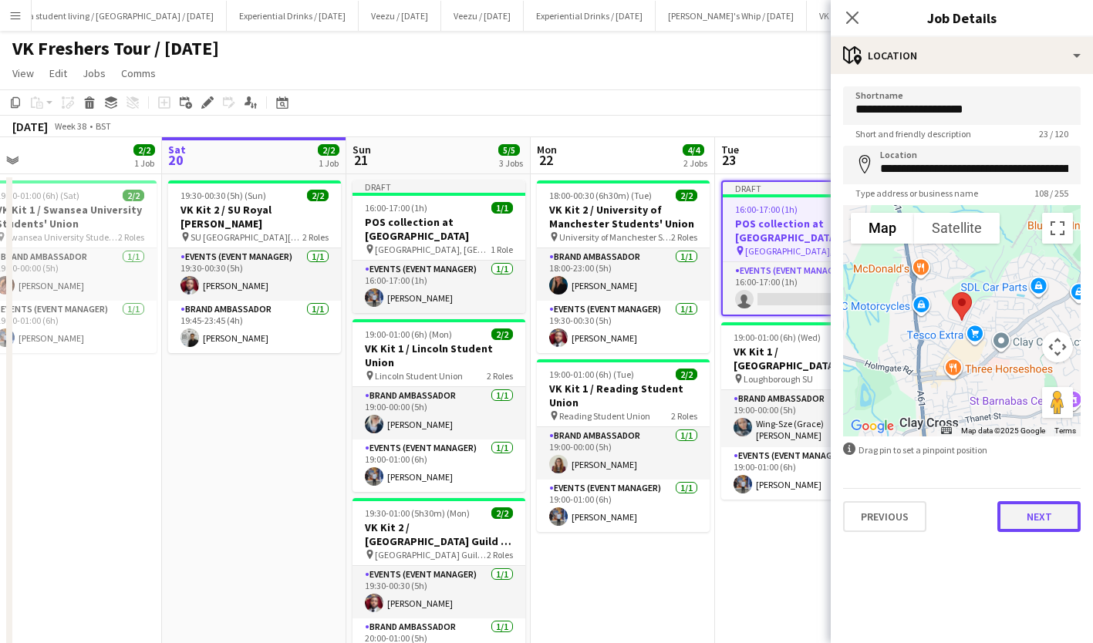
click at [1049, 518] on button "Next" at bounding box center [1038, 516] width 83 height 31
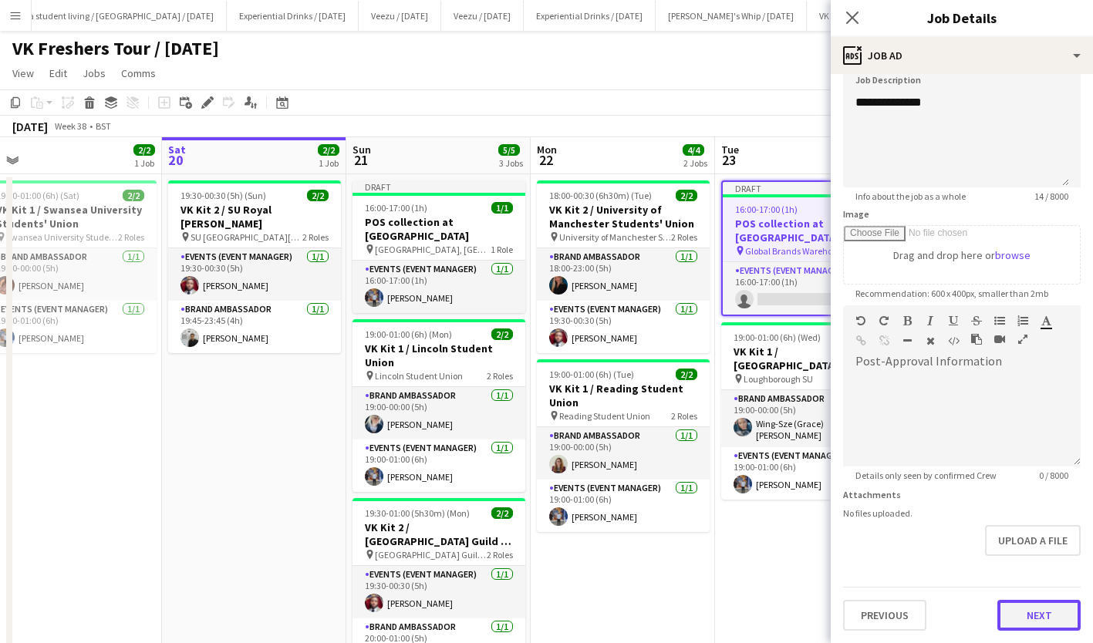
scroll to position [119, 0]
click at [1025, 565] on form "**********" at bounding box center [962, 300] width 262 height 664
click at [1036, 608] on button "Next" at bounding box center [1038, 616] width 83 height 31
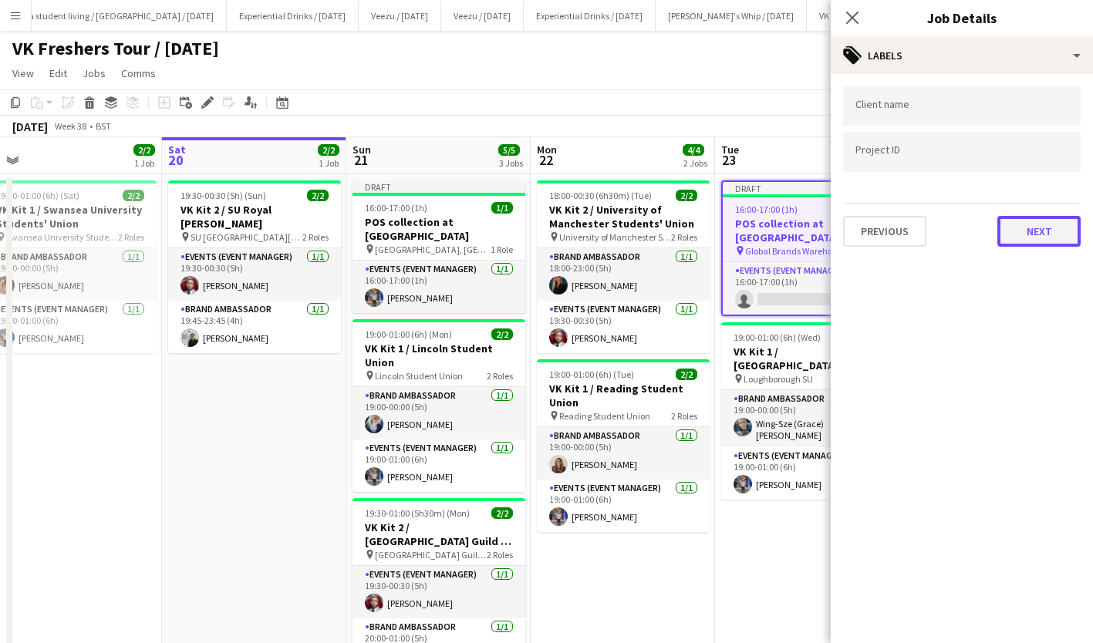
click at [1053, 219] on button "Next" at bounding box center [1038, 231] width 83 height 31
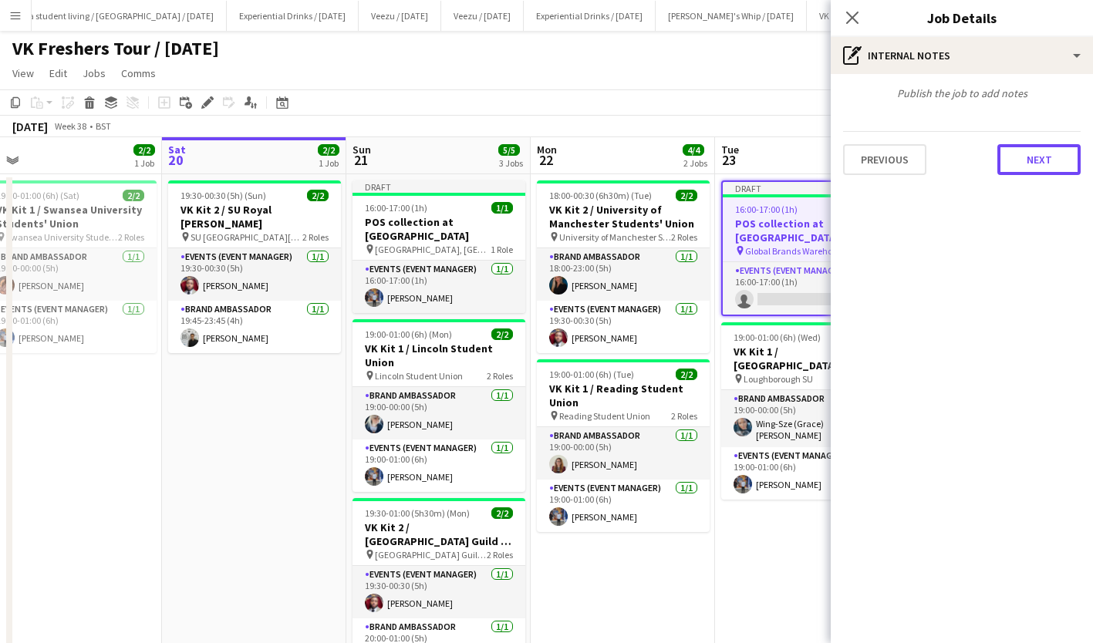
click at [1050, 175] on button "Next" at bounding box center [1038, 159] width 83 height 31
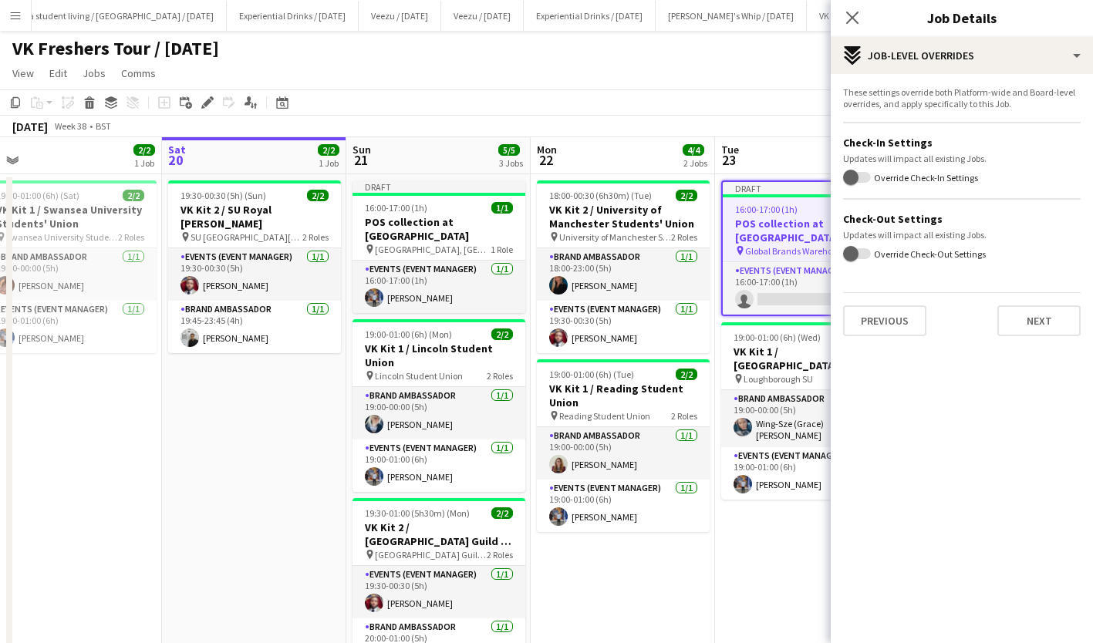
click at [1050, 175] on mat-expansion-panel "pencil3 Settings These settings override both Platform-wide and Board-level ove…" at bounding box center [962, 358] width 262 height 569
click at [1047, 310] on button "Next" at bounding box center [1038, 320] width 83 height 31
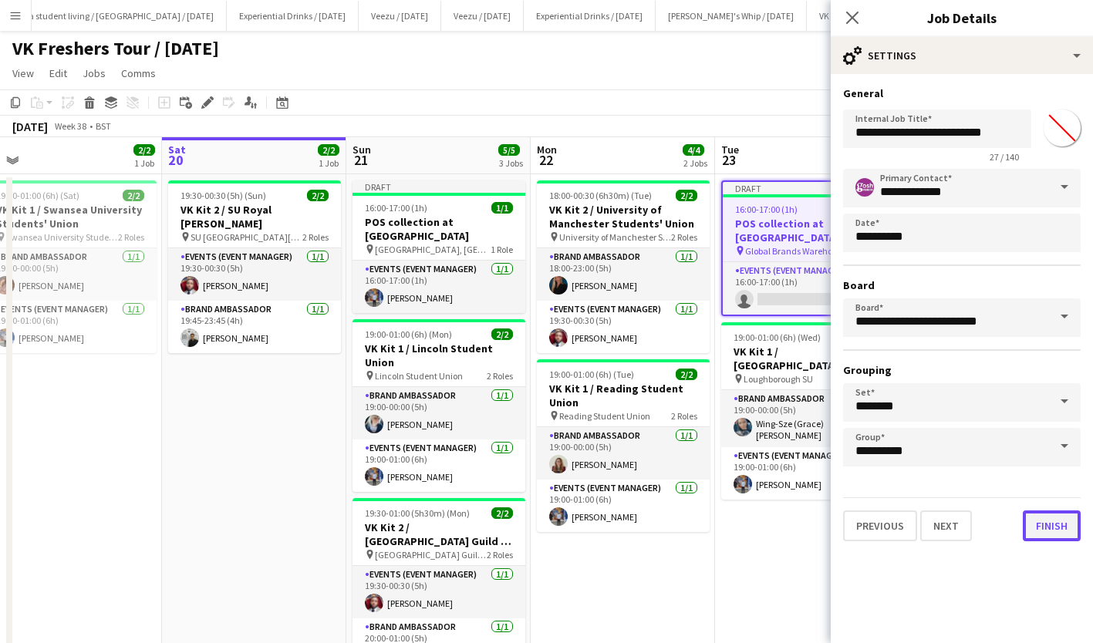
click at [1052, 511] on button "Finish" at bounding box center [1052, 526] width 58 height 31
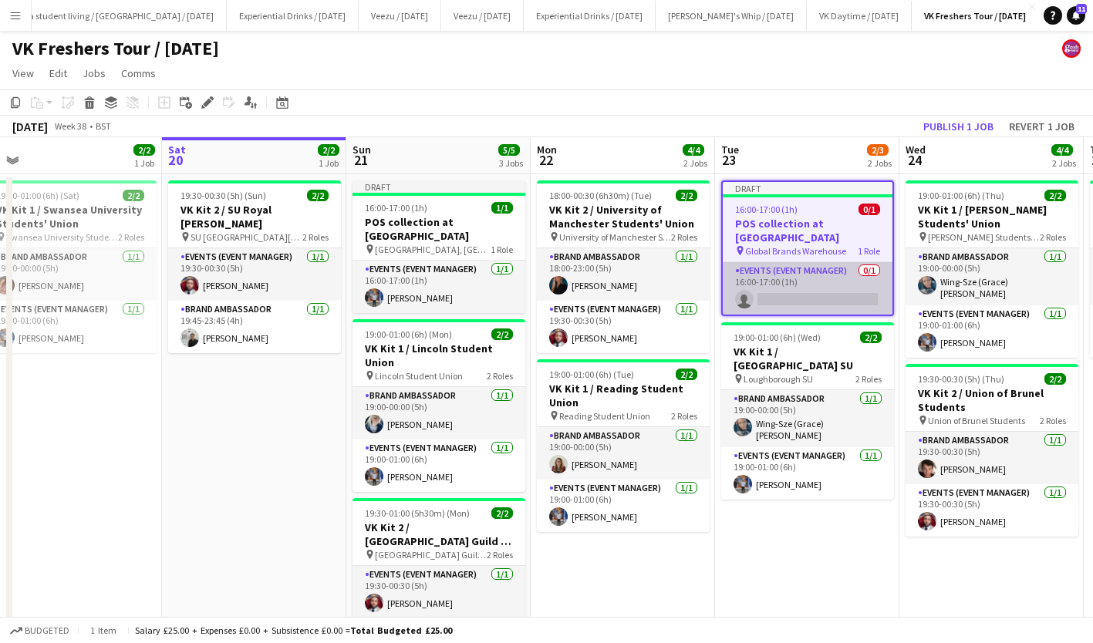
click at [796, 283] on app-card-role "Events (Event Manager) 0/1 16:00-17:00 (1h) single-neutral-actions" at bounding box center [808, 288] width 170 height 52
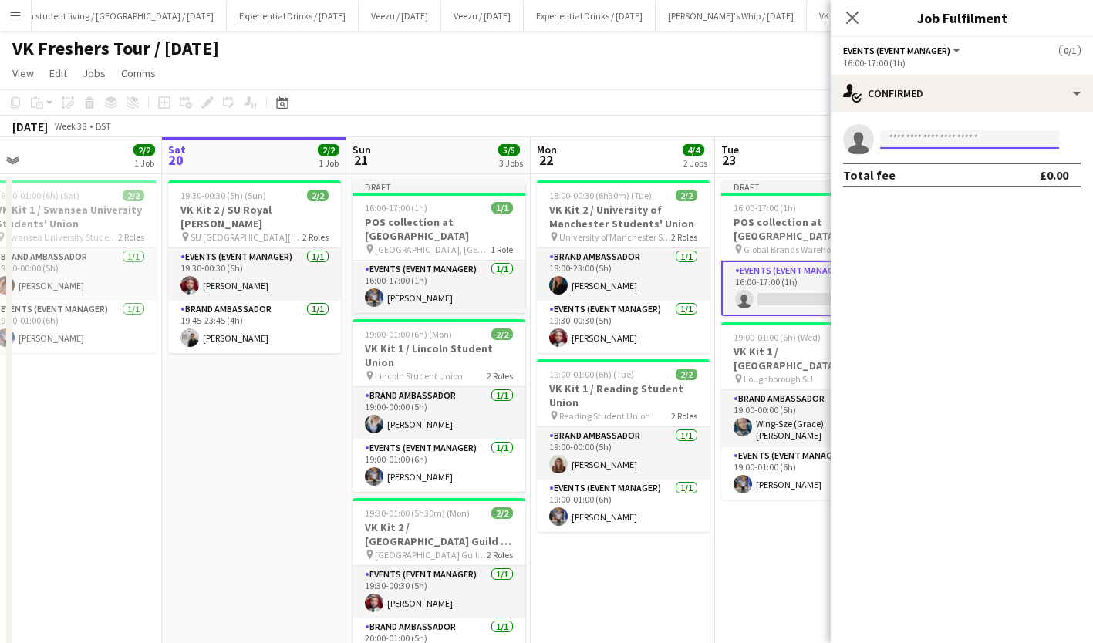
click at [955, 142] on input at bounding box center [969, 139] width 179 height 19
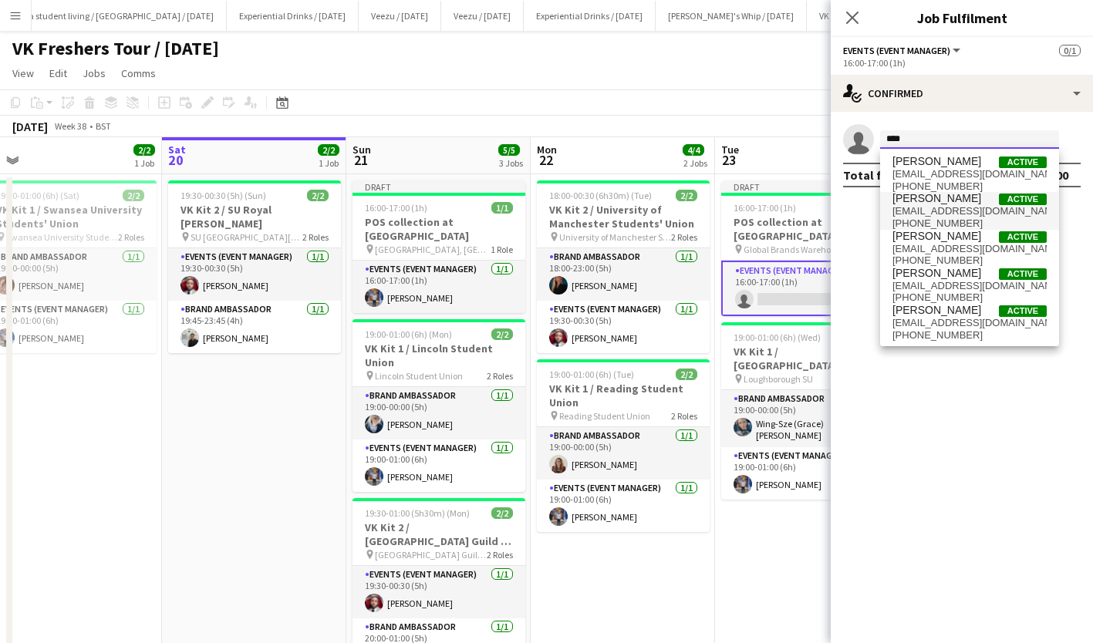
type input "****"
click at [955, 207] on span "cherylc63@talktalk.net" at bounding box center [969, 211] width 154 height 12
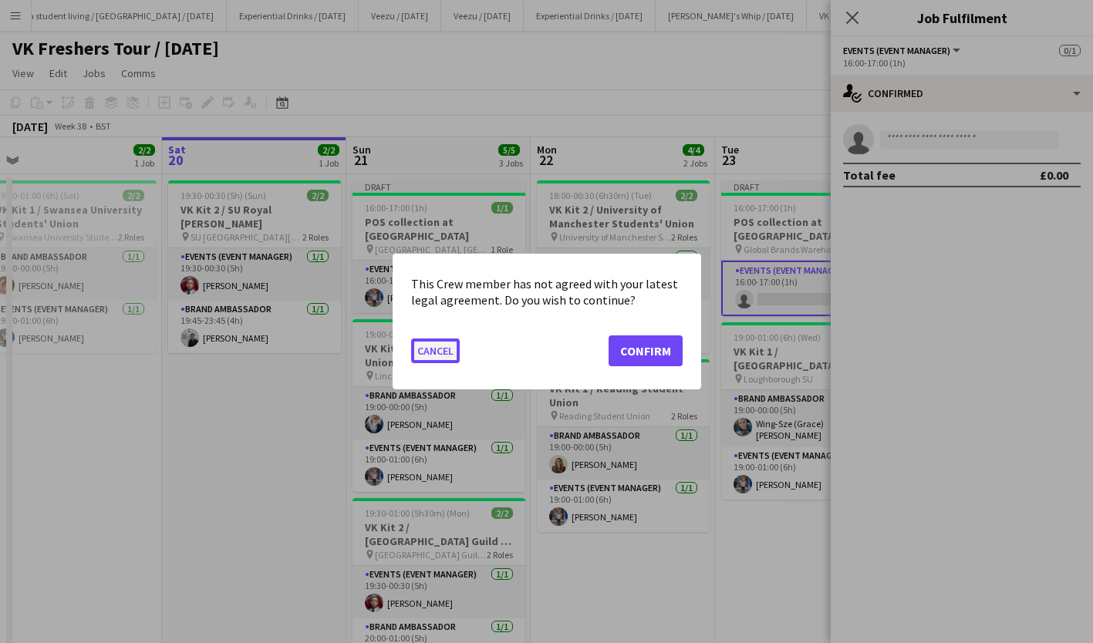
click at [432, 356] on button "Cancel" at bounding box center [435, 351] width 49 height 25
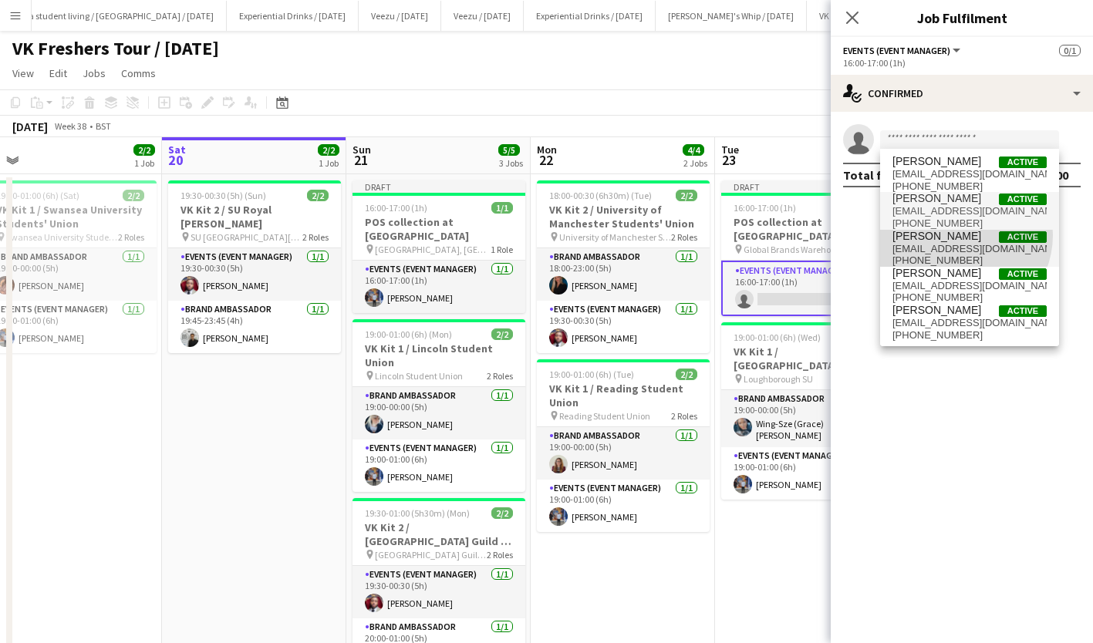
click at [958, 235] on span "Callum Clark Active" at bounding box center [969, 236] width 154 height 13
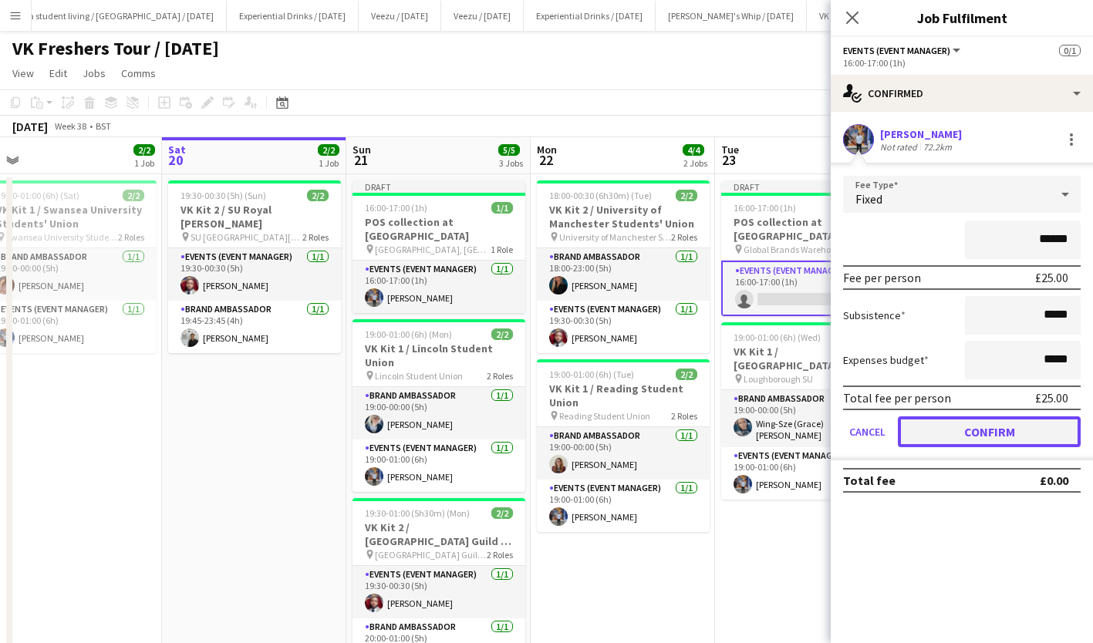
click at [1000, 429] on button "Confirm" at bounding box center [989, 431] width 183 height 31
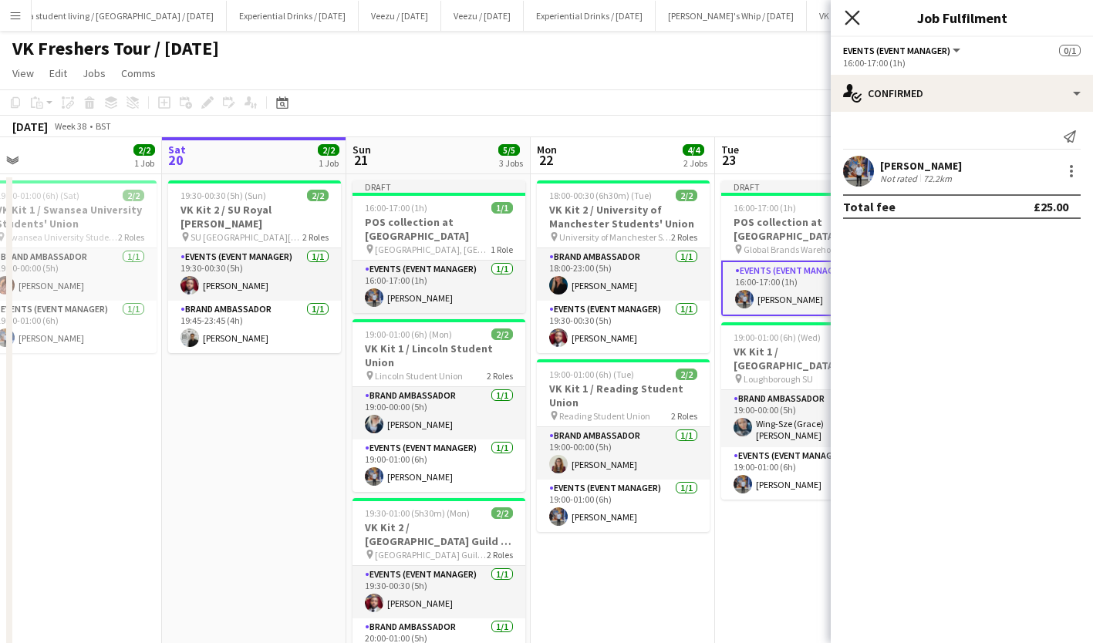
click at [854, 16] on icon at bounding box center [851, 17] width 15 height 15
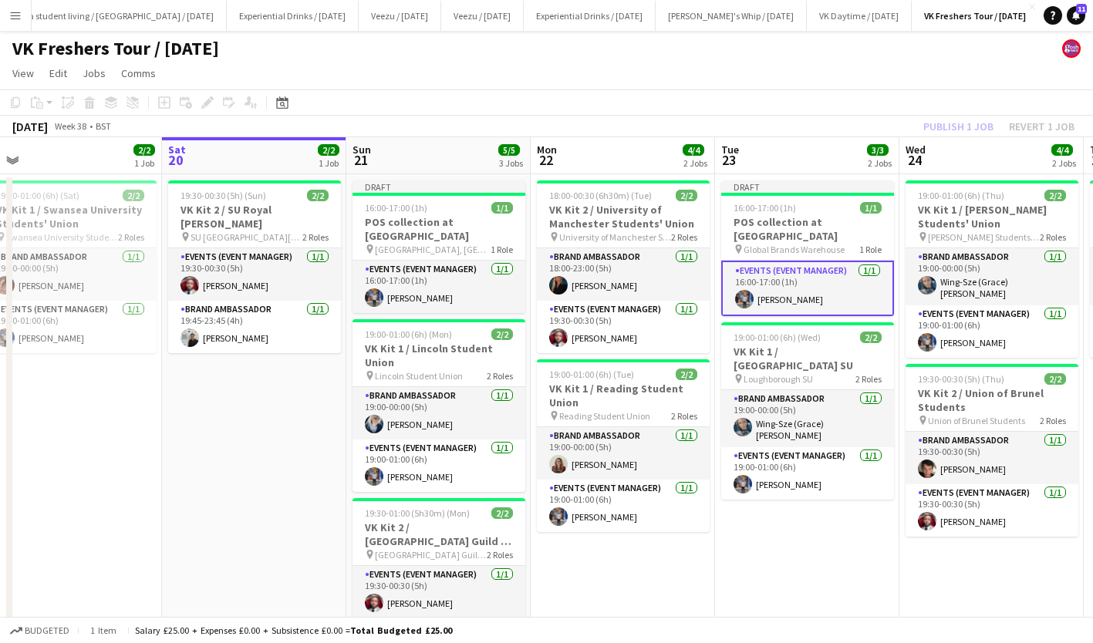
click at [891, 86] on app-page-menu "View Day view expanded Day view collapsed Month view Date picker Jump to today …" at bounding box center [546, 74] width 1093 height 29
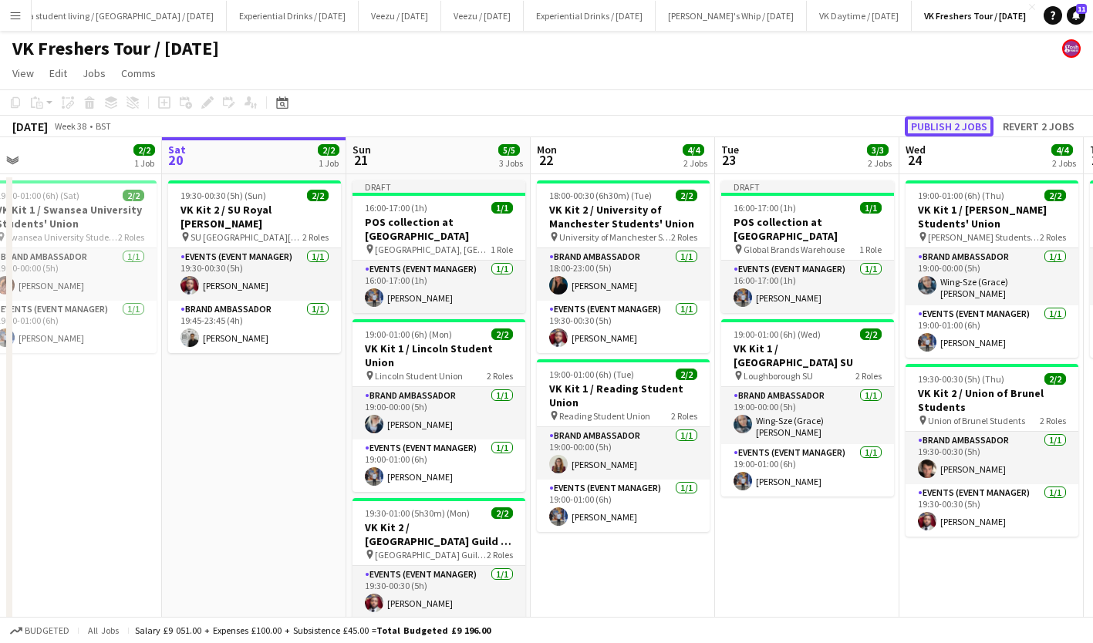
click at [958, 118] on button "Publish 2 jobs" at bounding box center [949, 126] width 89 height 20
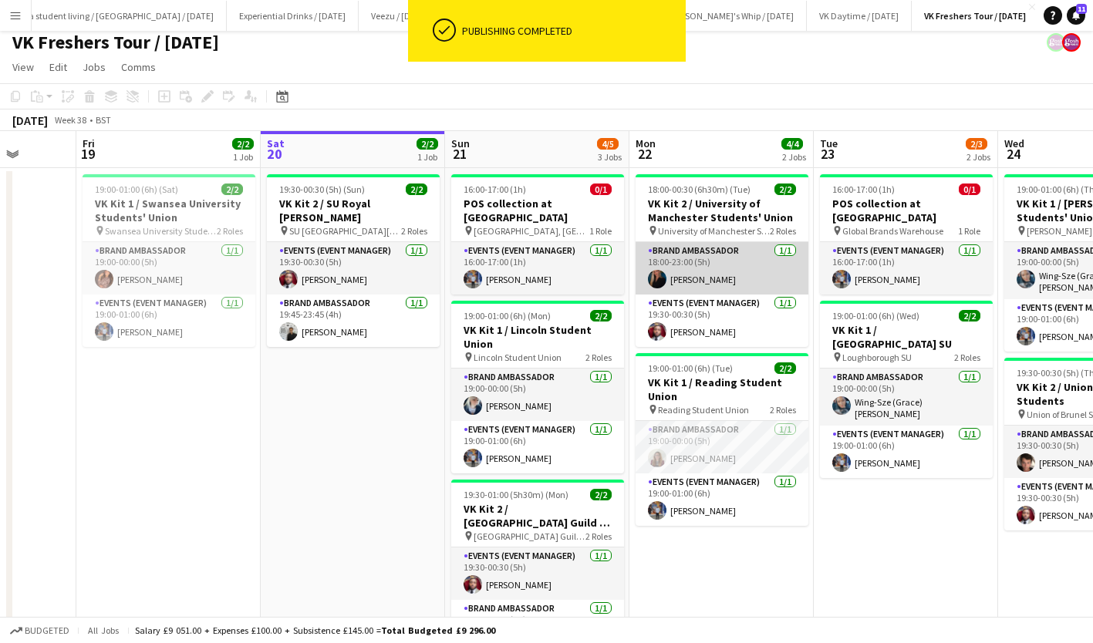
scroll to position [0, 444]
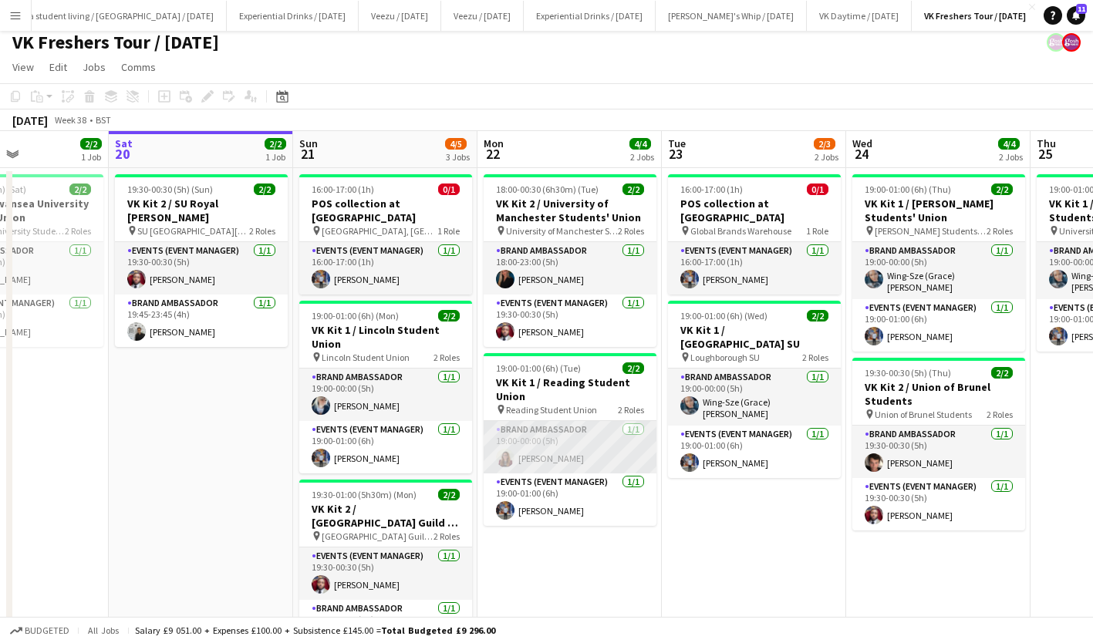
click at [549, 456] on app-card-role "Brand Ambassador [DATE] 19:00-00:00 (5h) [PERSON_NAME]" at bounding box center [570, 447] width 173 height 52
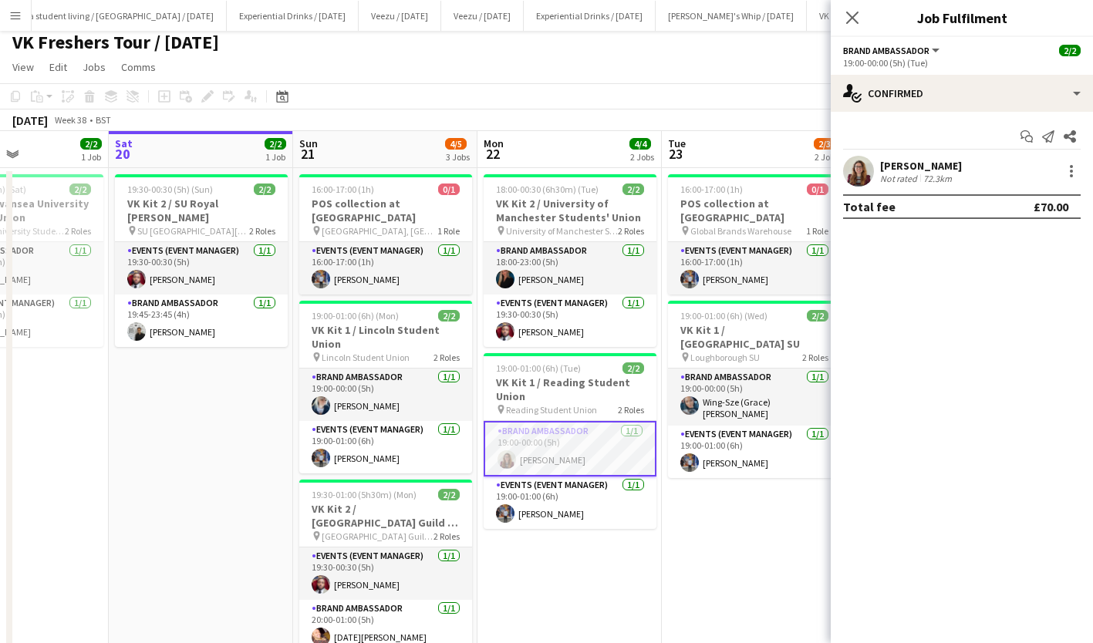
click at [908, 160] on div "[PERSON_NAME]" at bounding box center [921, 166] width 82 height 14
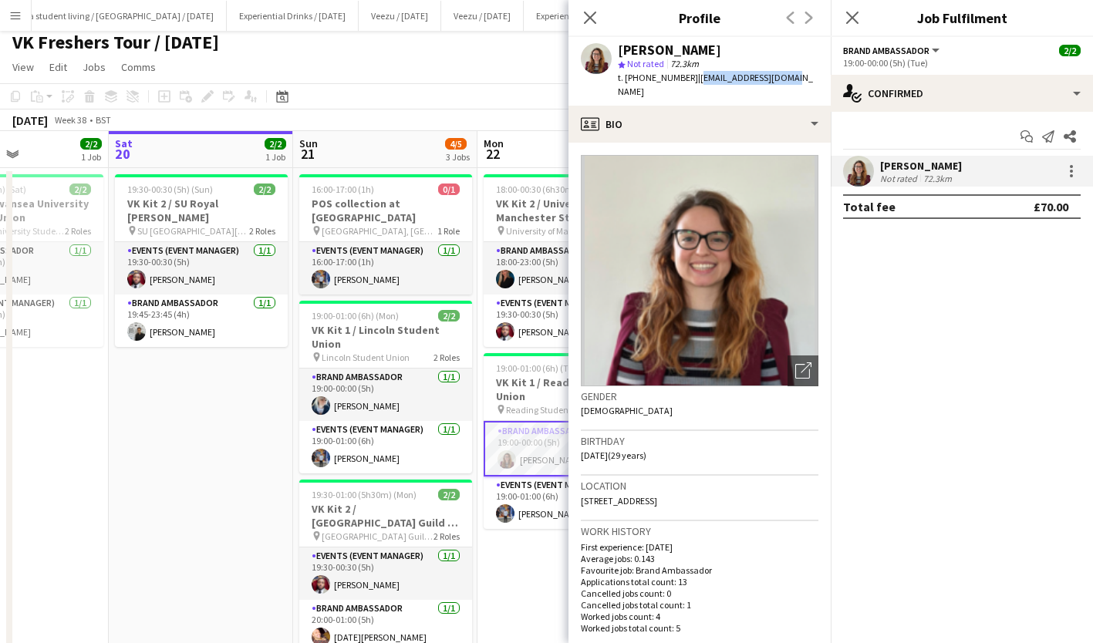
drag, startPoint x: 691, startPoint y: 79, endPoint x: 787, endPoint y: 78, distance: 95.6
click at [787, 78] on div "Linzi Agnew star Not rated 72.3km t. +447572815036 | agnewlinzi@gmail.com" at bounding box center [699, 71] width 262 height 69
copy span "[EMAIL_ADDRESS][DOMAIN_NAME]"
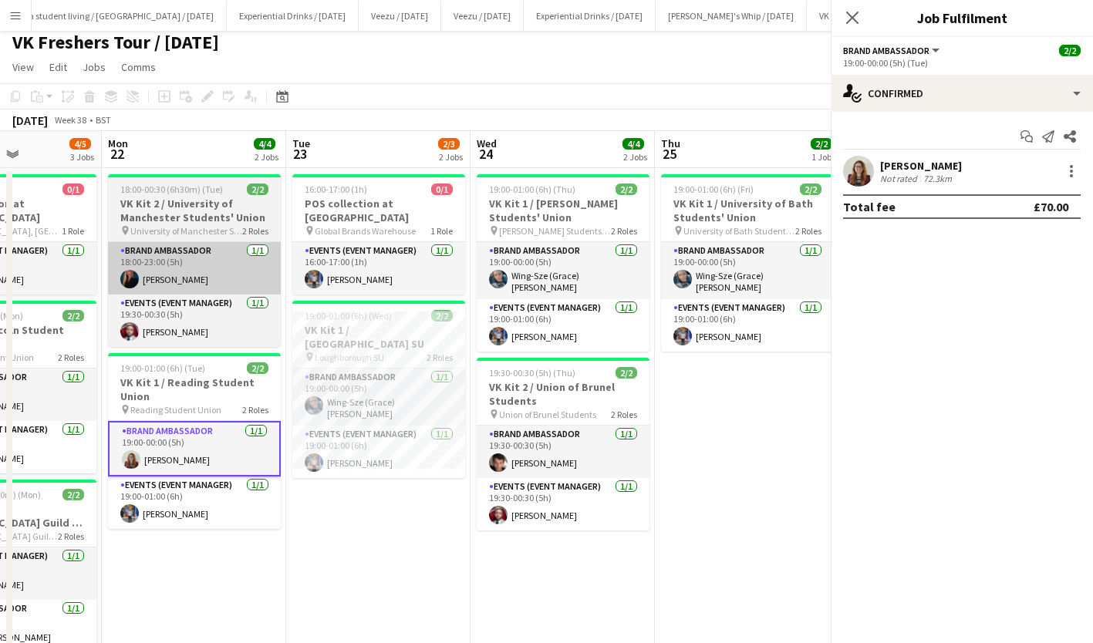
scroll to position [0, 452]
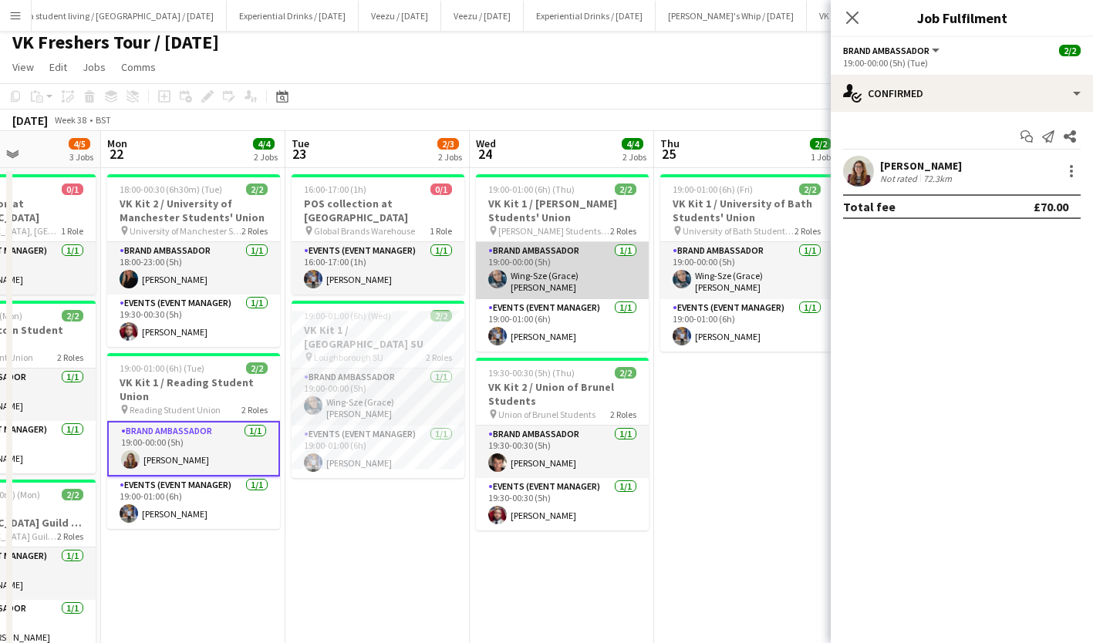
click at [562, 278] on app-card-role "Brand Ambassador 1/1 19:00-00:00 (5h) Wing-Sze (Grace) Cheuk" at bounding box center [562, 270] width 173 height 57
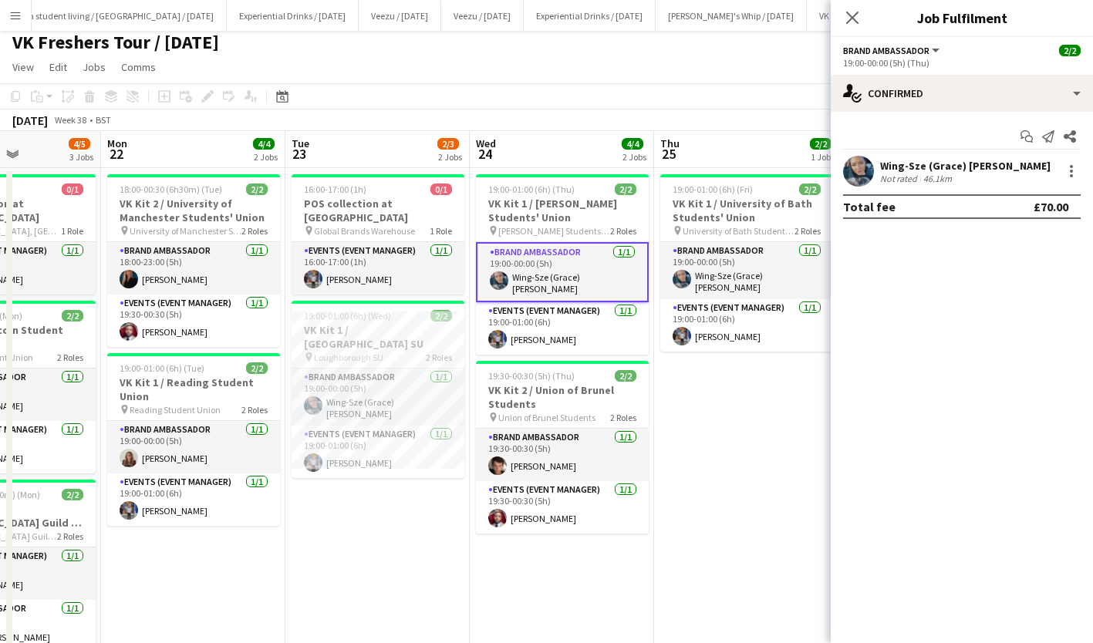
click at [909, 158] on div "Wing-Sze (Grace) Cheuk Not rated 46.1km" at bounding box center [962, 171] width 262 height 31
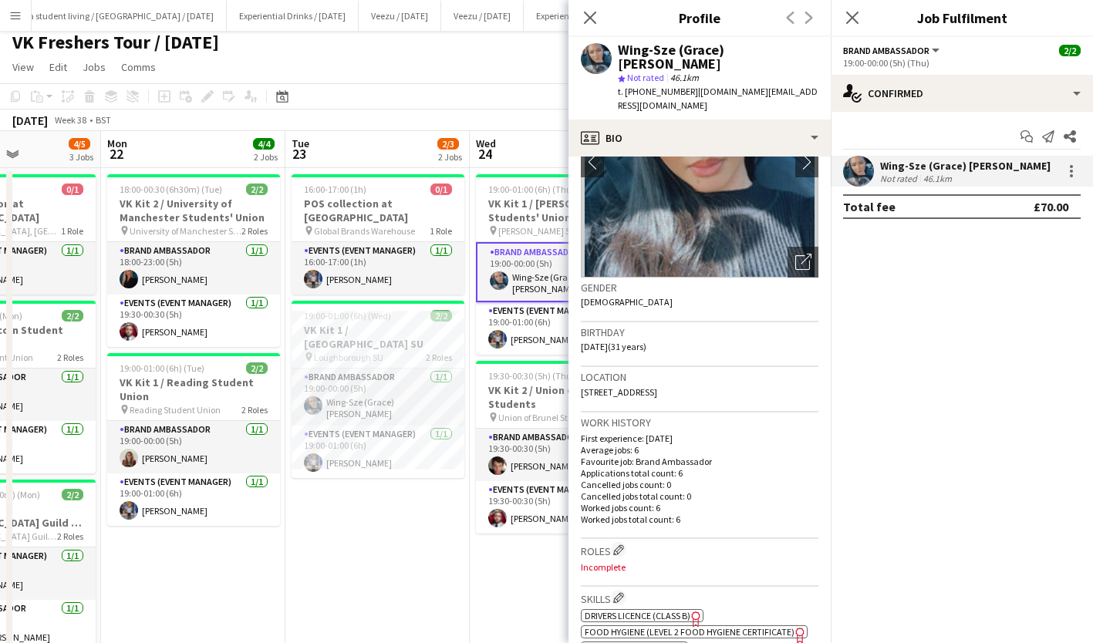
scroll to position [49, 0]
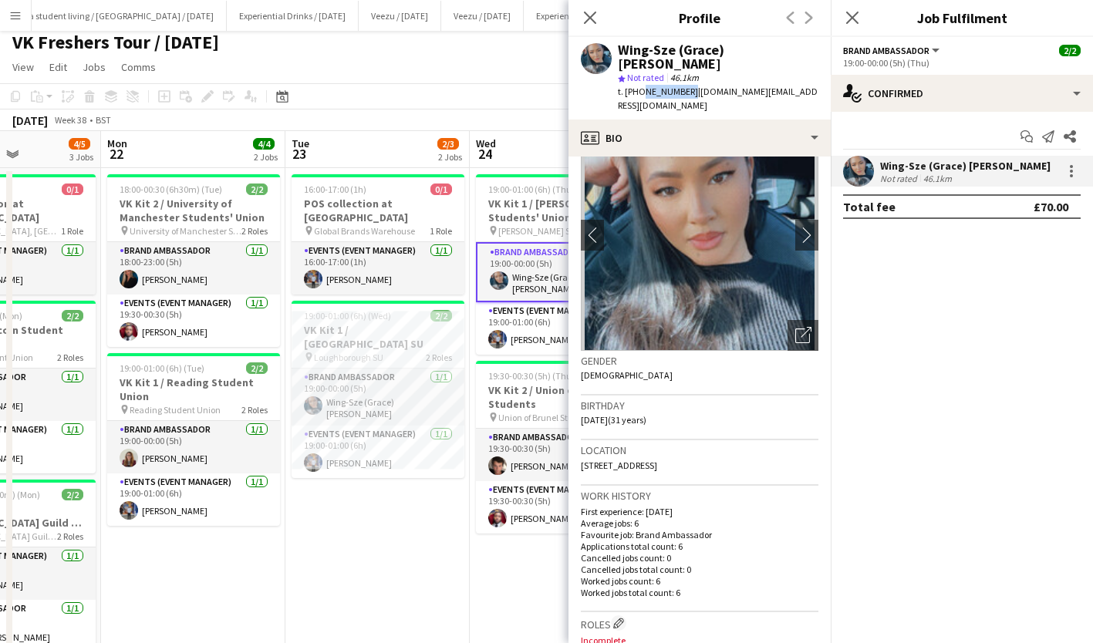
drag, startPoint x: 639, startPoint y: 79, endPoint x: 683, endPoint y: 83, distance: 44.1
click at [683, 86] on span "t. +447582018456" at bounding box center [658, 92] width 80 height 12
copy span "7582018456"
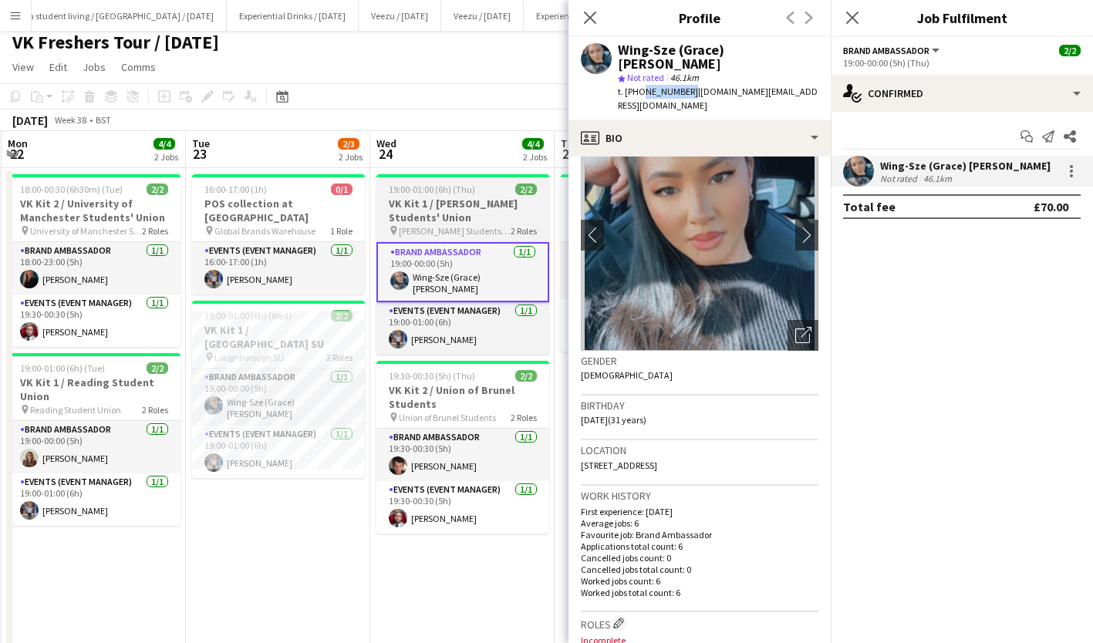
click at [485, 186] on div "19:00-01:00 (6h) (Thu) 2/2" at bounding box center [462, 190] width 173 height 12
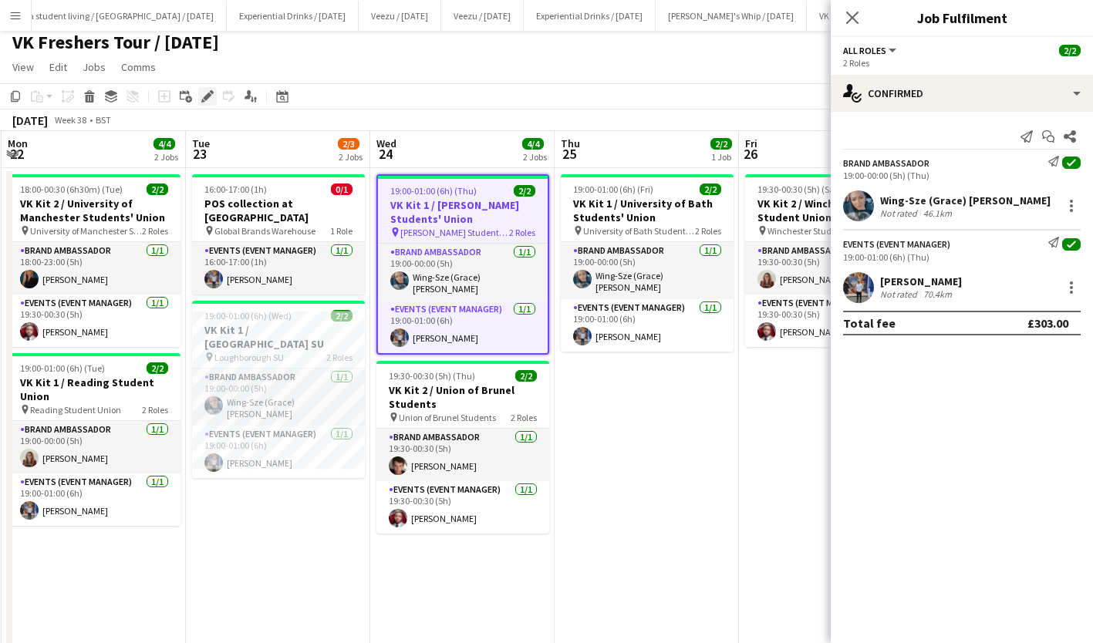
click at [208, 96] on icon at bounding box center [207, 97] width 8 height 8
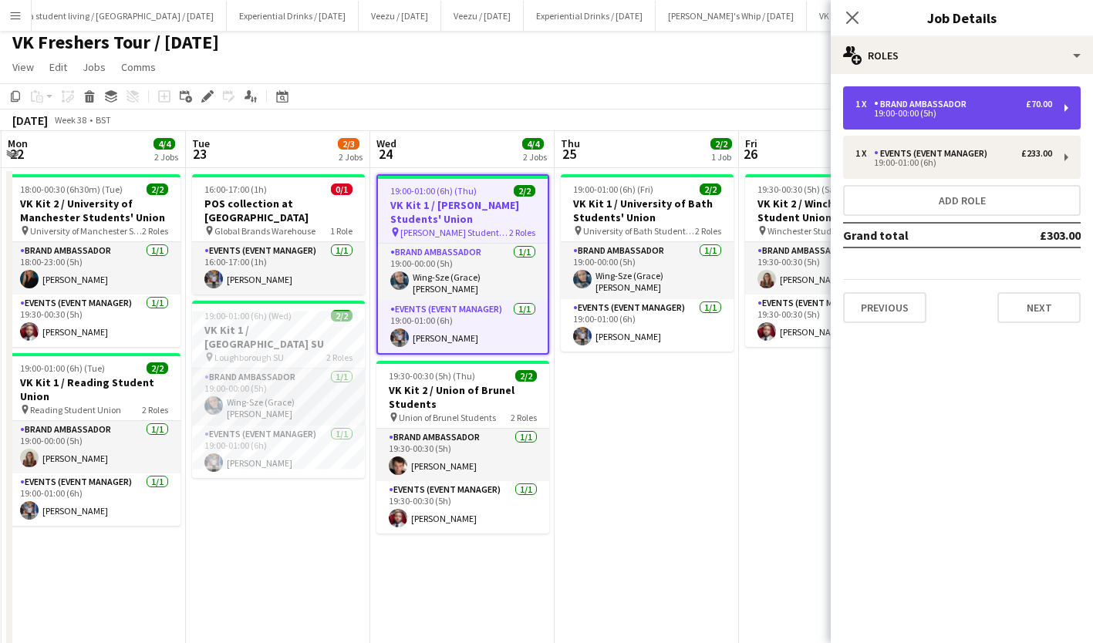
click at [932, 99] on div "Brand Ambassador" at bounding box center [923, 104] width 99 height 11
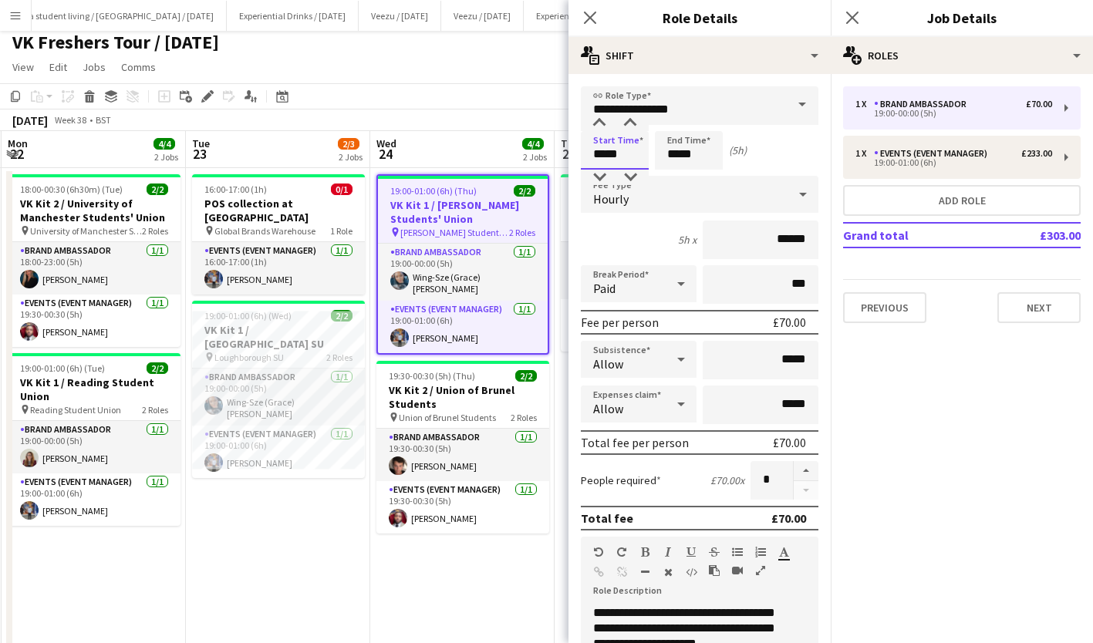
click at [614, 150] on input "*****" at bounding box center [615, 150] width 68 height 39
click at [631, 125] on div at bounding box center [630, 123] width 31 height 15
type input "*****"
click at [631, 125] on div at bounding box center [630, 123] width 31 height 15
click at [676, 148] on input "*****" at bounding box center [689, 150] width 68 height 39
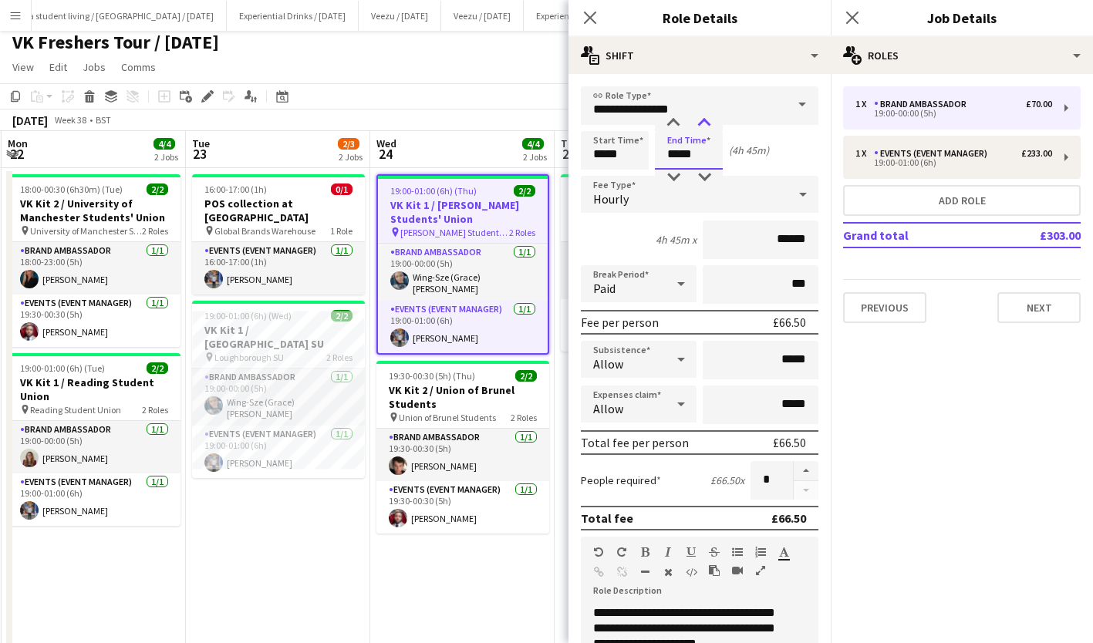
click at [708, 121] on div at bounding box center [704, 123] width 31 height 15
type input "*****"
click at [708, 121] on div at bounding box center [704, 123] width 31 height 15
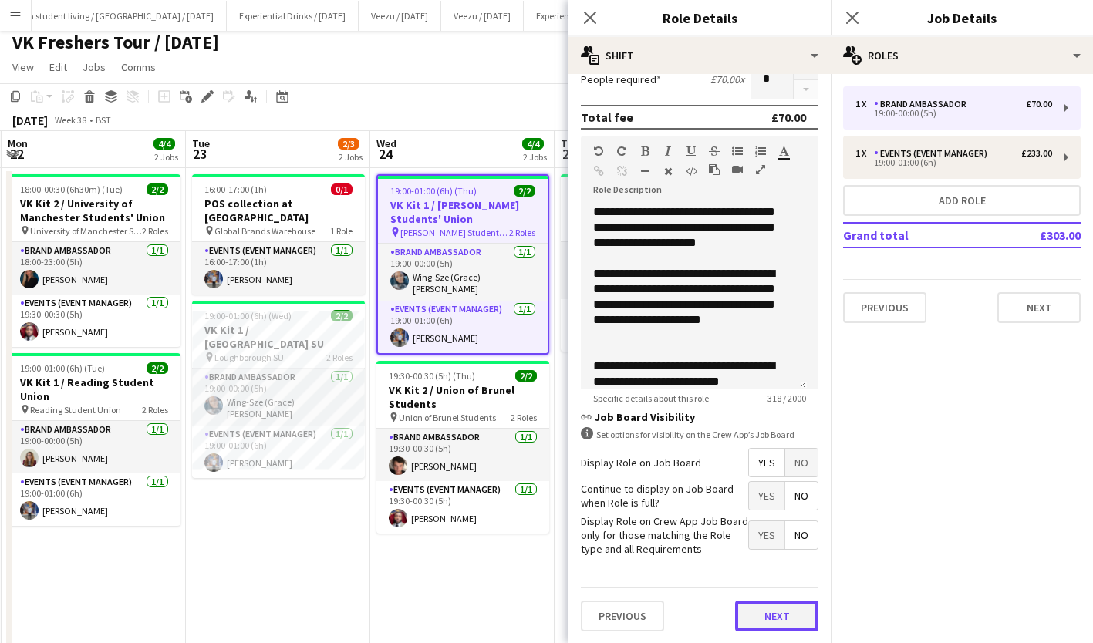
click at [790, 608] on button "Next" at bounding box center [776, 616] width 83 height 31
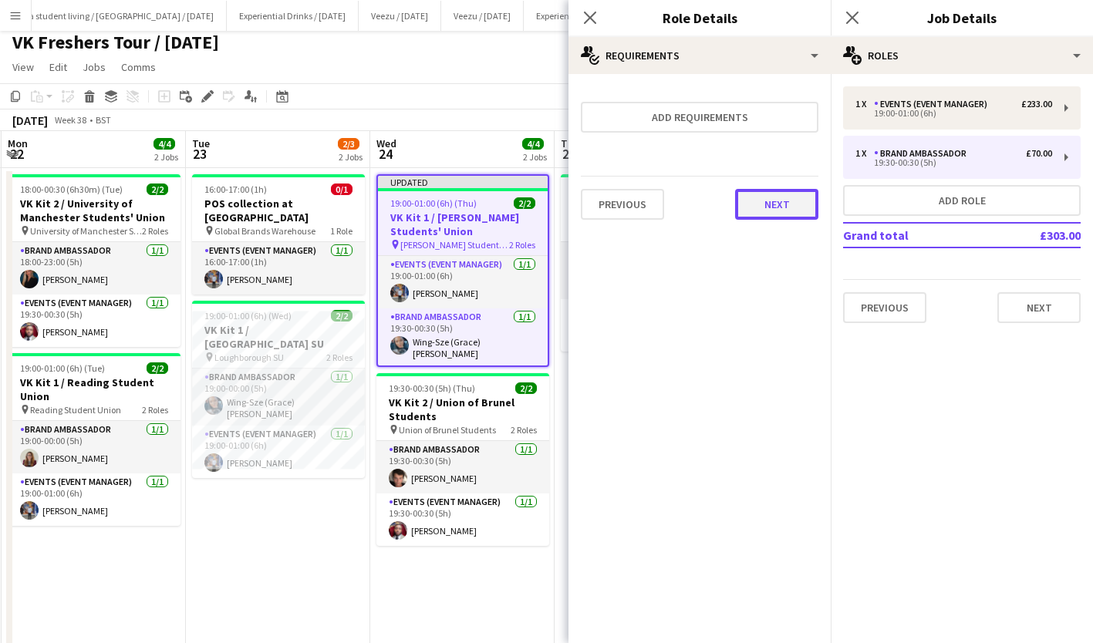
click at [780, 211] on button "Next" at bounding box center [776, 204] width 83 height 31
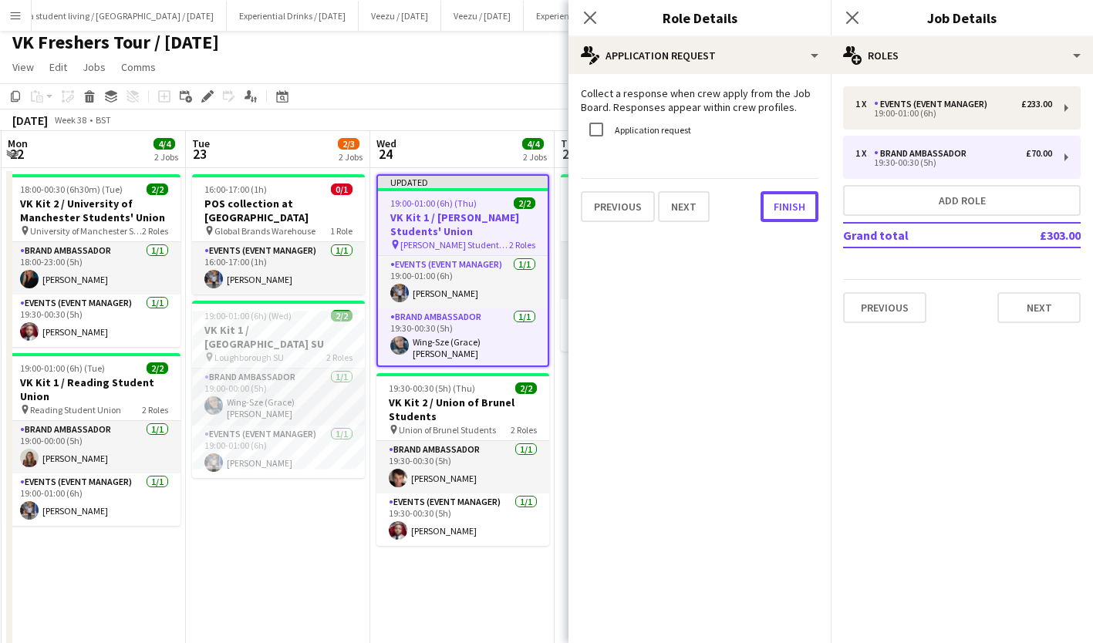
click at [780, 211] on button "Finish" at bounding box center [789, 206] width 58 height 31
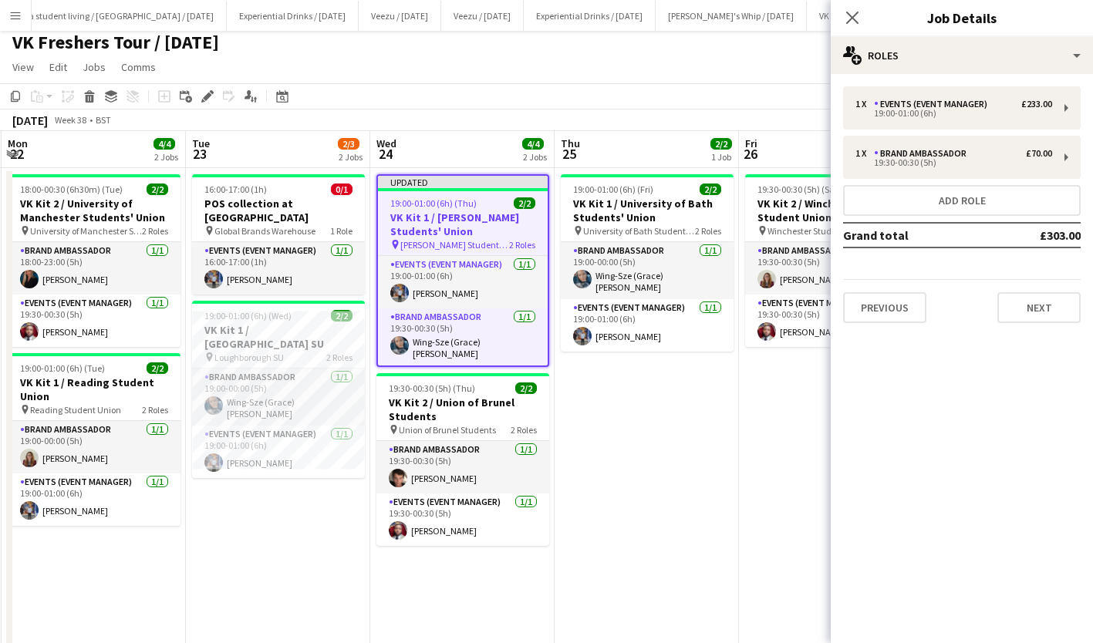
click at [848, 29] on div "Close pop-in" at bounding box center [852, 17] width 43 height 35
click at [855, 12] on icon "Close pop-in" at bounding box center [851, 17] width 15 height 15
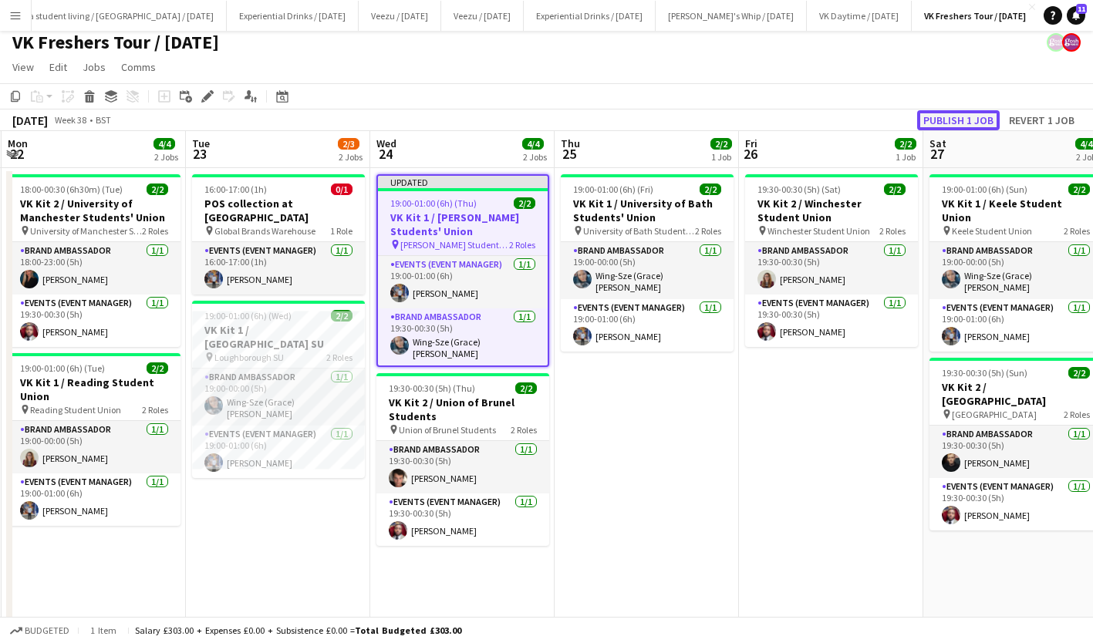
click at [961, 122] on button "Publish 1 job" at bounding box center [958, 120] width 83 height 20
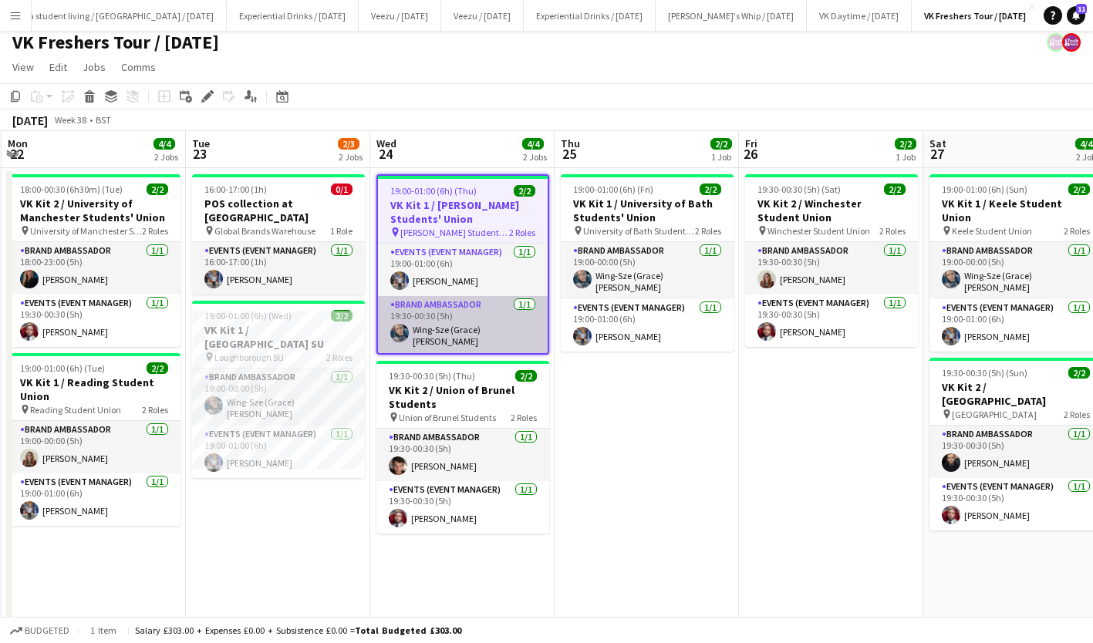
click at [472, 328] on app-card-role "Brand Ambassador 1/1 19:30-00:30 (5h) Wing-Sze (Grace) Cheuk" at bounding box center [463, 324] width 170 height 57
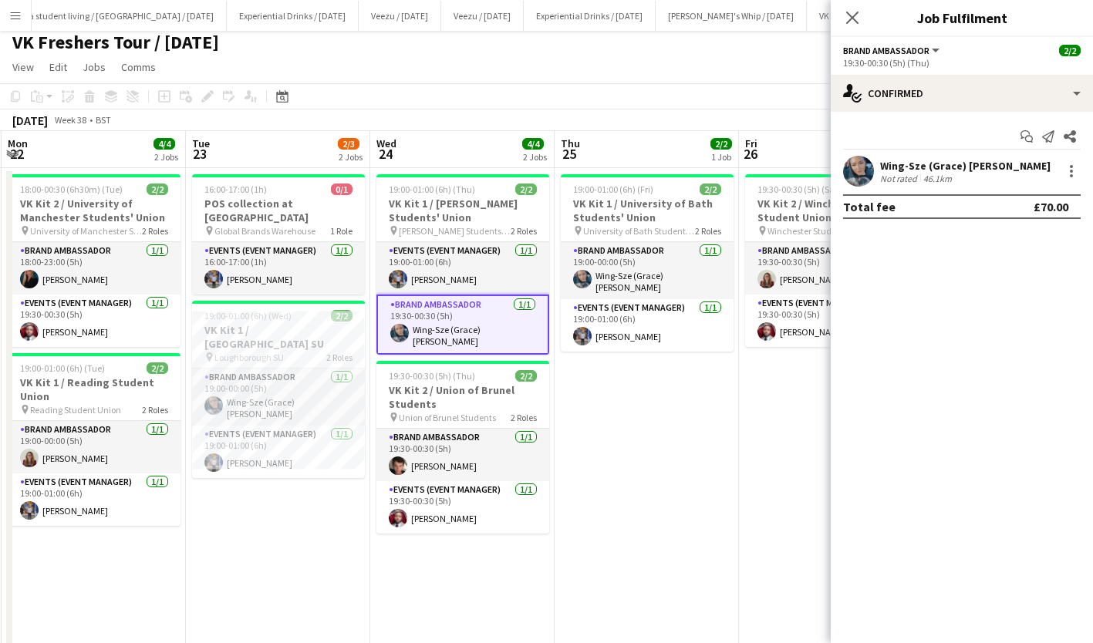
click at [925, 158] on div "Wing-Sze (Grace) Cheuk Not rated 46.1km" at bounding box center [962, 171] width 262 height 31
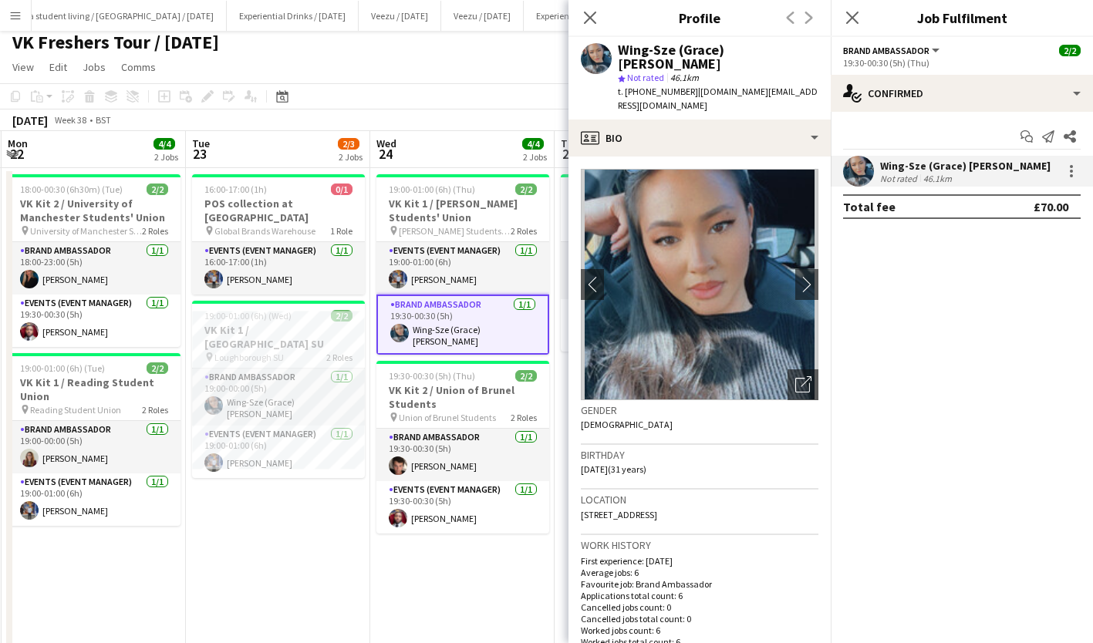
drag, startPoint x: 727, startPoint y: 77, endPoint x: 768, endPoint y: 70, distance: 41.5
click at [768, 70] on div "Wing-Sze (Grace) Cheuk star Not rated 46.1km t. +447582018456 | grace.ch@me.com" at bounding box center [699, 78] width 262 height 83
drag, startPoint x: 768, startPoint y: 70, endPoint x: 691, endPoint y: 74, distance: 77.2
click at [691, 86] on span "| grace.ch@me.com" at bounding box center [718, 98] width 200 height 25
drag, startPoint x: 690, startPoint y: 77, endPoint x: 760, endPoint y: 76, distance: 69.4
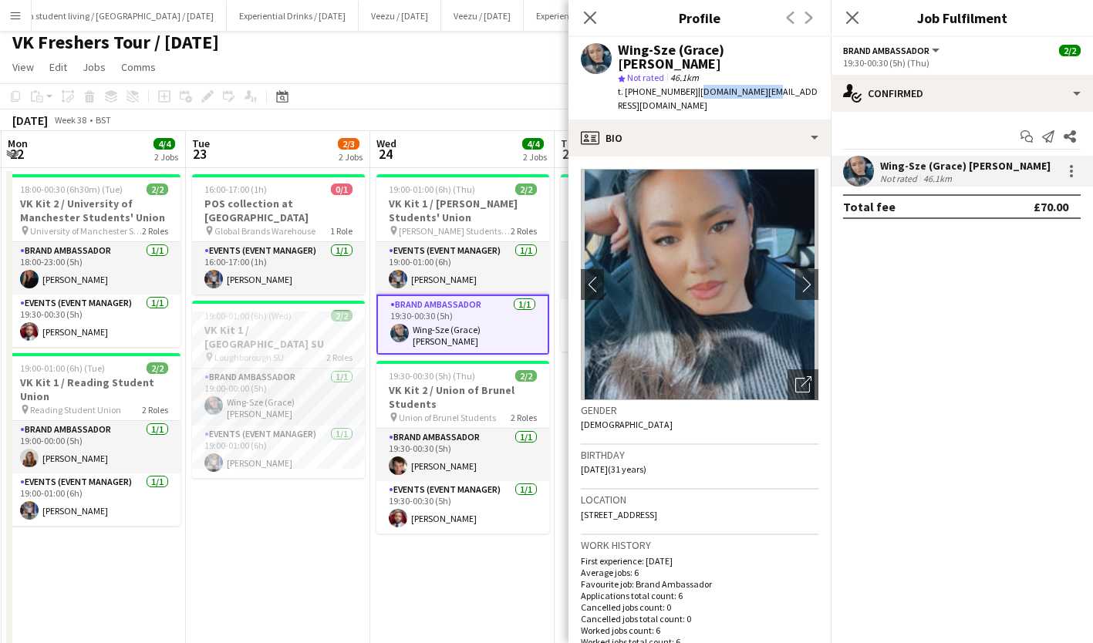
click at [760, 86] on span "| grace.ch@me.com" at bounding box center [718, 98] width 200 height 25
copy span "grace.ch@me.com"
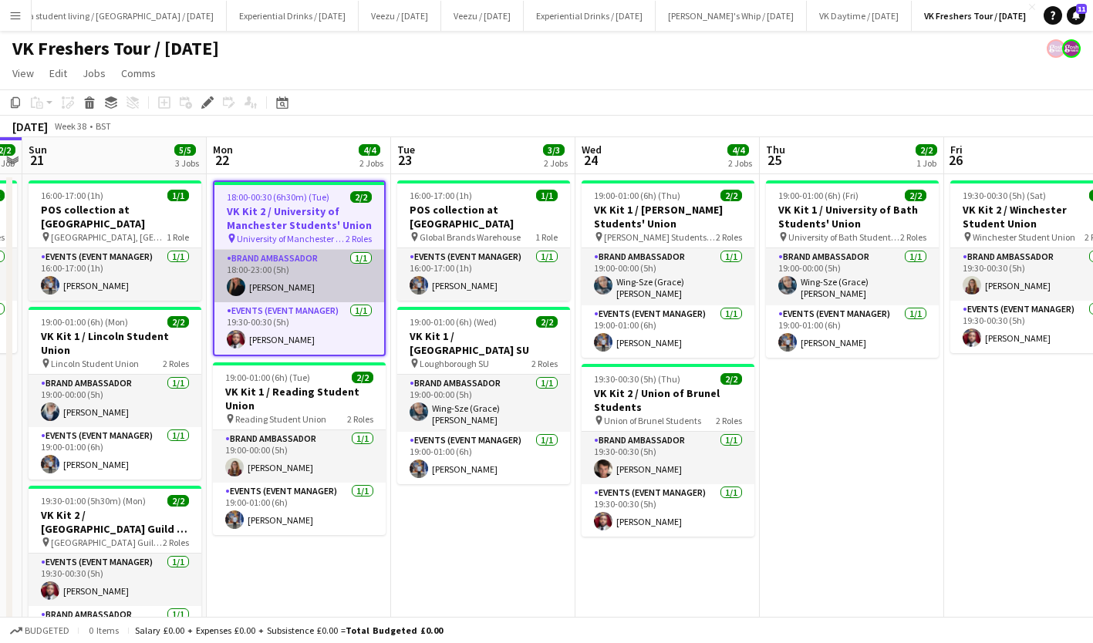
scroll to position [0, 473]
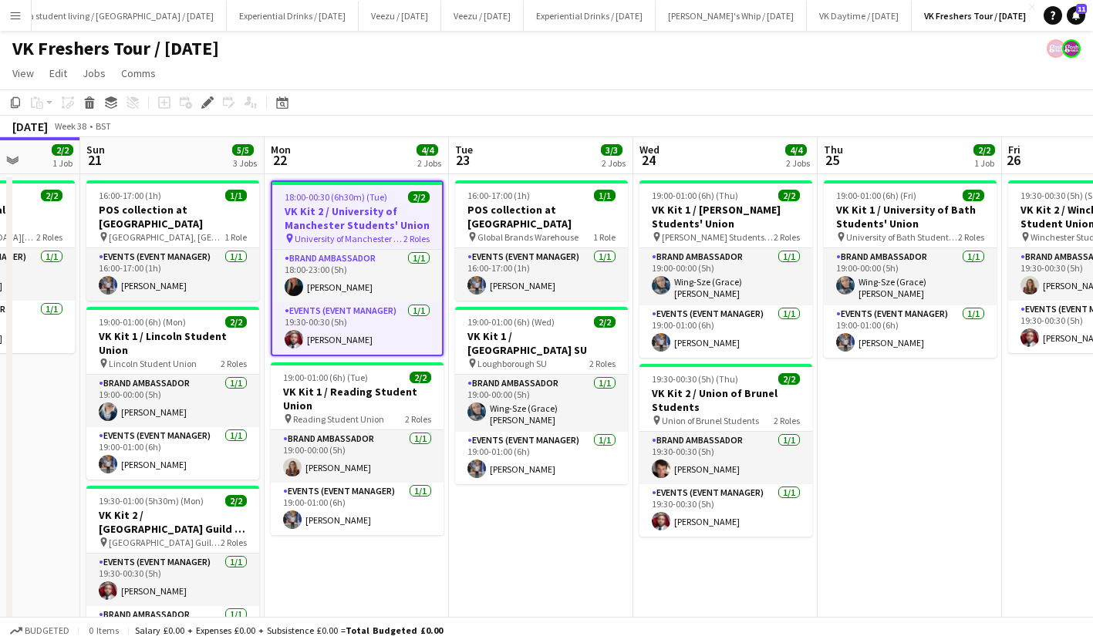
click at [347, 220] on h3 "VK Kit 2 / University of Manchester Students' Union" at bounding box center [357, 218] width 170 height 28
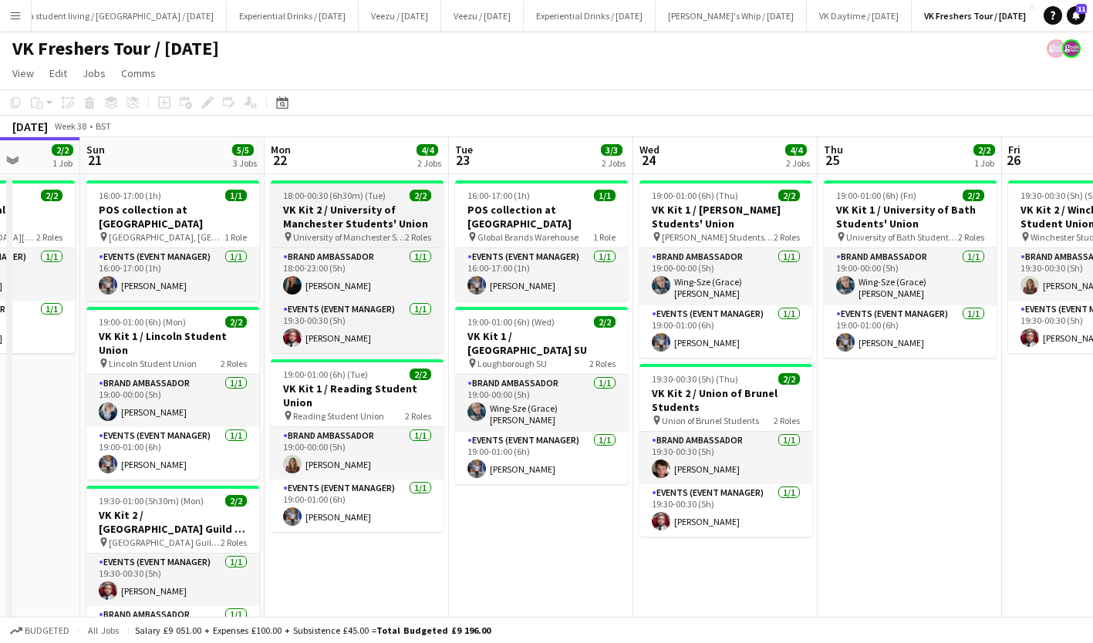
click at [347, 220] on h3 "VK Kit 2 / University of Manchester Students' Union" at bounding box center [357, 217] width 173 height 28
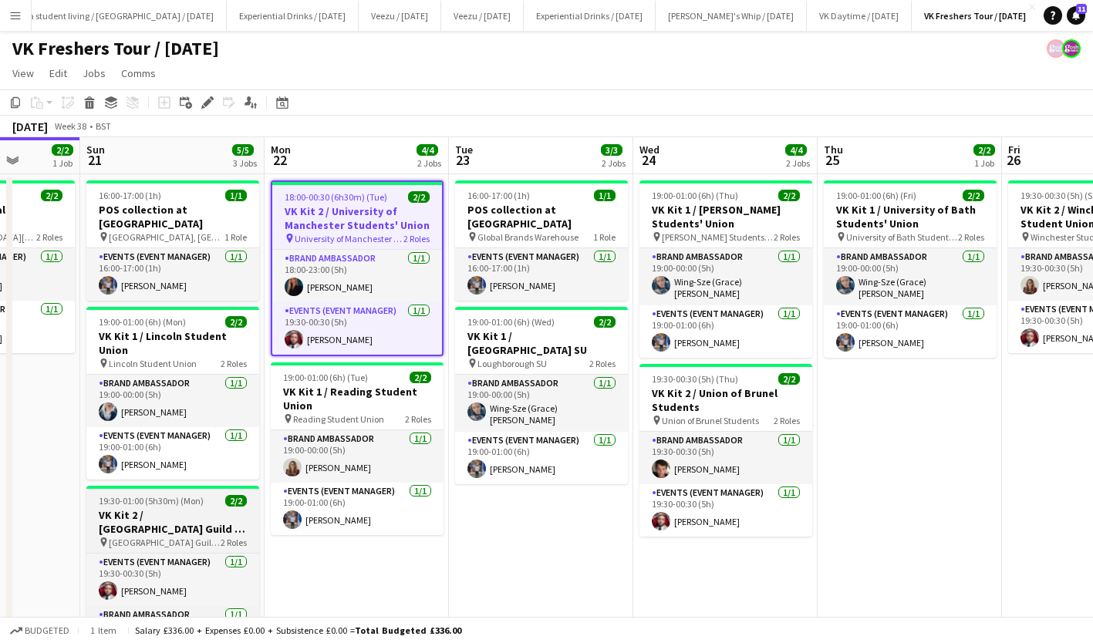
scroll to position [56, 0]
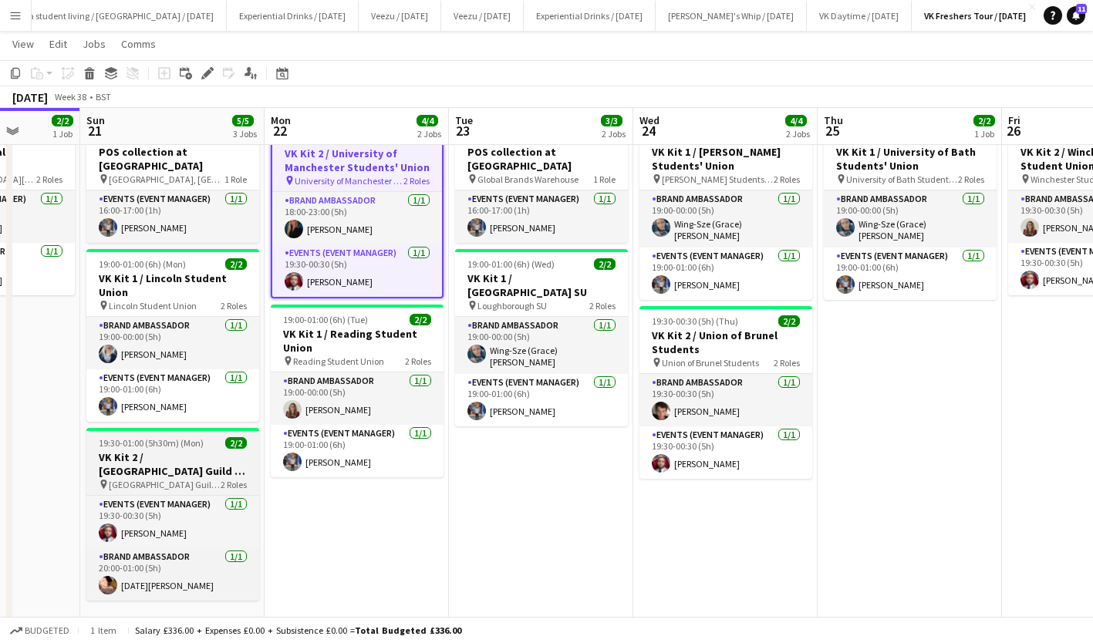
click at [166, 451] on h3 "VK Kit 2 / [GEOGRAPHIC_DATA] Guild of Students" at bounding box center [172, 464] width 173 height 28
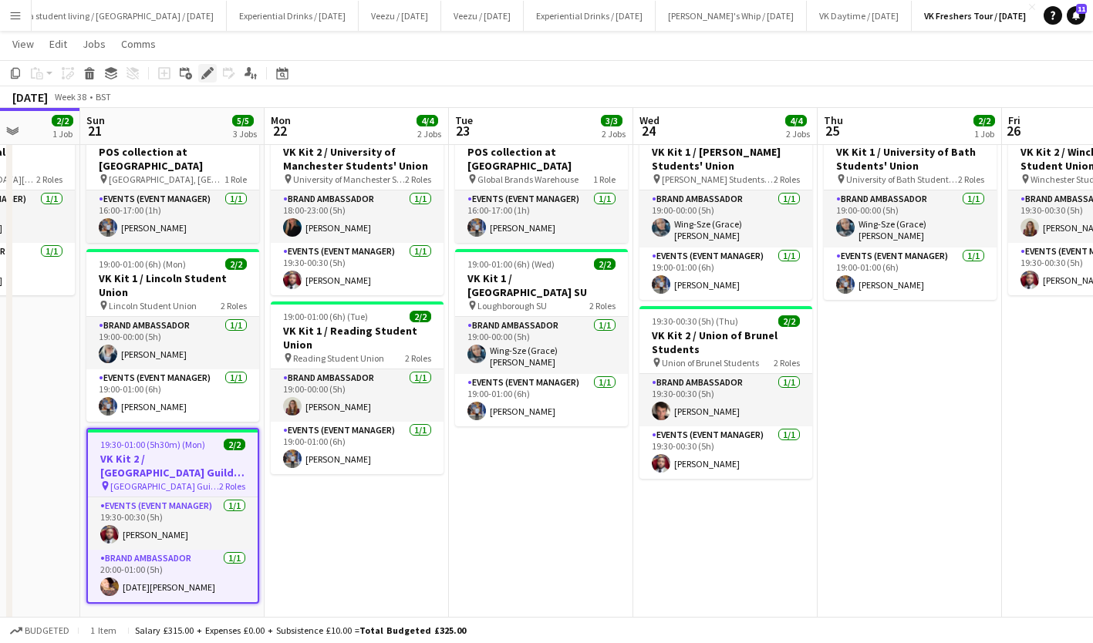
click at [207, 74] on icon at bounding box center [207, 73] width 8 height 8
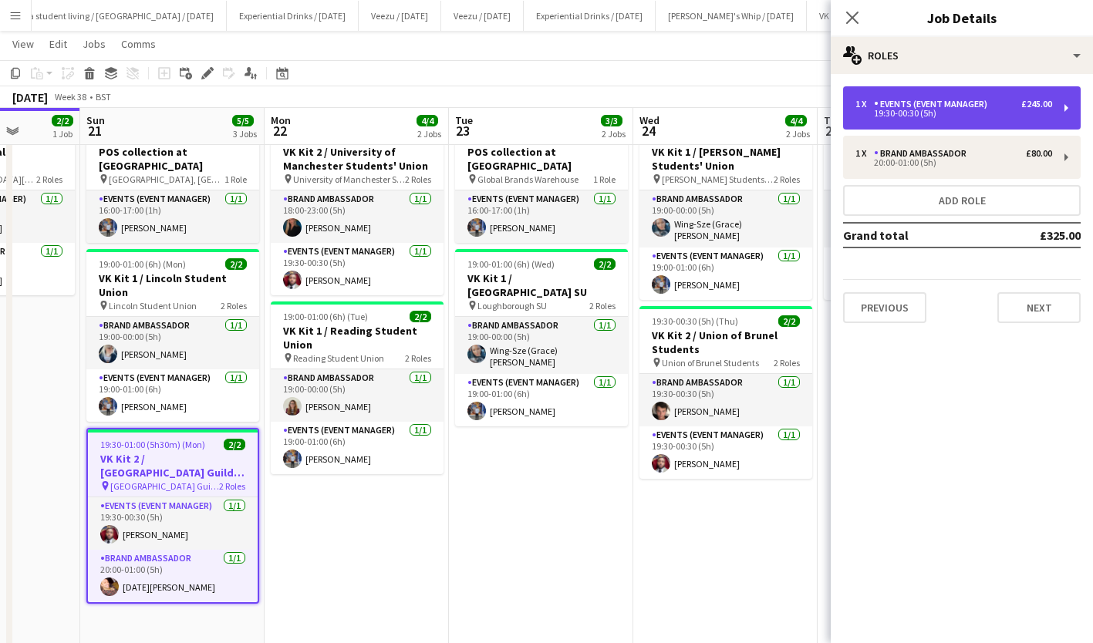
click at [1003, 93] on div "1 x Events (Event Manager) £245.00 19:30-00:30 (5h)" at bounding box center [962, 107] width 238 height 43
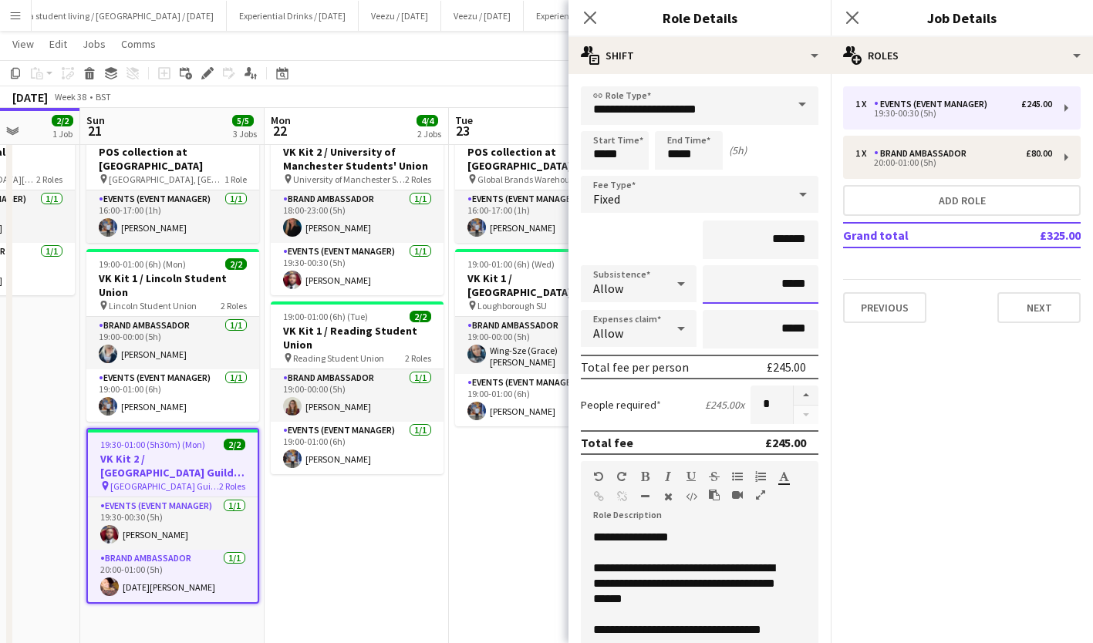
click at [772, 286] on input "*****" at bounding box center [761, 284] width 116 height 39
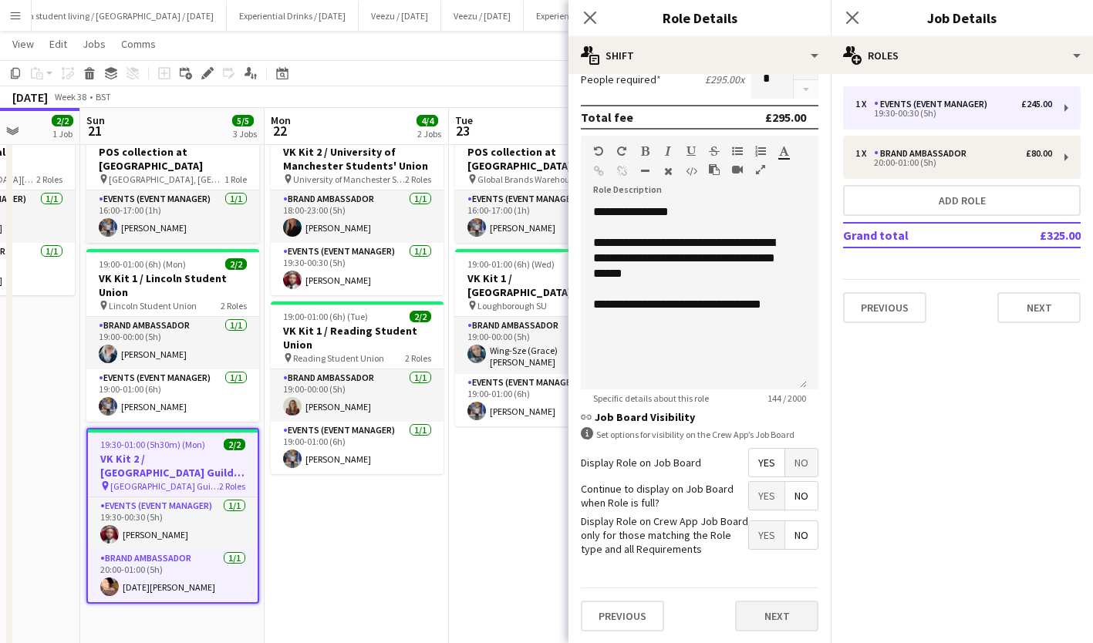
type input "******"
click at [772, 610] on button "Next" at bounding box center [776, 616] width 83 height 31
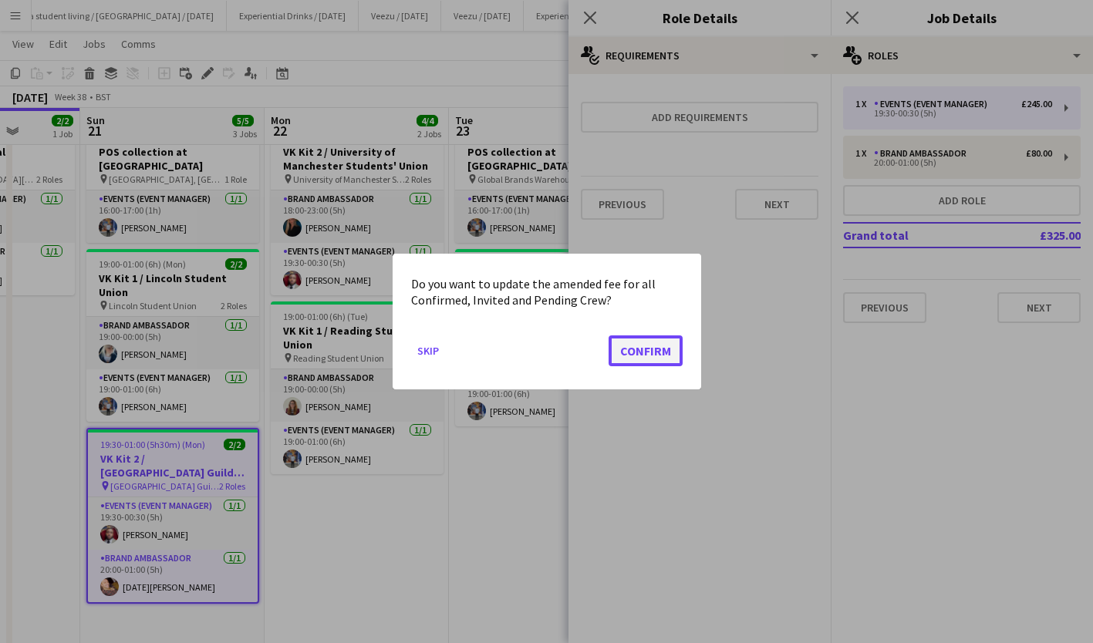
click at [659, 349] on button "Confirm" at bounding box center [645, 350] width 74 height 31
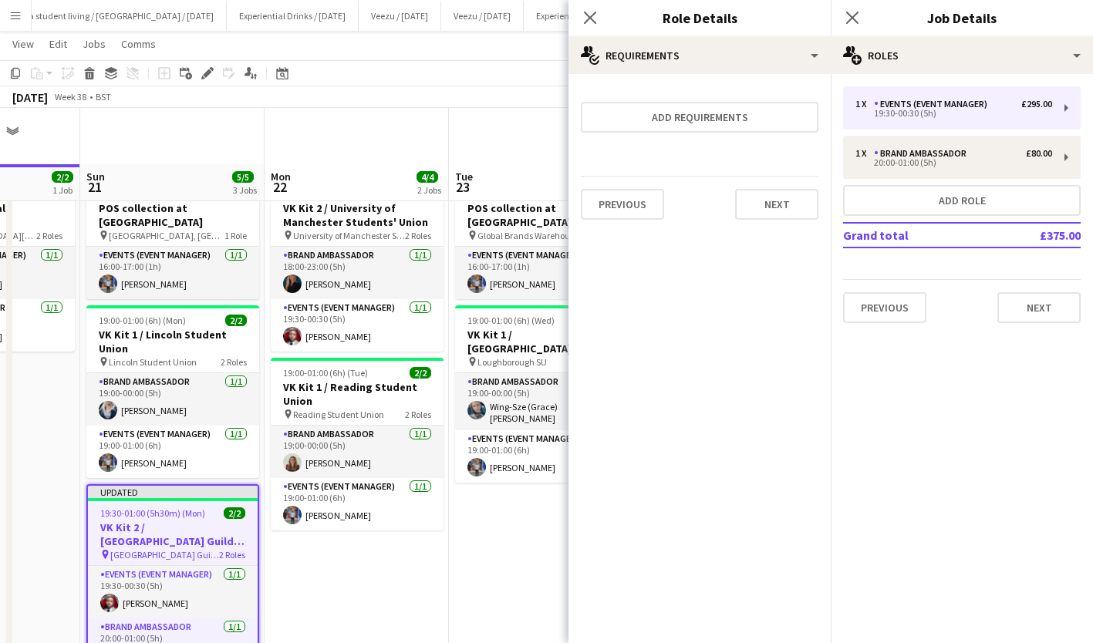
scroll to position [56, 0]
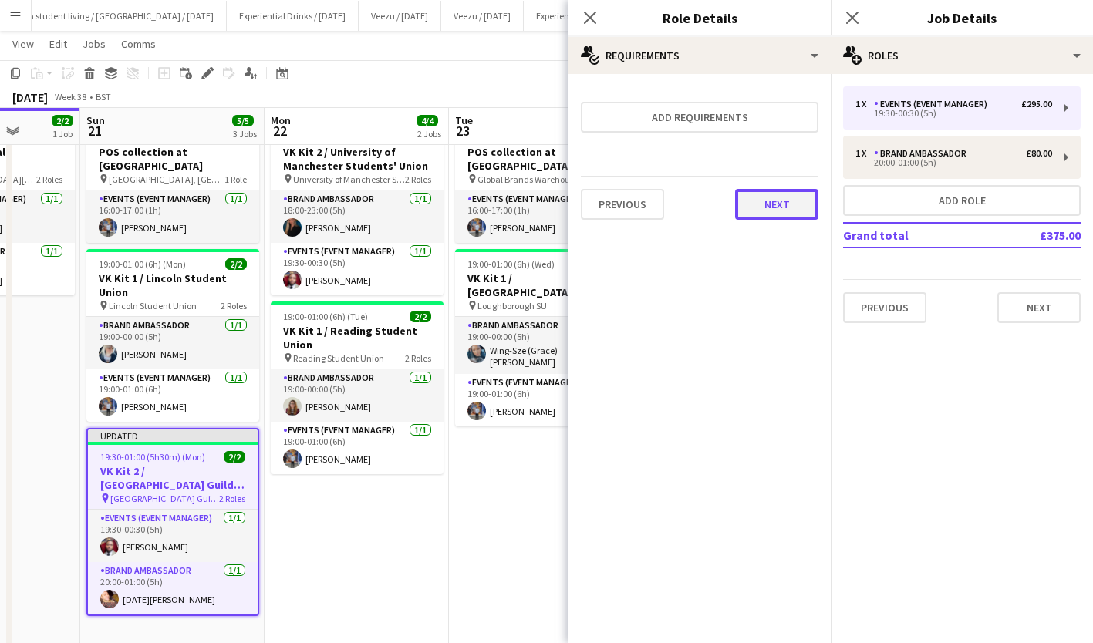
click at [782, 199] on button "Next" at bounding box center [776, 204] width 83 height 31
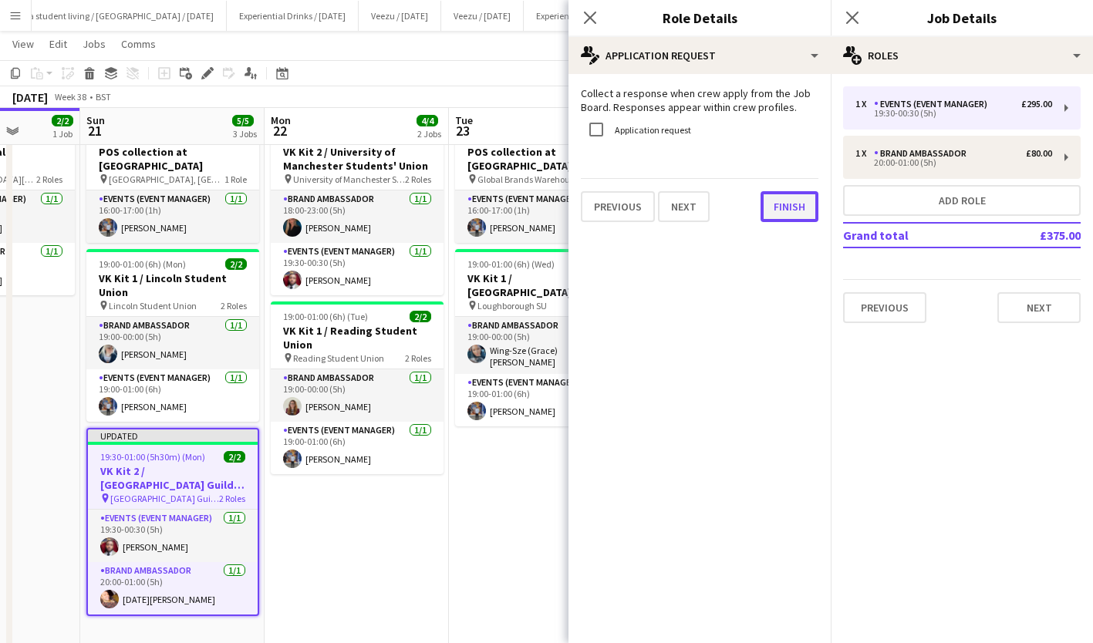
click at [810, 221] on button "Finish" at bounding box center [789, 206] width 58 height 31
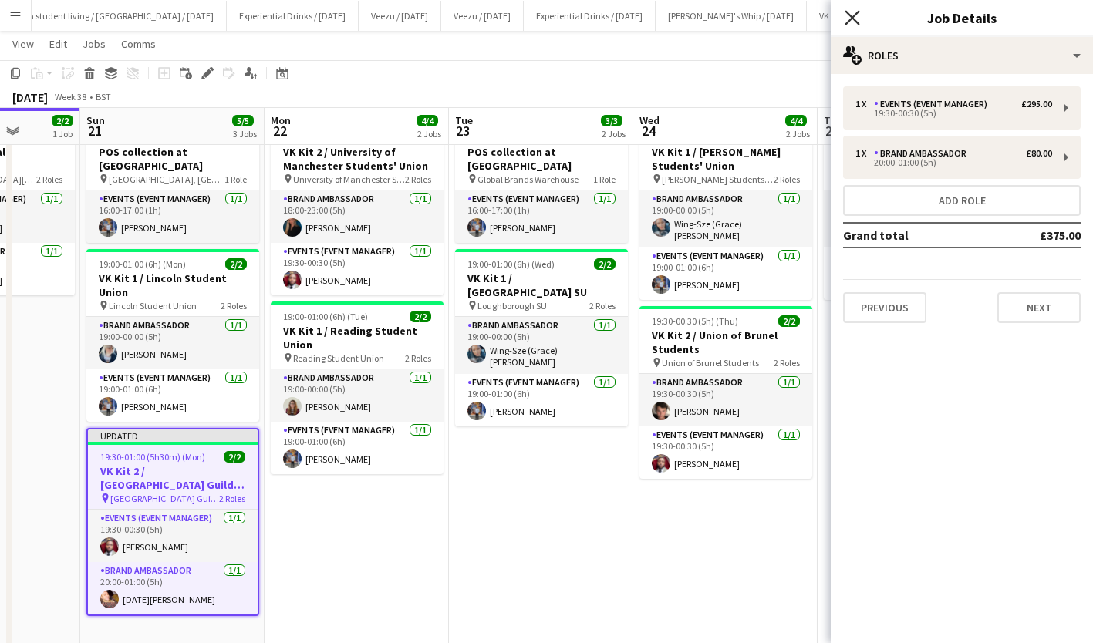
click at [849, 18] on icon "Close pop-in" at bounding box center [851, 17] width 15 height 15
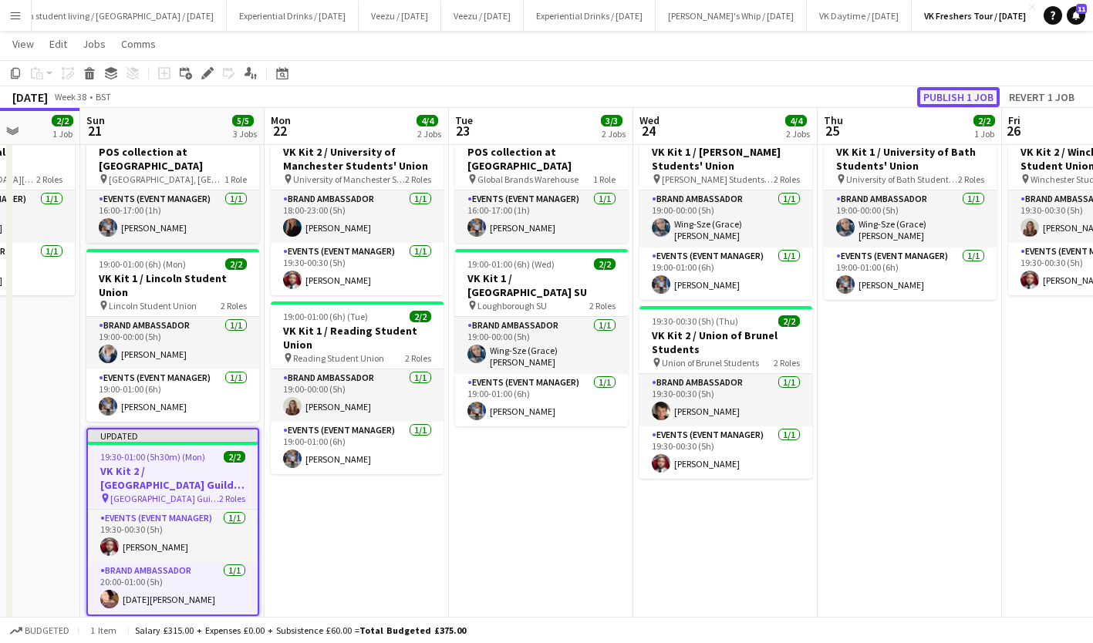
click at [945, 89] on button "Publish 1 job" at bounding box center [958, 97] width 83 height 20
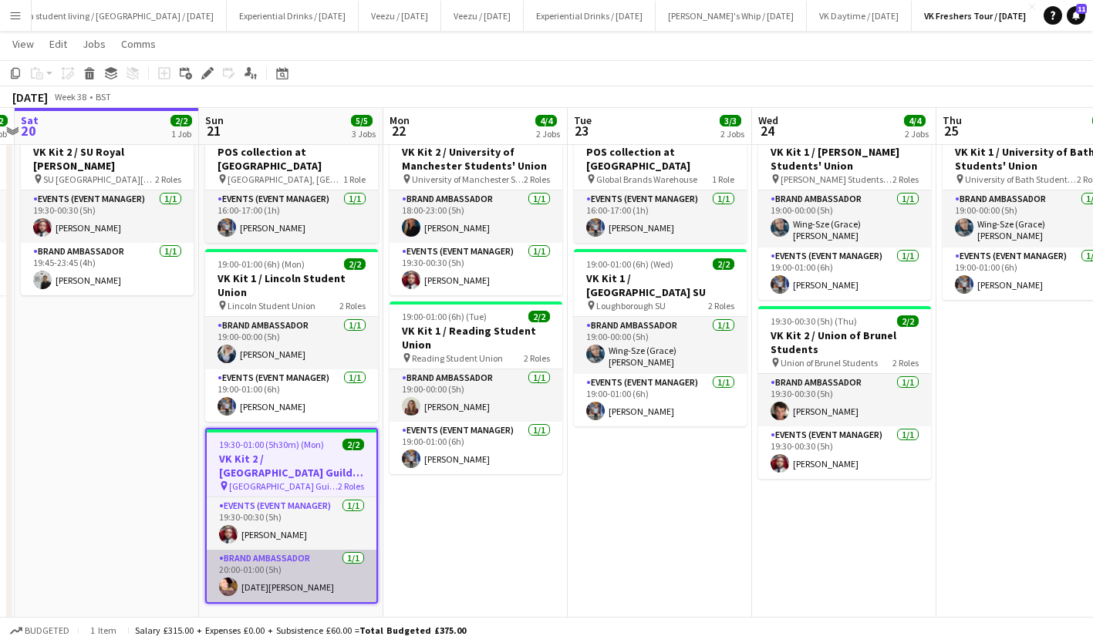
scroll to position [0, 353]
click at [246, 573] on app-card-role "Brand Ambassador [DATE] 20:00-01:00 (5h) [DATE][PERSON_NAME]" at bounding box center [292, 576] width 170 height 52
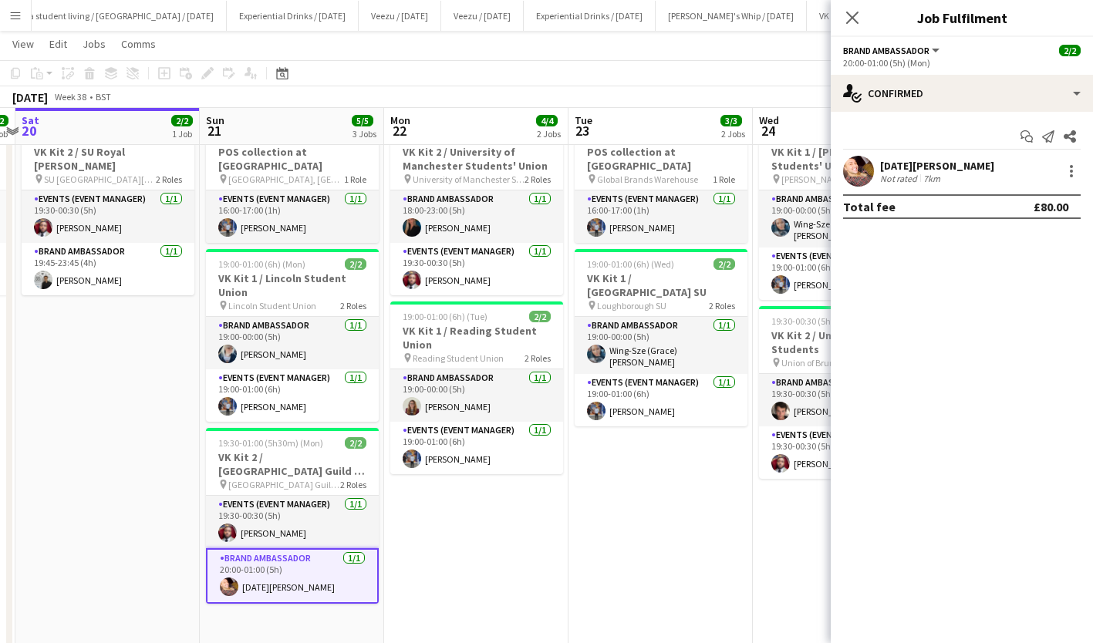
click at [904, 169] on div "[DATE][PERSON_NAME]" at bounding box center [937, 166] width 114 height 14
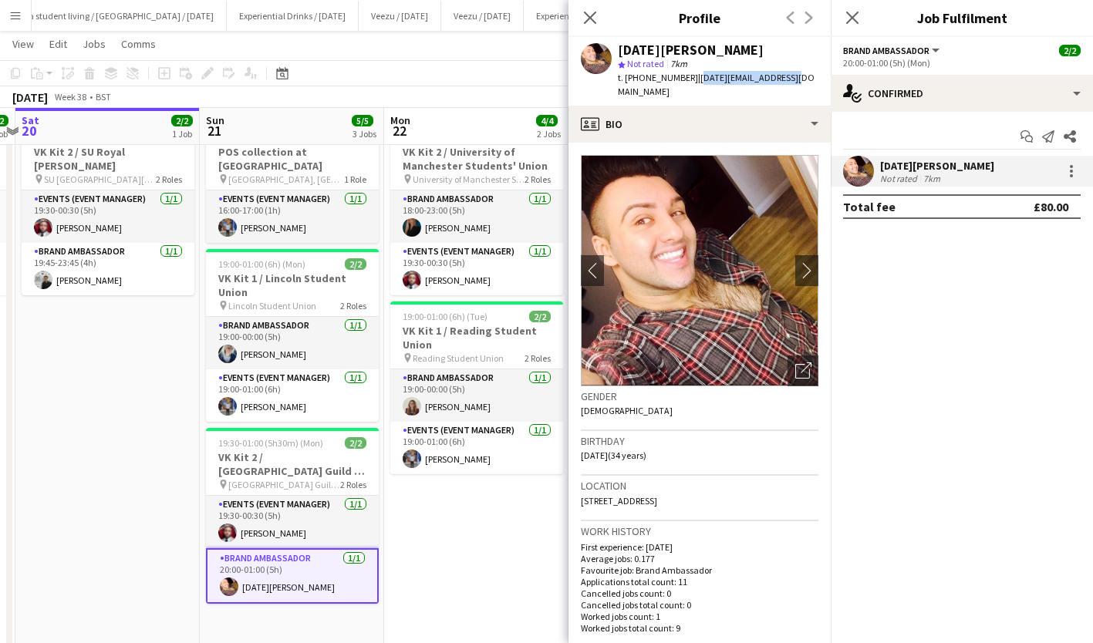
drag, startPoint x: 691, startPoint y: 77, endPoint x: 790, endPoint y: 76, distance: 99.5
click at [790, 76] on div "[DATE][PERSON_NAME] star Not rated 7km t. [PHONE_NUMBER] | [DATE][EMAIL_ADDRESS…" at bounding box center [699, 71] width 262 height 69
copy span "[DATE][EMAIL_ADDRESS][DOMAIN_NAME]"
click at [441, 226] on app-card-role "Brand Ambassador [DATE] 18:00-23:00 (5h) [PERSON_NAME]" at bounding box center [476, 216] width 173 height 52
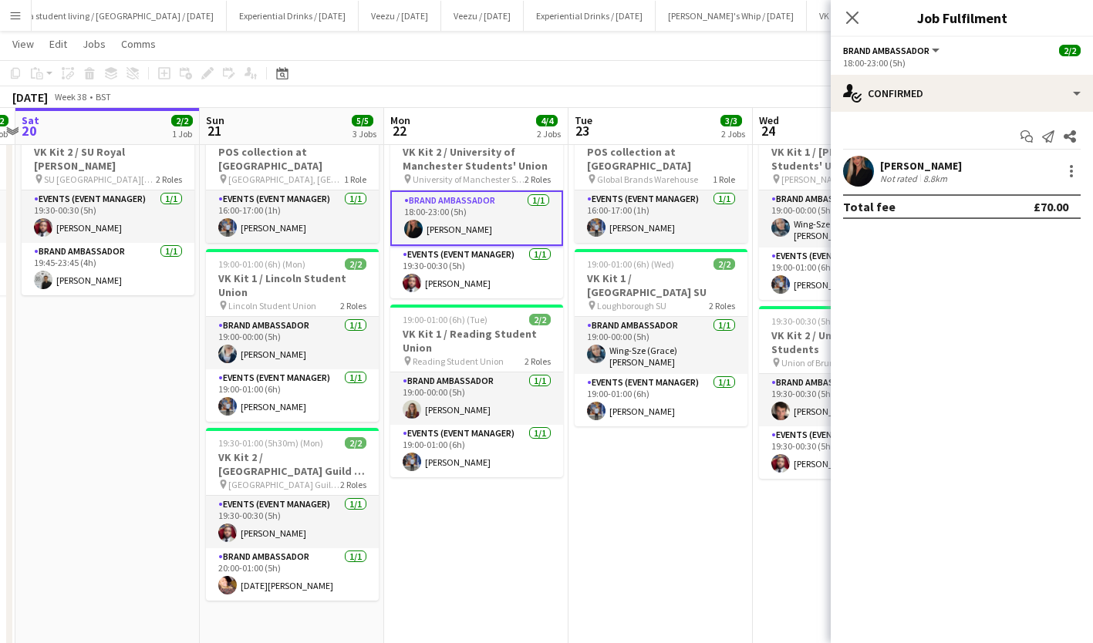
click at [905, 159] on div "[PERSON_NAME]" at bounding box center [921, 166] width 82 height 14
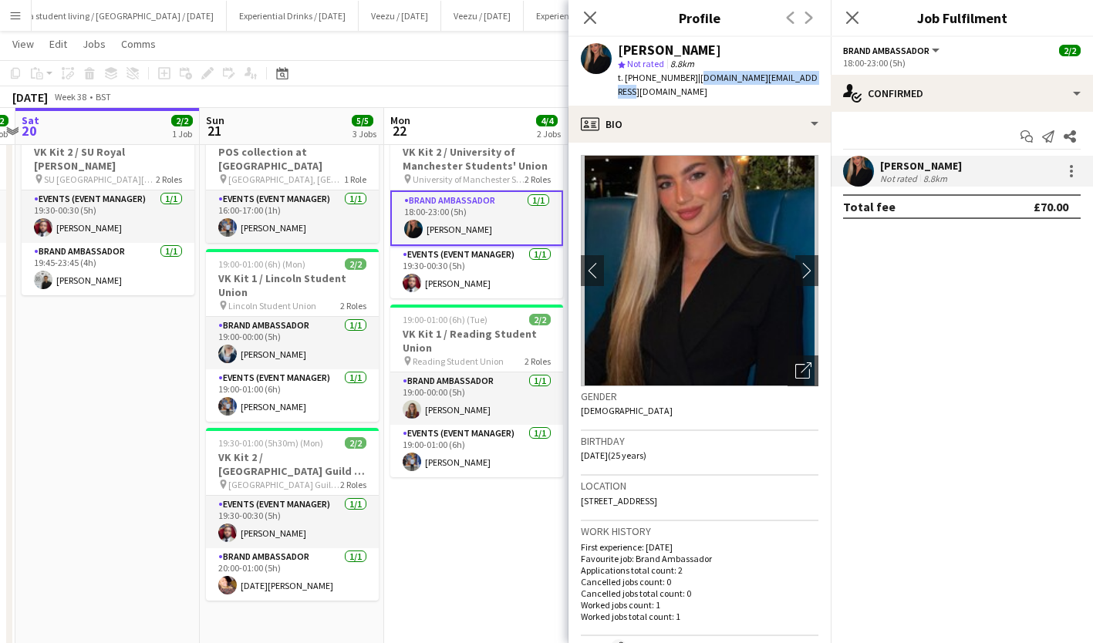
drag, startPoint x: 690, startPoint y: 79, endPoint x: 807, endPoint y: 83, distance: 116.5
click at [807, 83] on div "[PERSON_NAME] star Not rated 8.8km t. [PHONE_NUMBER] | [DOMAIN_NAME][EMAIL_ADDR…" at bounding box center [699, 71] width 262 height 69
copy span "[DOMAIN_NAME][EMAIL_ADDRESS][DOMAIN_NAME]"
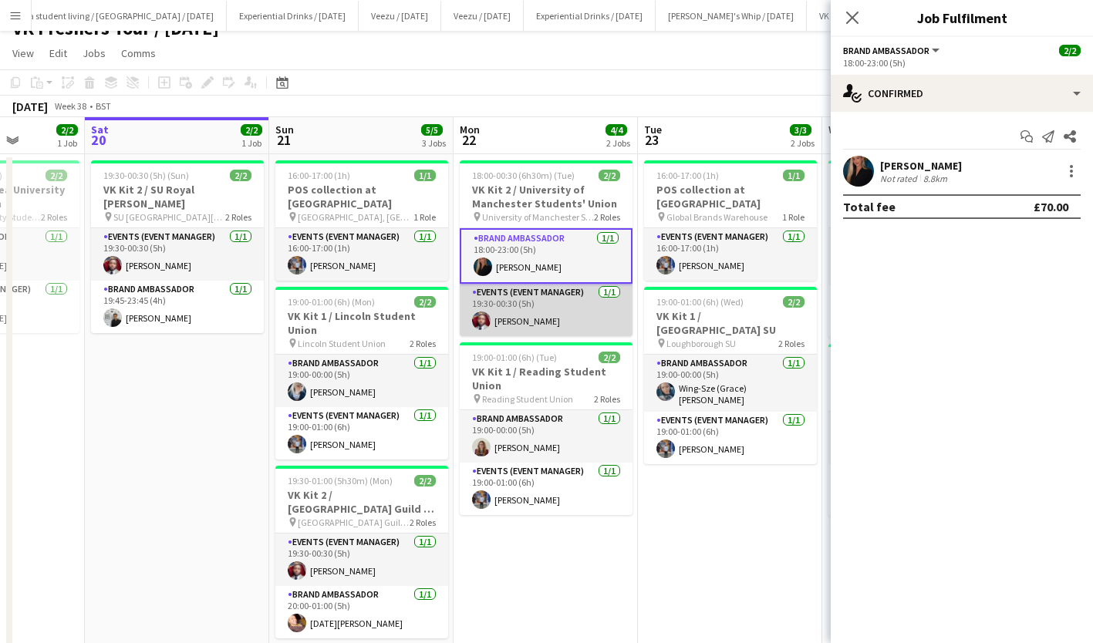
scroll to position [0, 467]
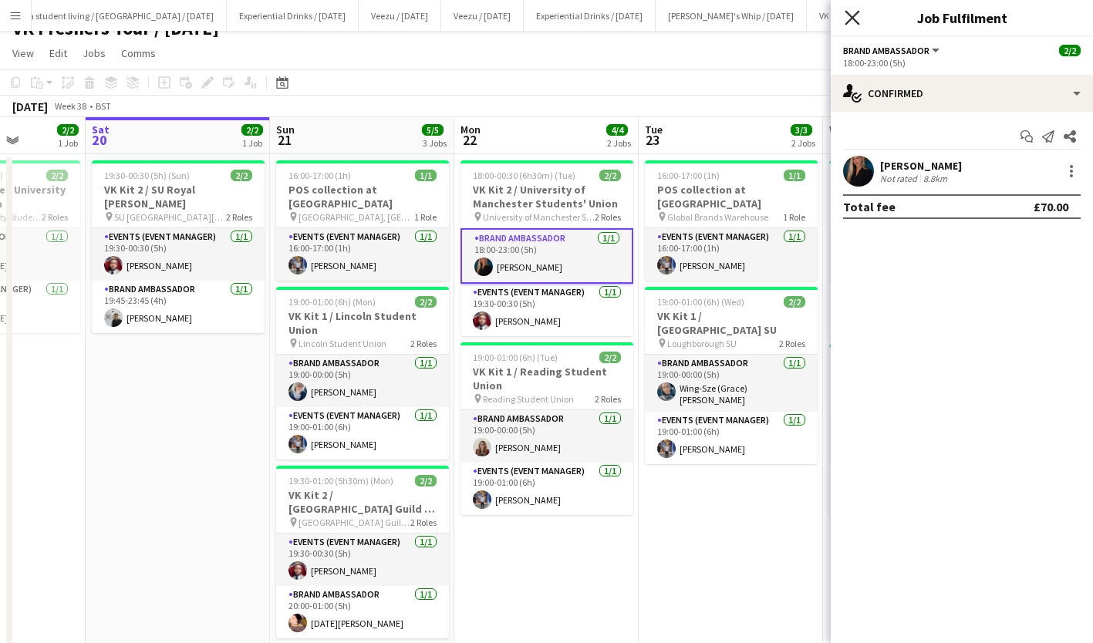
click at [854, 19] on icon at bounding box center [851, 17] width 15 height 15
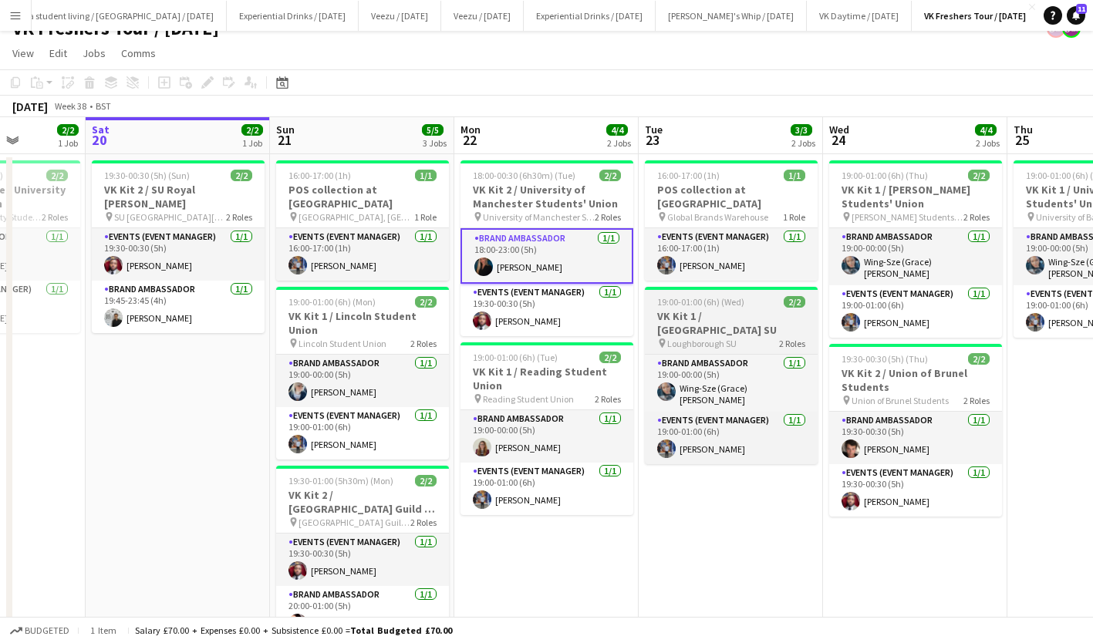
scroll to position [0, 362]
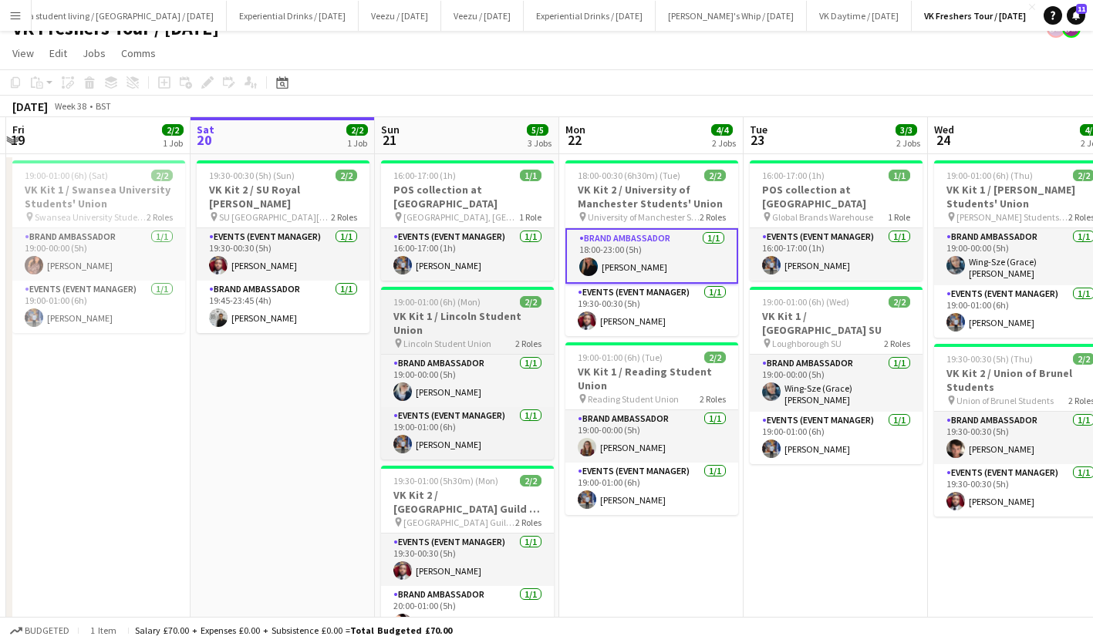
click at [433, 309] on h3 "VK Kit 1 / Lincoln Student Union" at bounding box center [467, 323] width 173 height 28
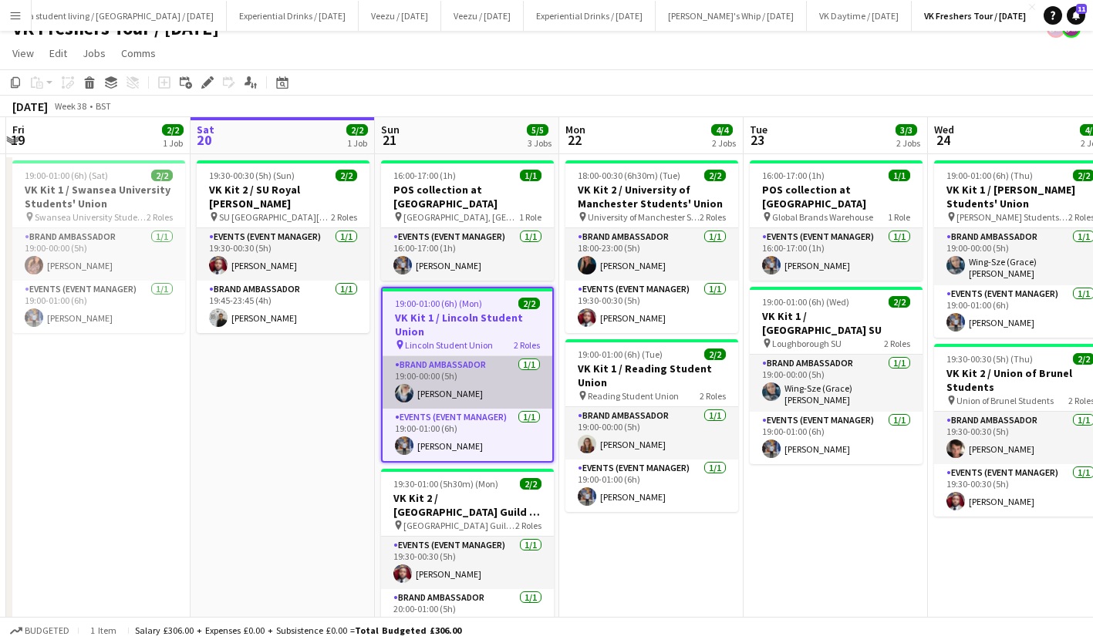
click at [477, 374] on app-card-role "Brand Ambassador [DATE] 19:00-00:00 (5h) [PERSON_NAME]" at bounding box center [468, 382] width 170 height 52
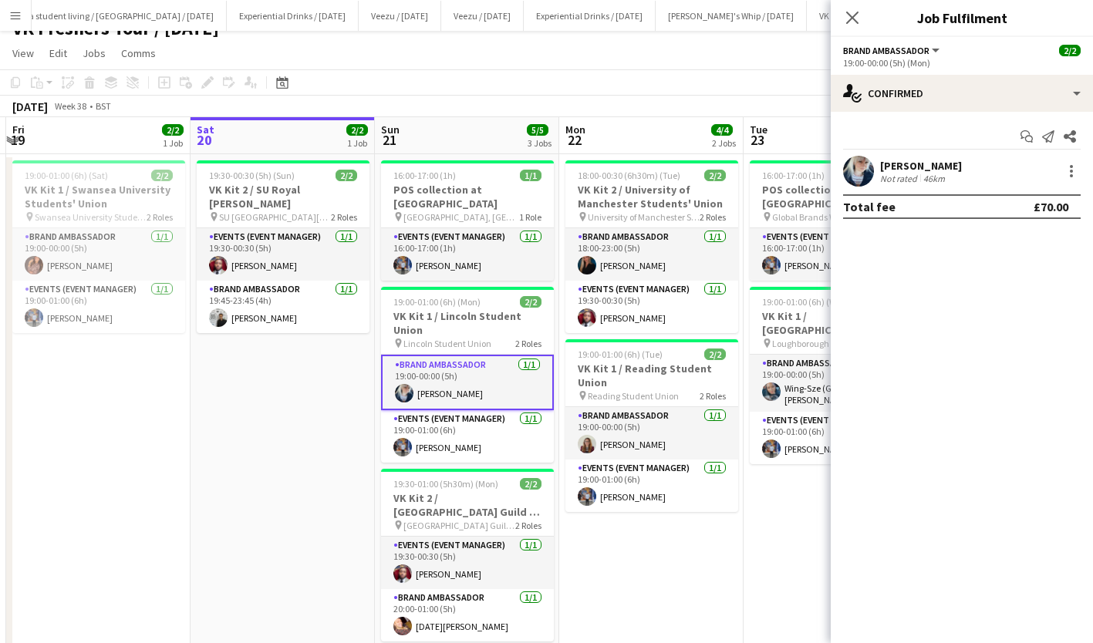
click at [908, 170] on div "[PERSON_NAME]" at bounding box center [921, 166] width 82 height 14
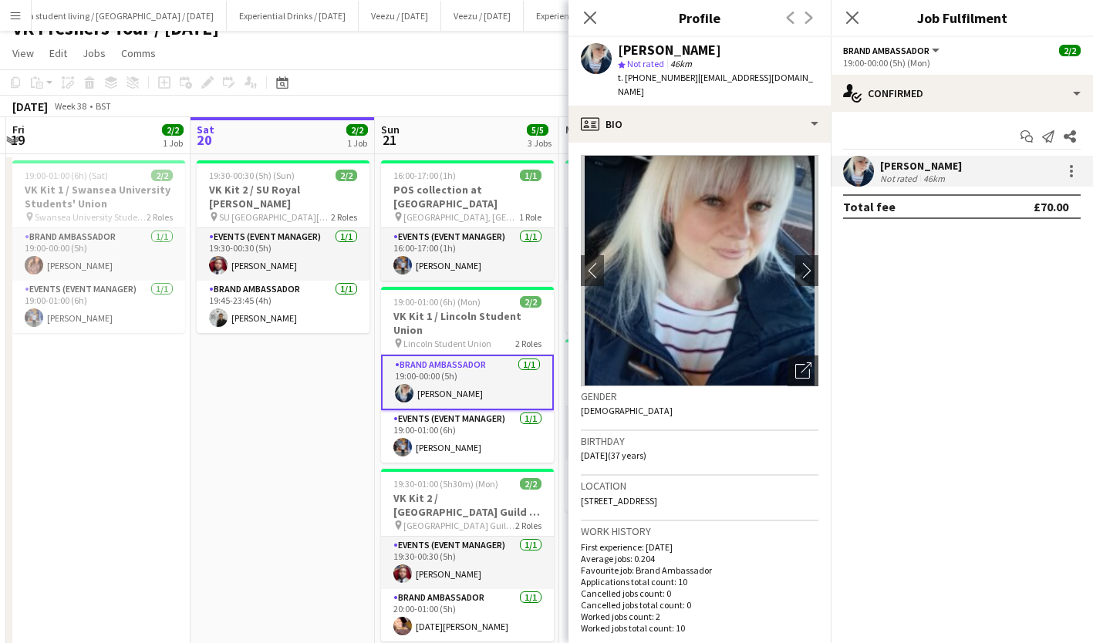
drag, startPoint x: 639, startPoint y: 76, endPoint x: 687, endPoint y: 80, distance: 48.0
click at [687, 80] on span "t. [PHONE_NUMBER]" at bounding box center [658, 78] width 80 height 12
copy span "07827967082"
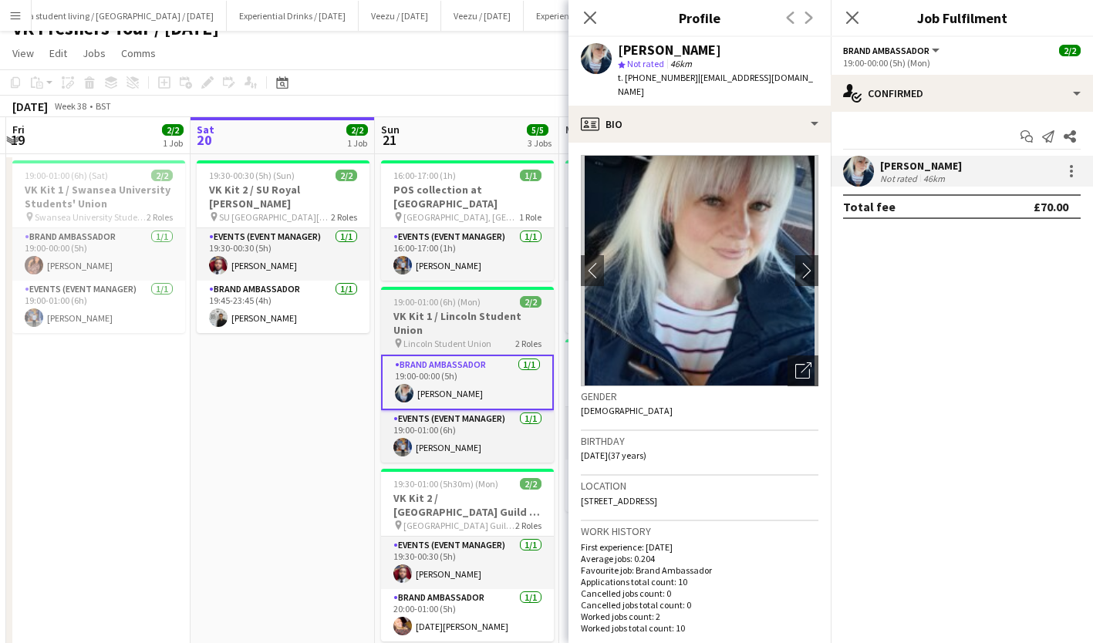
click at [477, 313] on h3 "VK Kit 1 / Lincoln Student Union" at bounding box center [467, 323] width 173 height 28
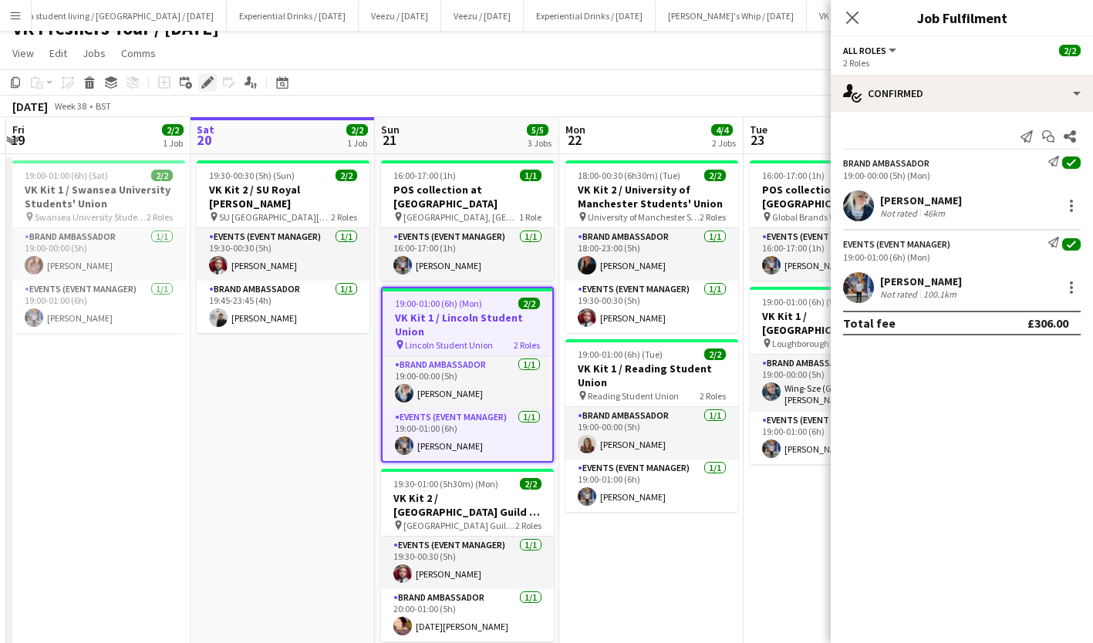
click at [208, 80] on icon at bounding box center [207, 83] width 8 height 8
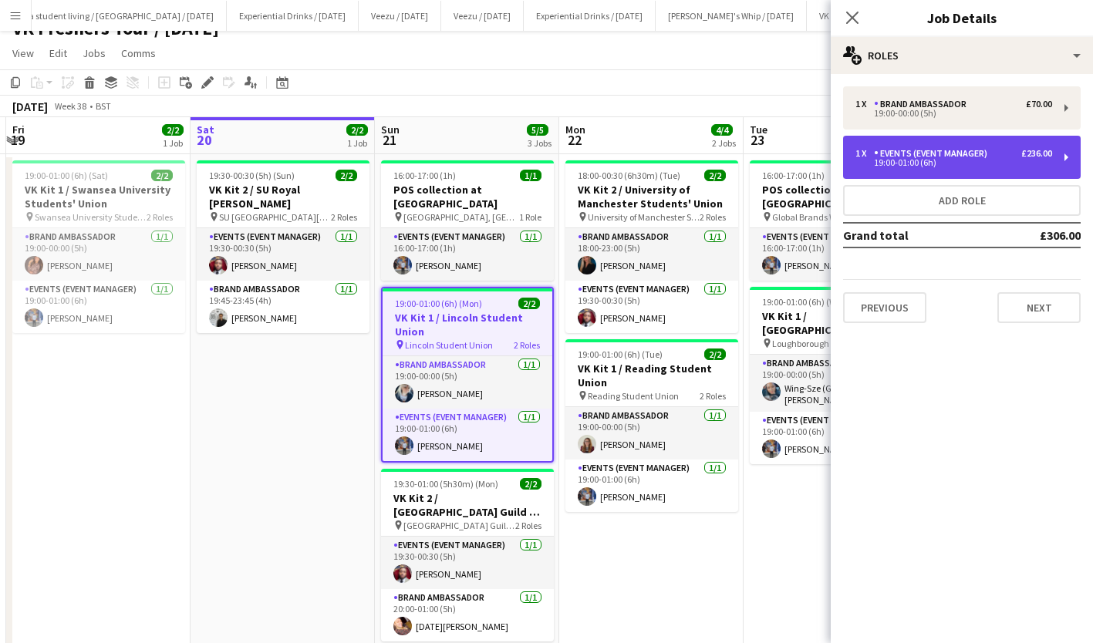
click at [939, 145] on div "1 x Events (Event Manager) £236.00 19:00-01:00 (6h)" at bounding box center [962, 157] width 238 height 43
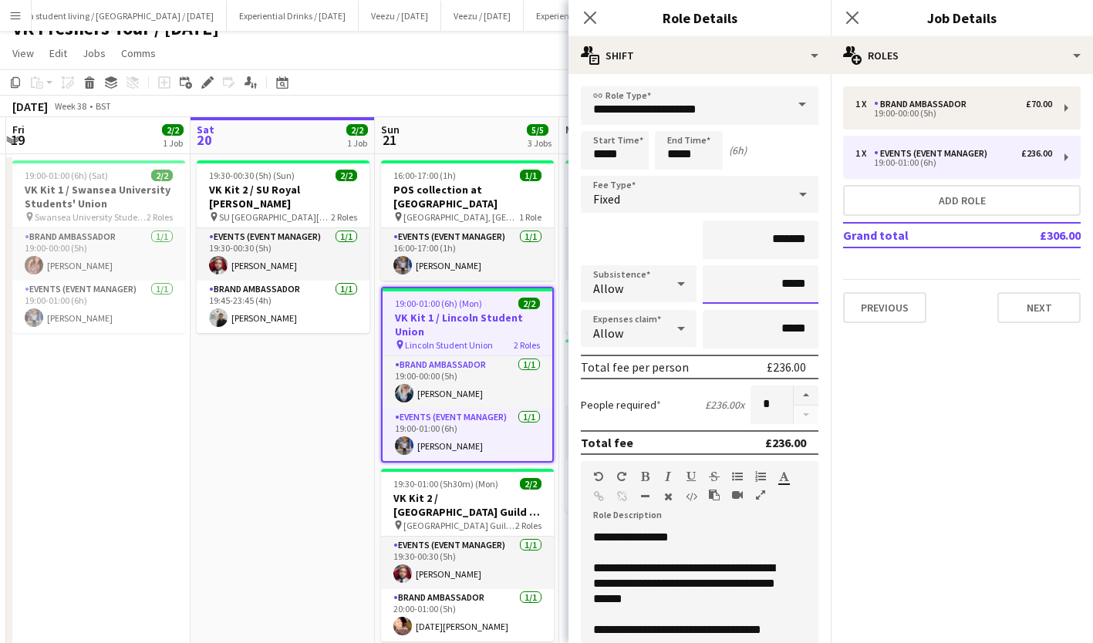
click at [770, 283] on input "*****" at bounding box center [761, 284] width 116 height 39
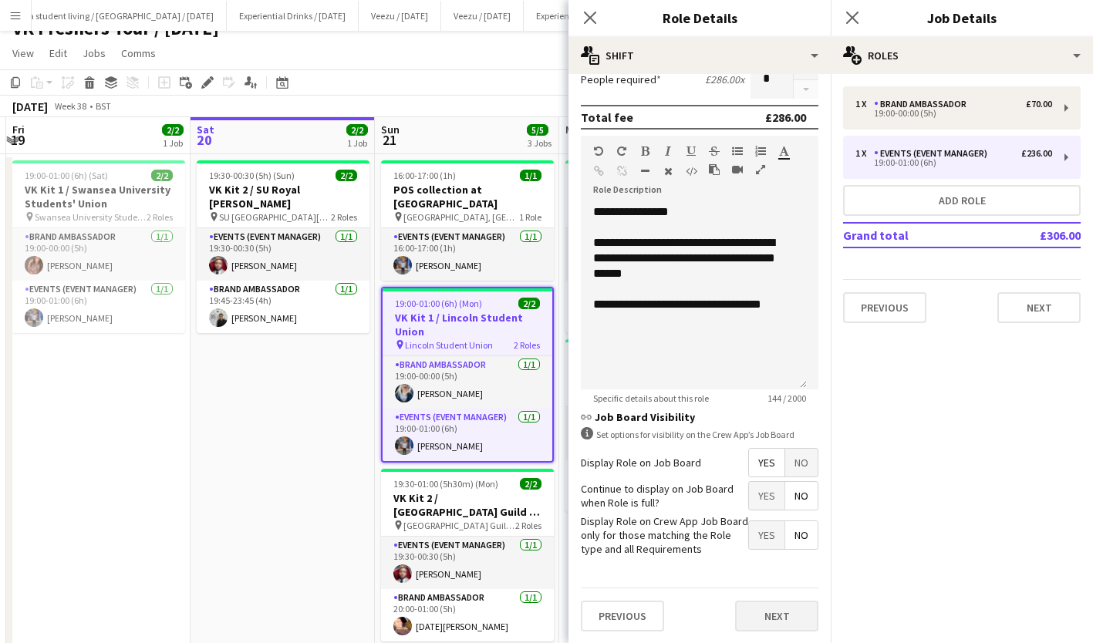
type input "******"
click at [769, 612] on button "Next" at bounding box center [776, 616] width 83 height 31
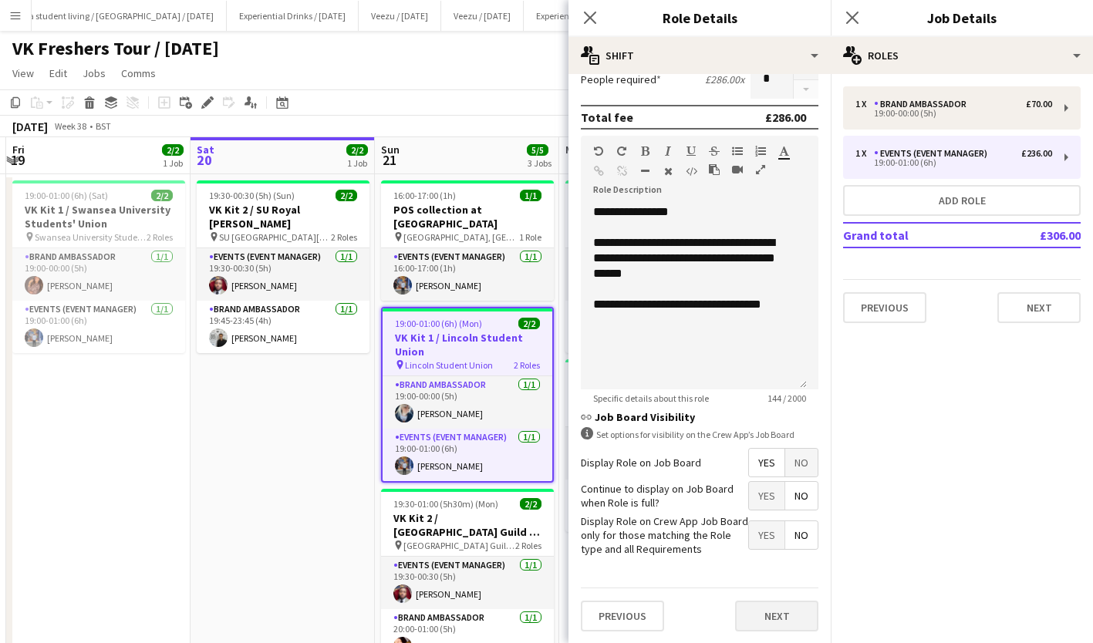
scroll to position [0, 0]
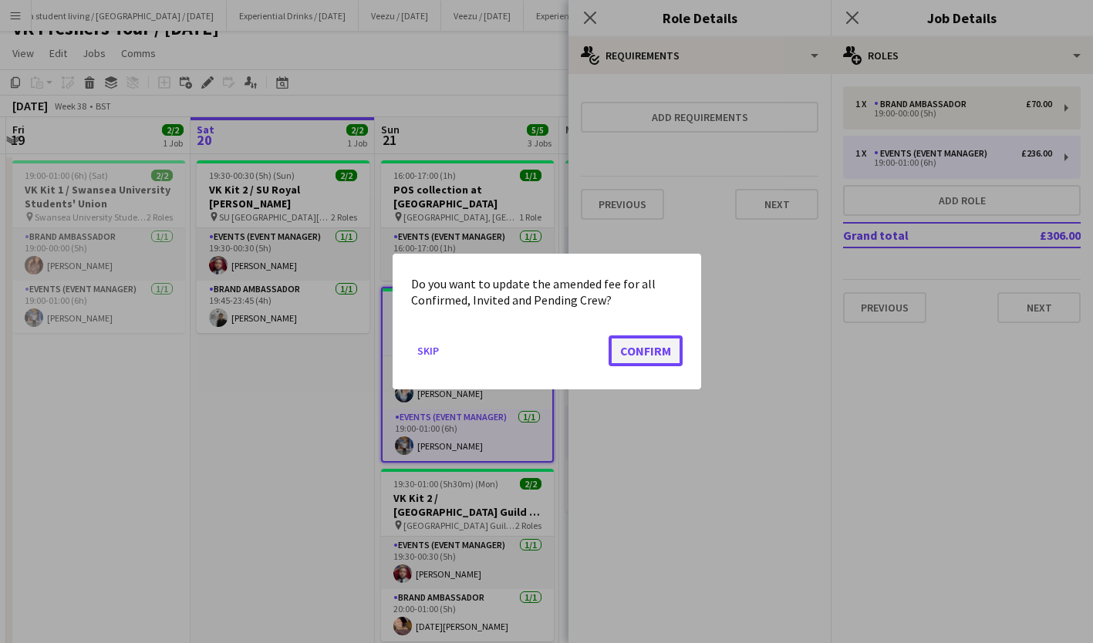
click at [665, 349] on button "Confirm" at bounding box center [645, 350] width 74 height 31
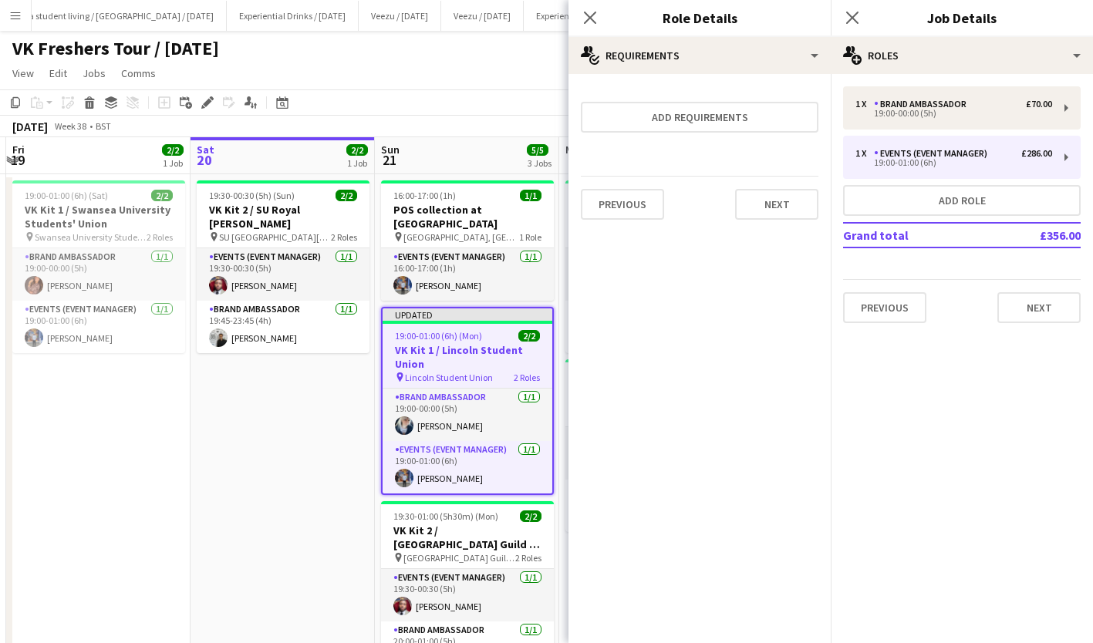
scroll to position [20, 0]
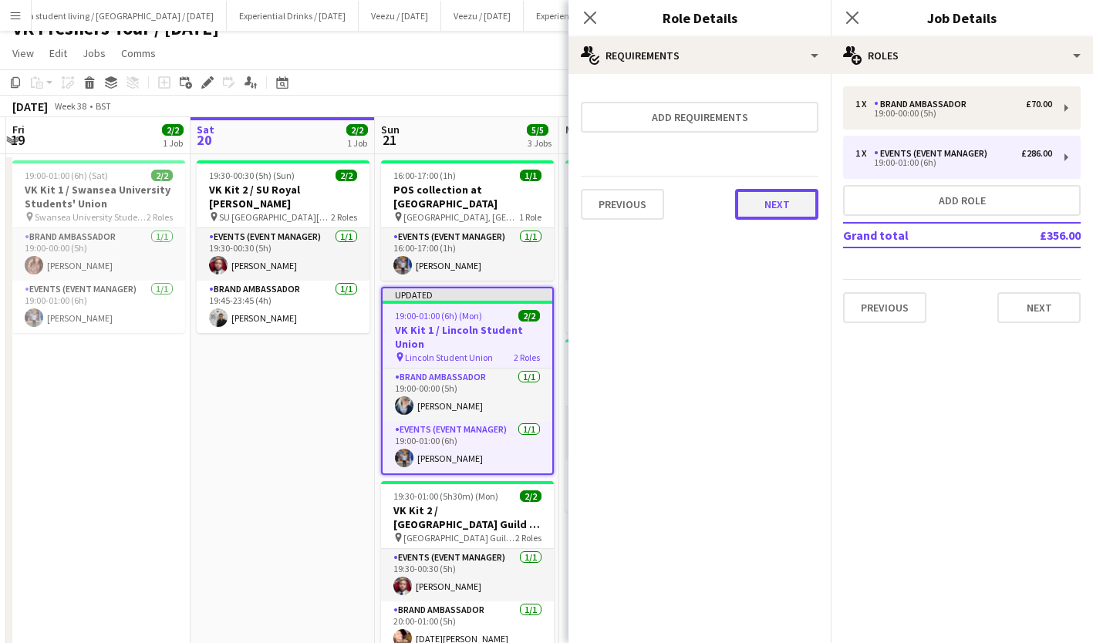
click at [811, 191] on button "Next" at bounding box center [776, 204] width 83 height 31
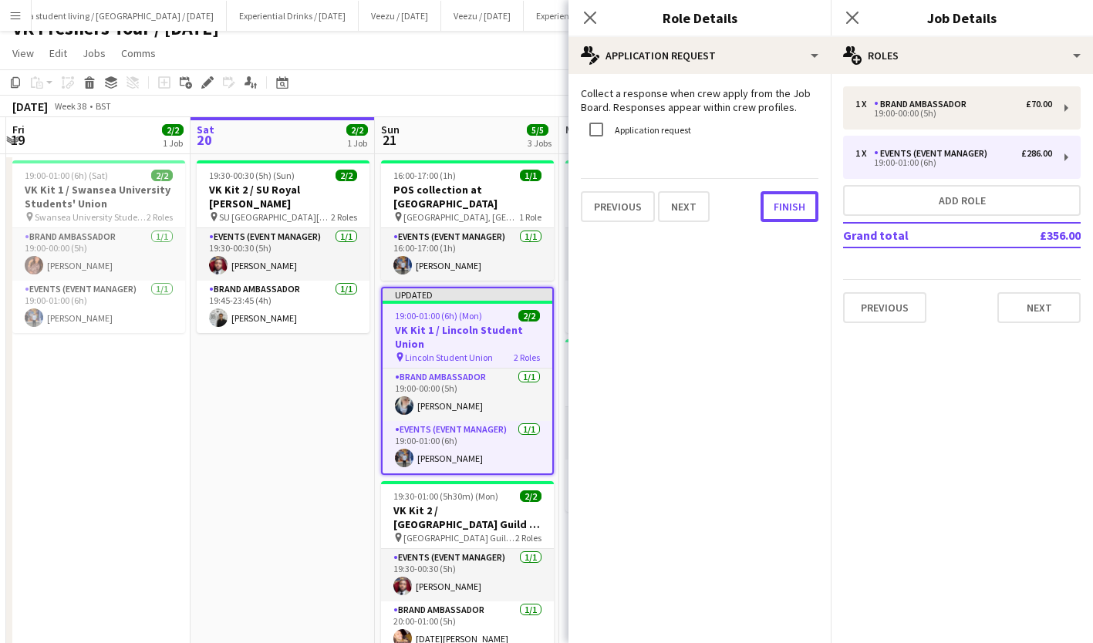
click at [811, 191] on button "Finish" at bounding box center [789, 206] width 58 height 31
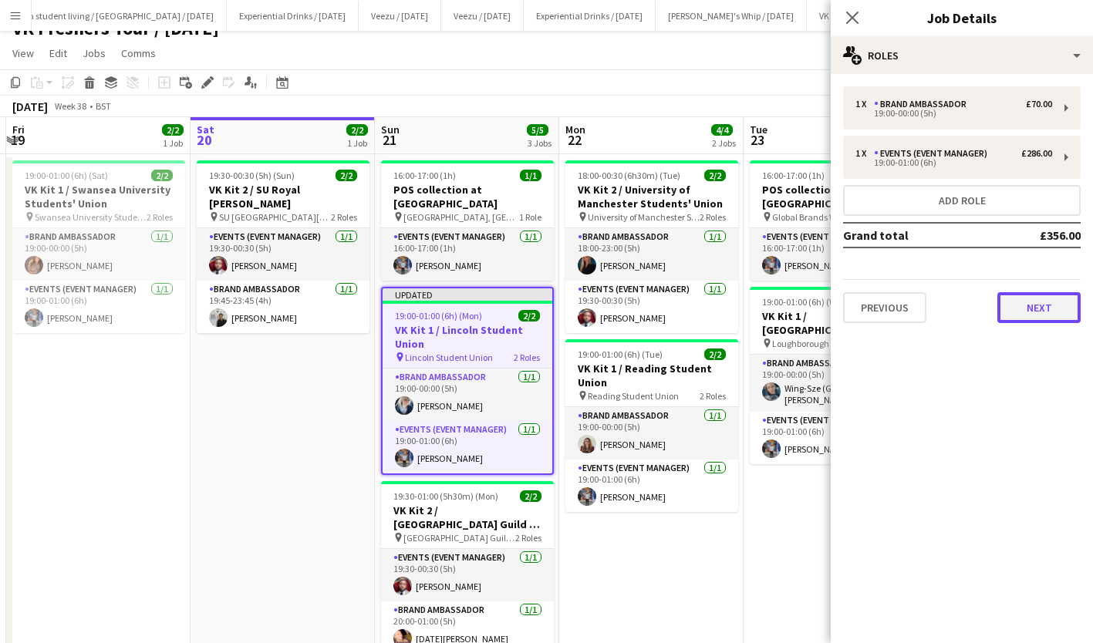
click at [1063, 304] on button "Next" at bounding box center [1038, 307] width 83 height 31
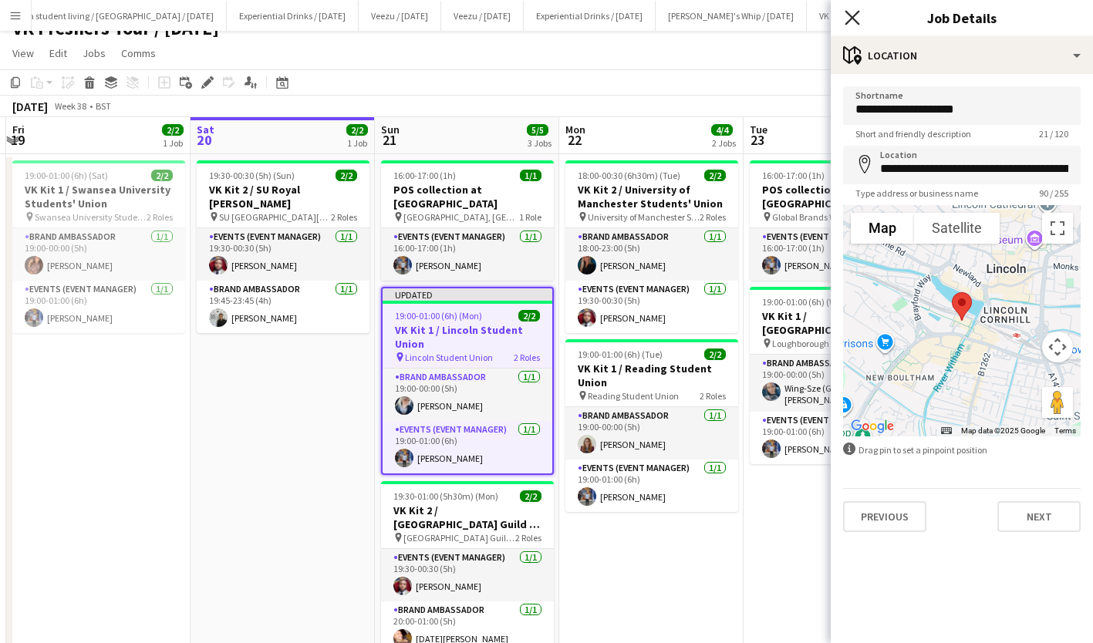
click at [848, 15] on icon "Close pop-in" at bounding box center [851, 17] width 15 height 15
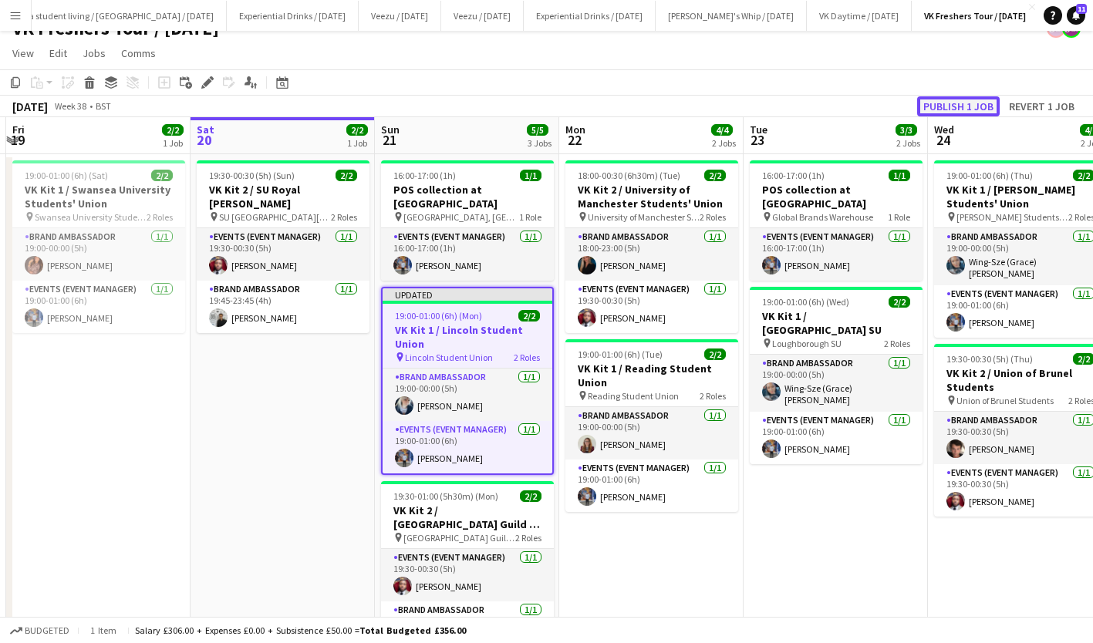
click at [970, 99] on button "Publish 1 job" at bounding box center [958, 106] width 83 height 20
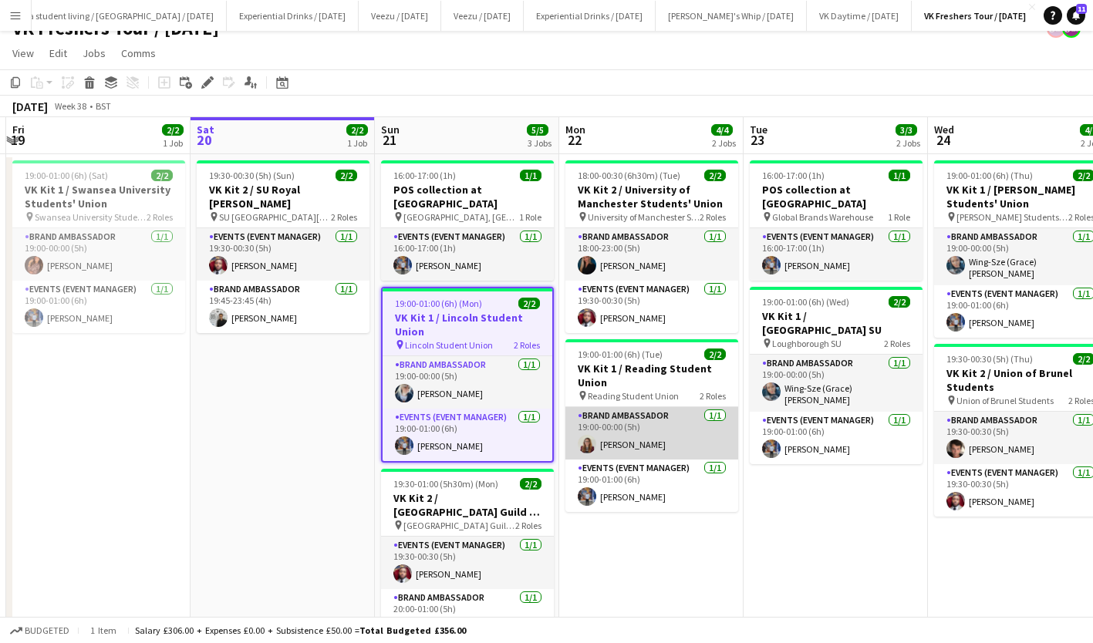
click at [632, 438] on app-card-role "Brand Ambassador [DATE] 19:00-00:00 (5h) [PERSON_NAME]" at bounding box center [651, 433] width 173 height 52
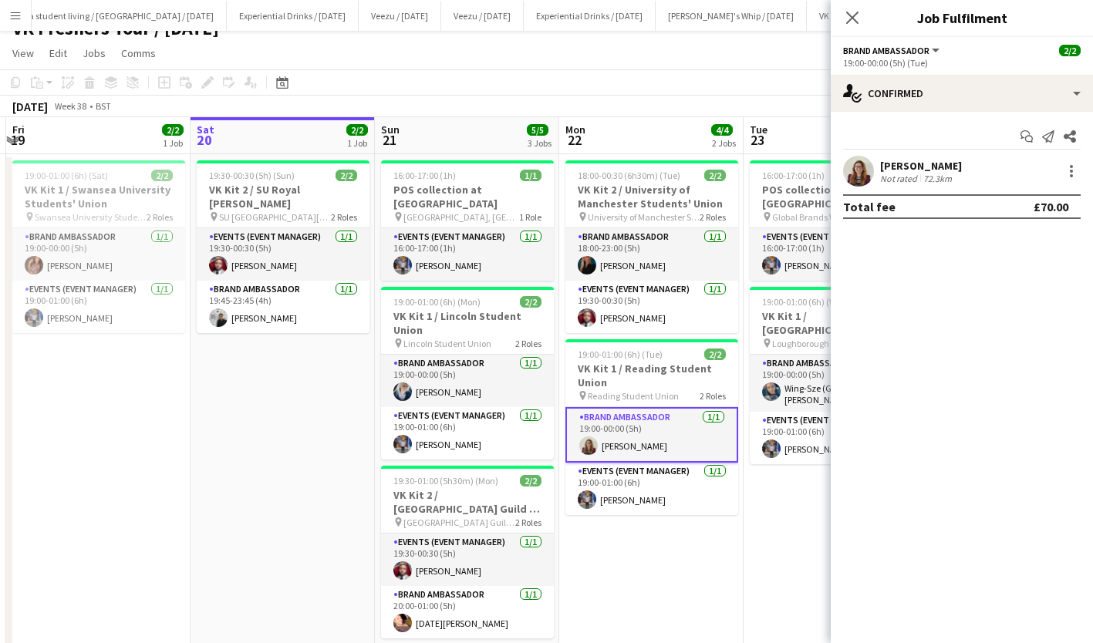
click at [897, 163] on div "[PERSON_NAME]" at bounding box center [921, 166] width 82 height 14
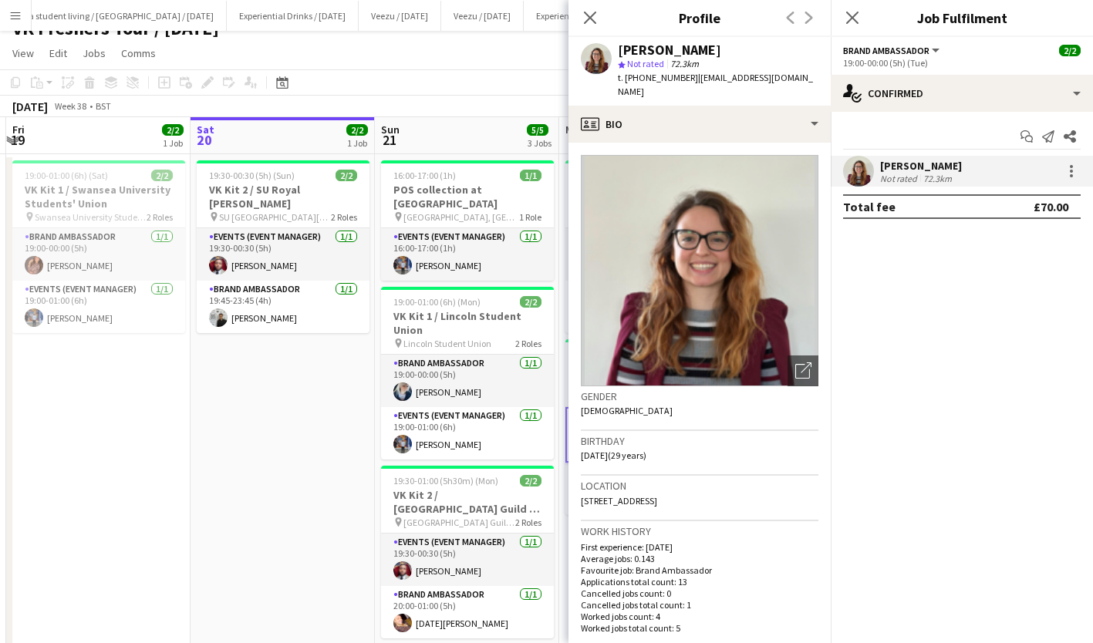
click at [640, 77] on span "t. [PHONE_NUMBER]" at bounding box center [658, 78] width 80 height 12
drag, startPoint x: 638, startPoint y: 77, endPoint x: 685, endPoint y: 78, distance: 47.0
click at [685, 78] on span "t. +447572815036" at bounding box center [658, 78] width 80 height 12
copy span "7572815036"
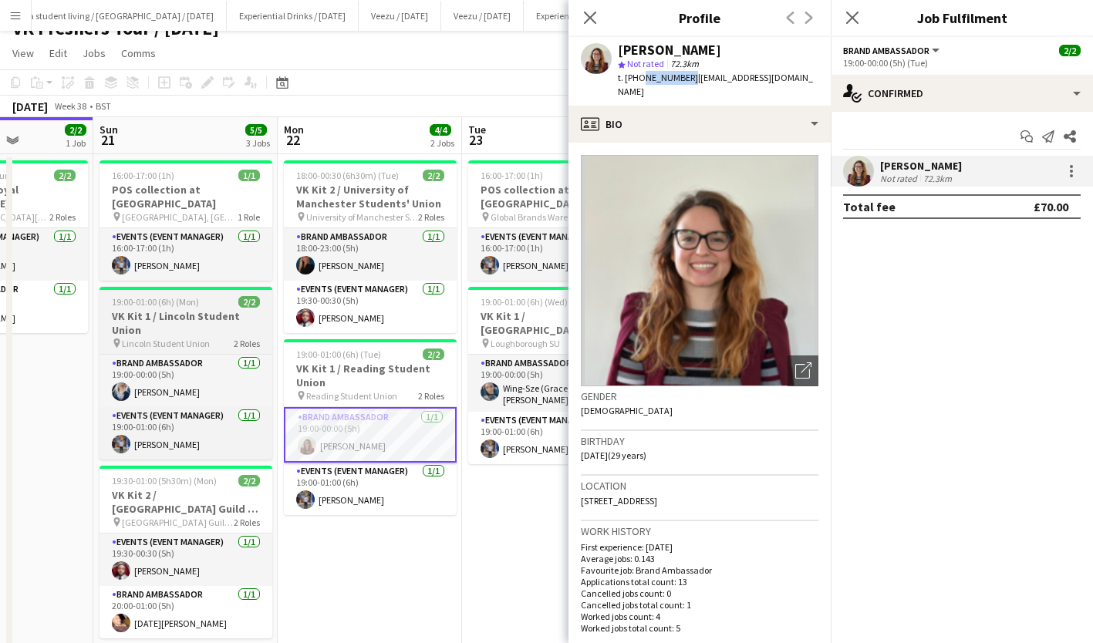
scroll to position [0, 575]
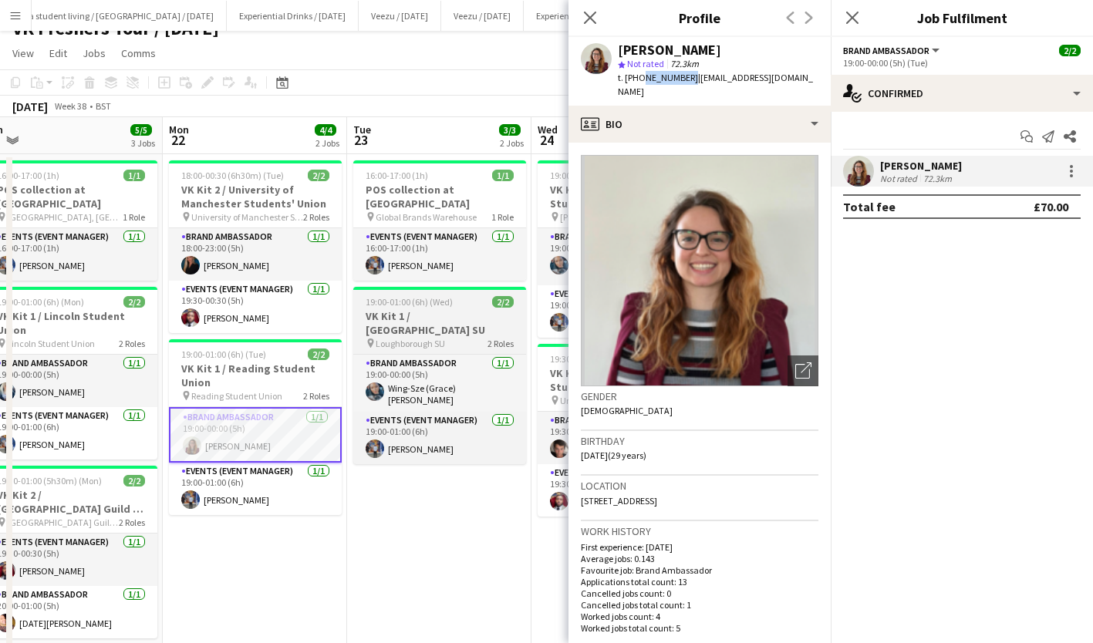
click at [433, 309] on h3 "VK Kit 1 / [GEOGRAPHIC_DATA] SU" at bounding box center [439, 323] width 173 height 28
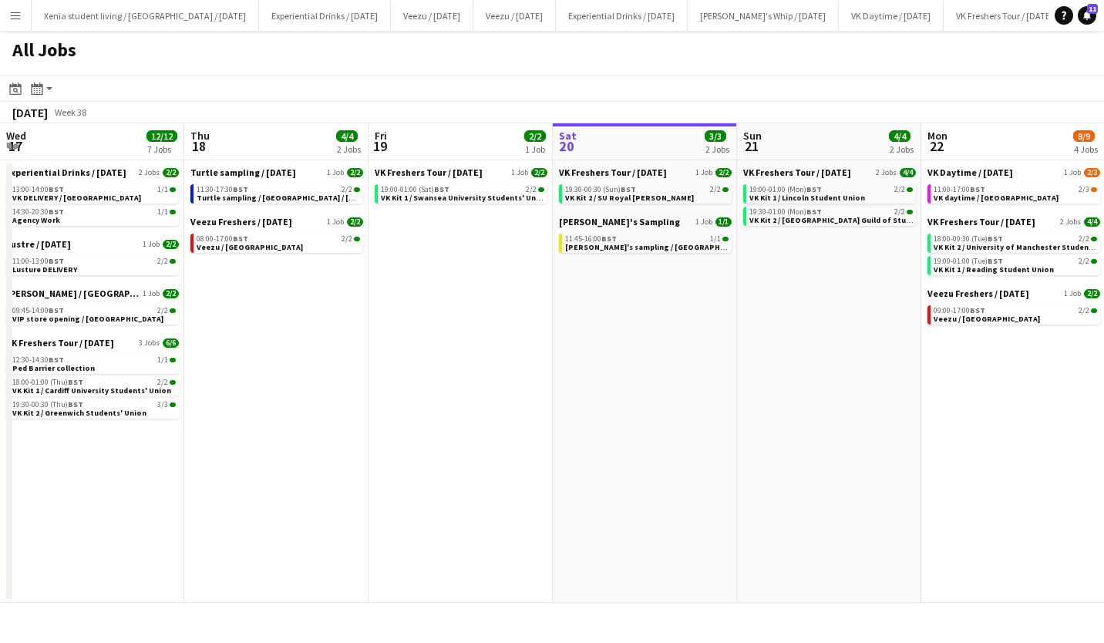
scroll to position [0, 480]
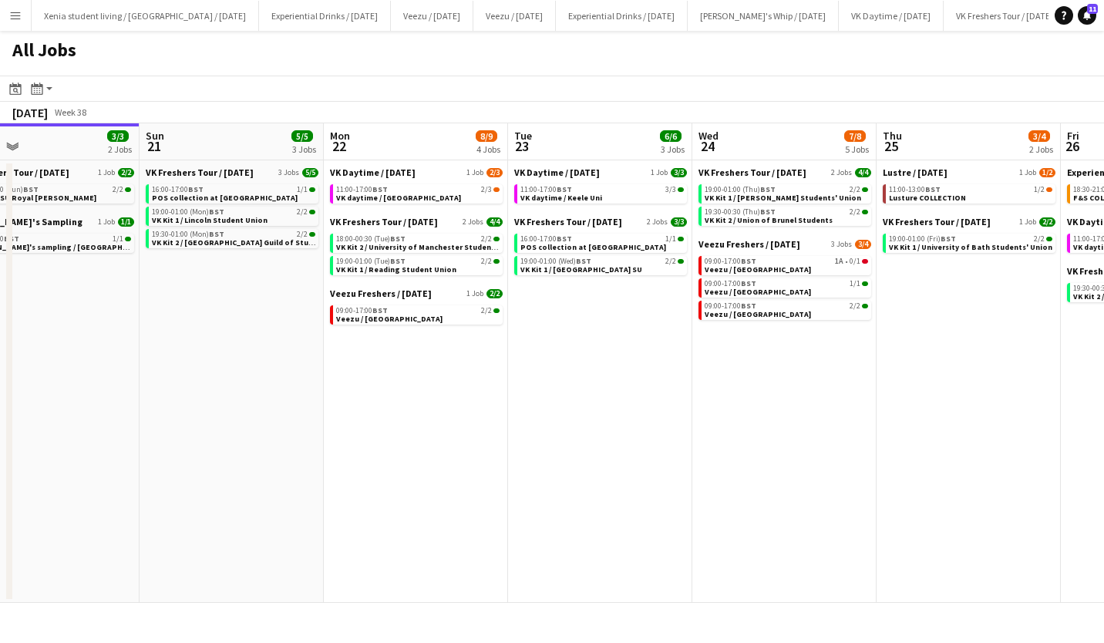
scroll to position [0, 470]
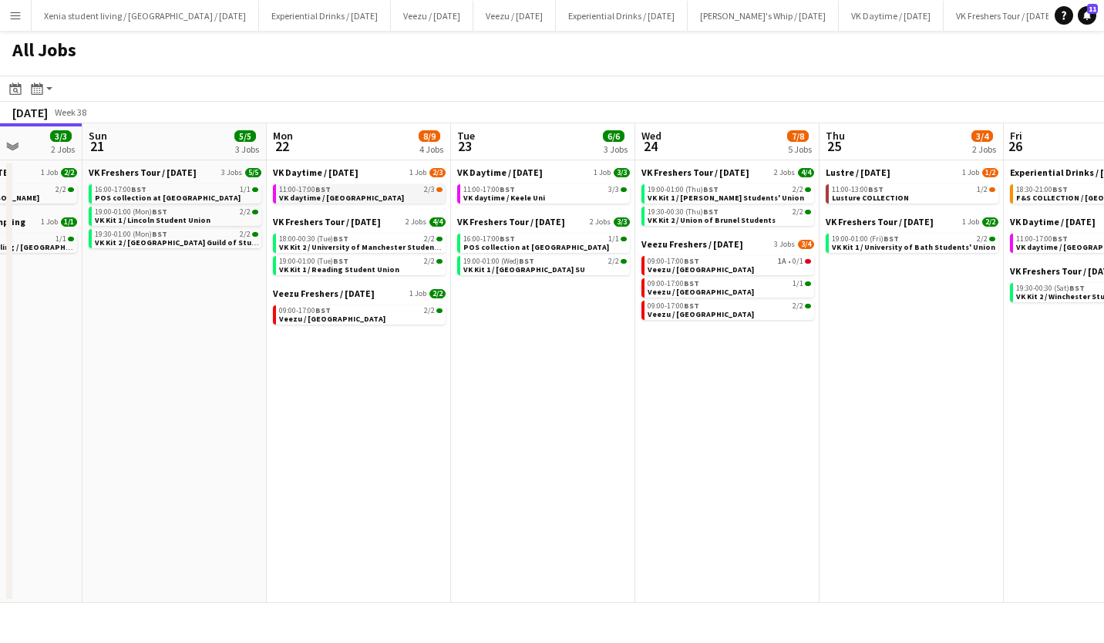
click at [383, 189] on div "11:00-17:00 BST 2/3" at bounding box center [360, 190] width 163 height 8
click at [2, 10] on button "Menu" at bounding box center [15, 15] width 31 height 31
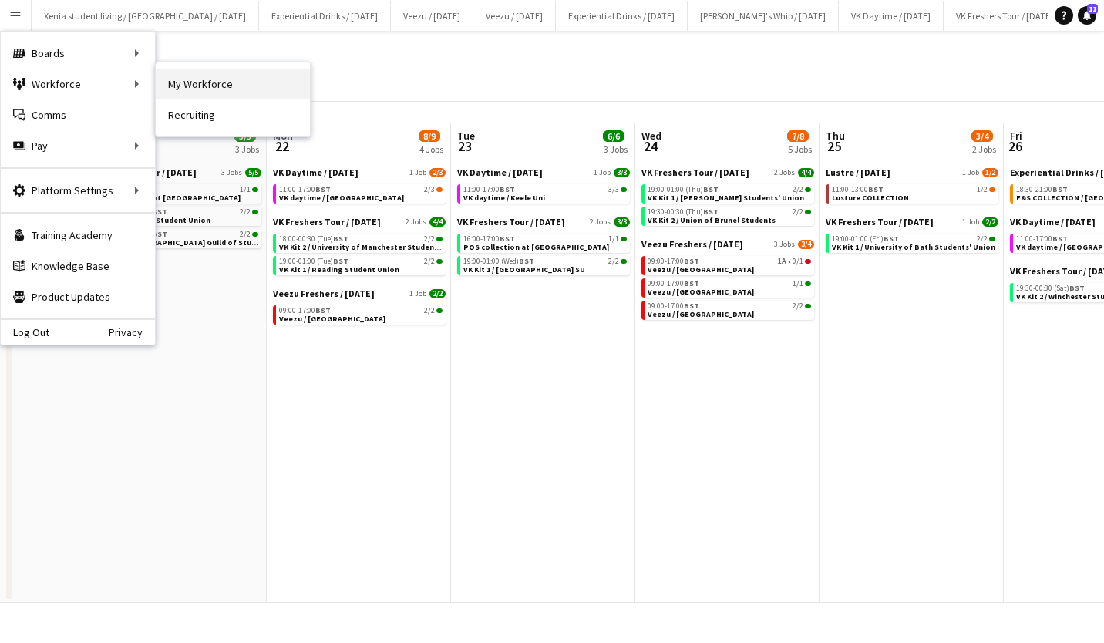
click at [208, 78] on link "My Workforce" at bounding box center [233, 84] width 154 height 31
